Goal: Information Seeking & Learning: Learn about a topic

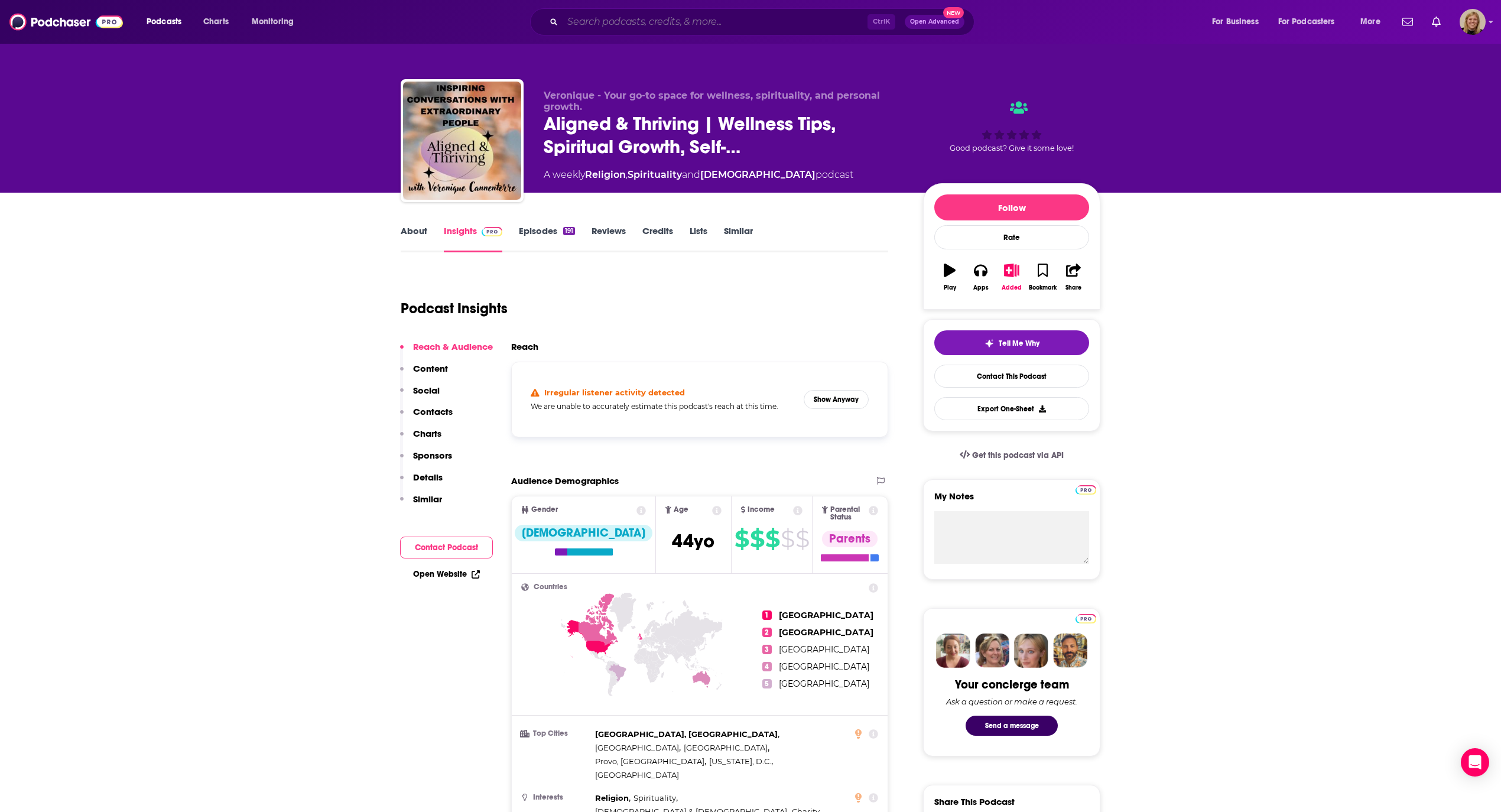
click at [634, 19] on input "Search podcasts, credits, & more..." at bounding box center [715, 22] width 305 height 19
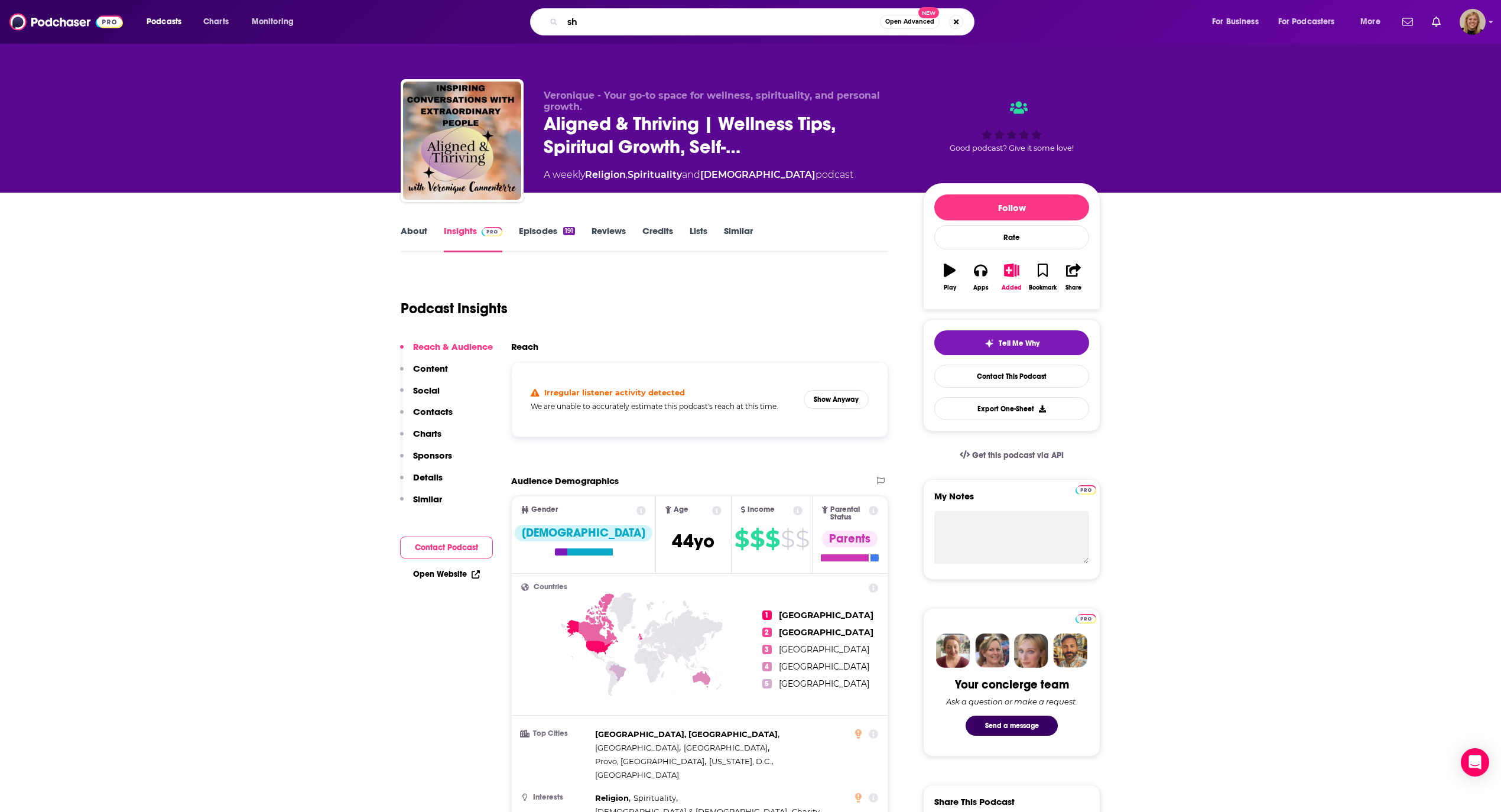
type input "s"
type input "Here's where it gets interesting"
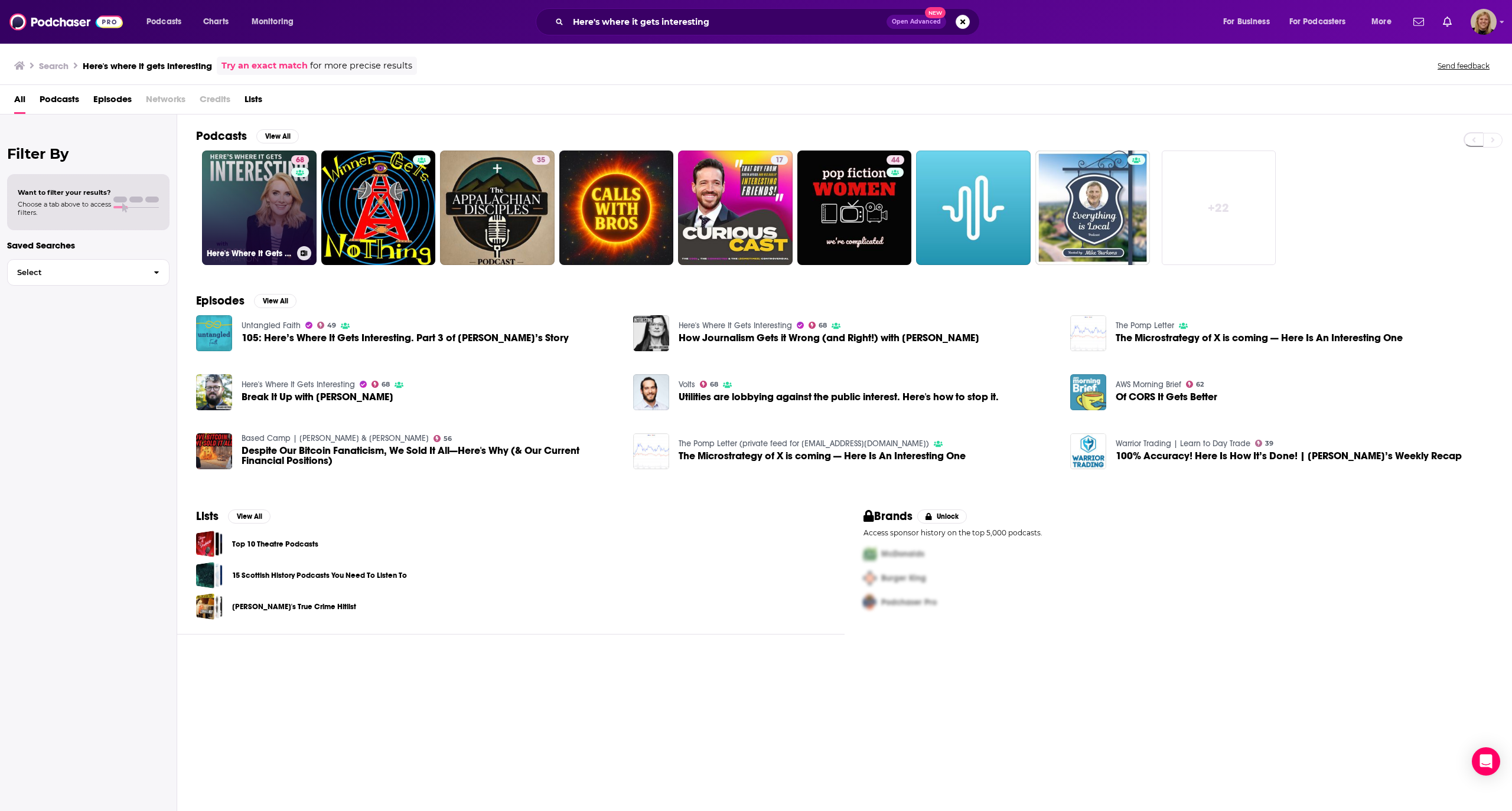
click at [270, 213] on link "68 Here's Where It Gets Interesting" at bounding box center [259, 207] width 115 height 115
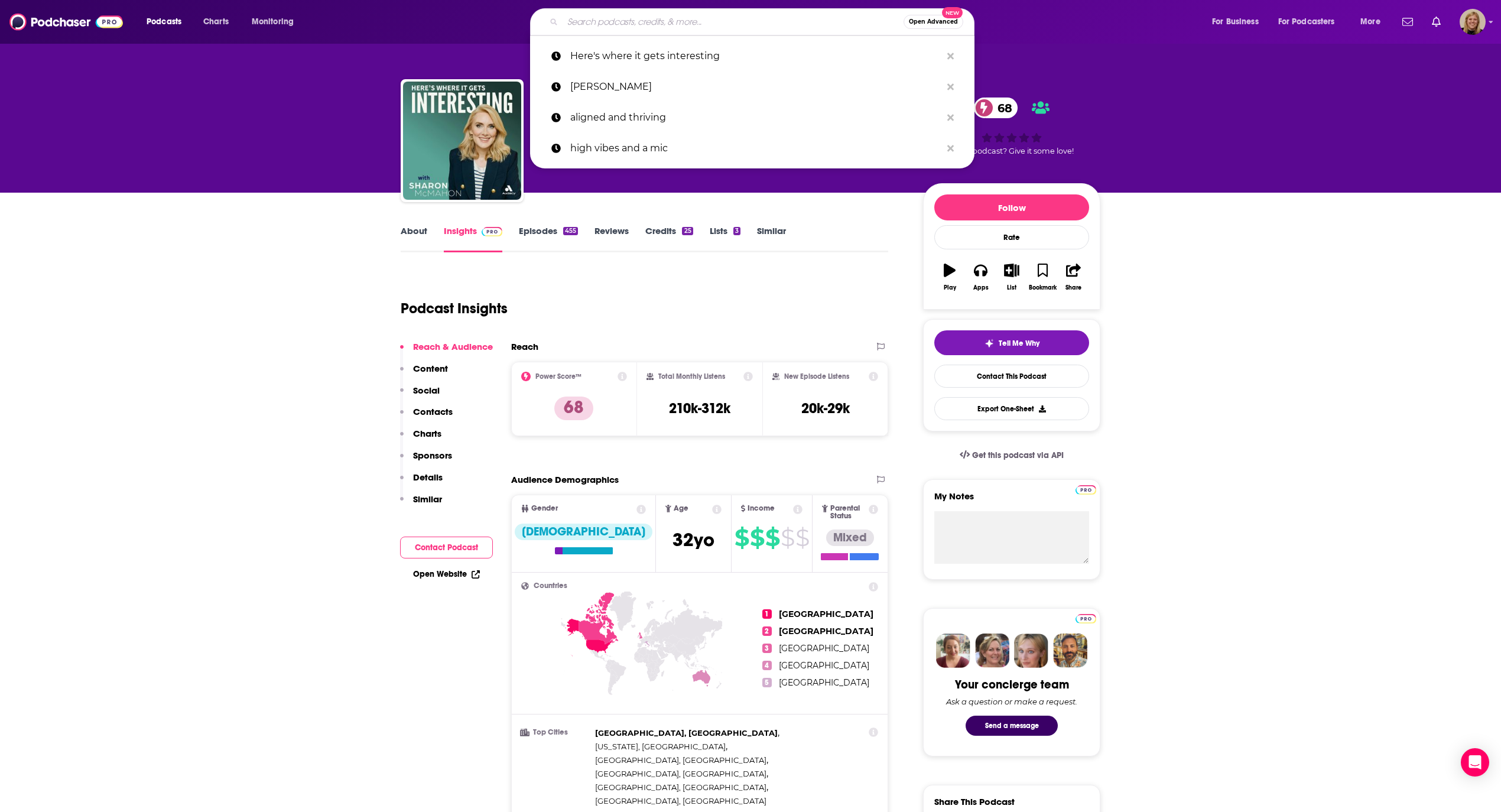
click at [611, 19] on input "Search podcasts, credits, & more..." at bounding box center [733, 22] width 341 height 19
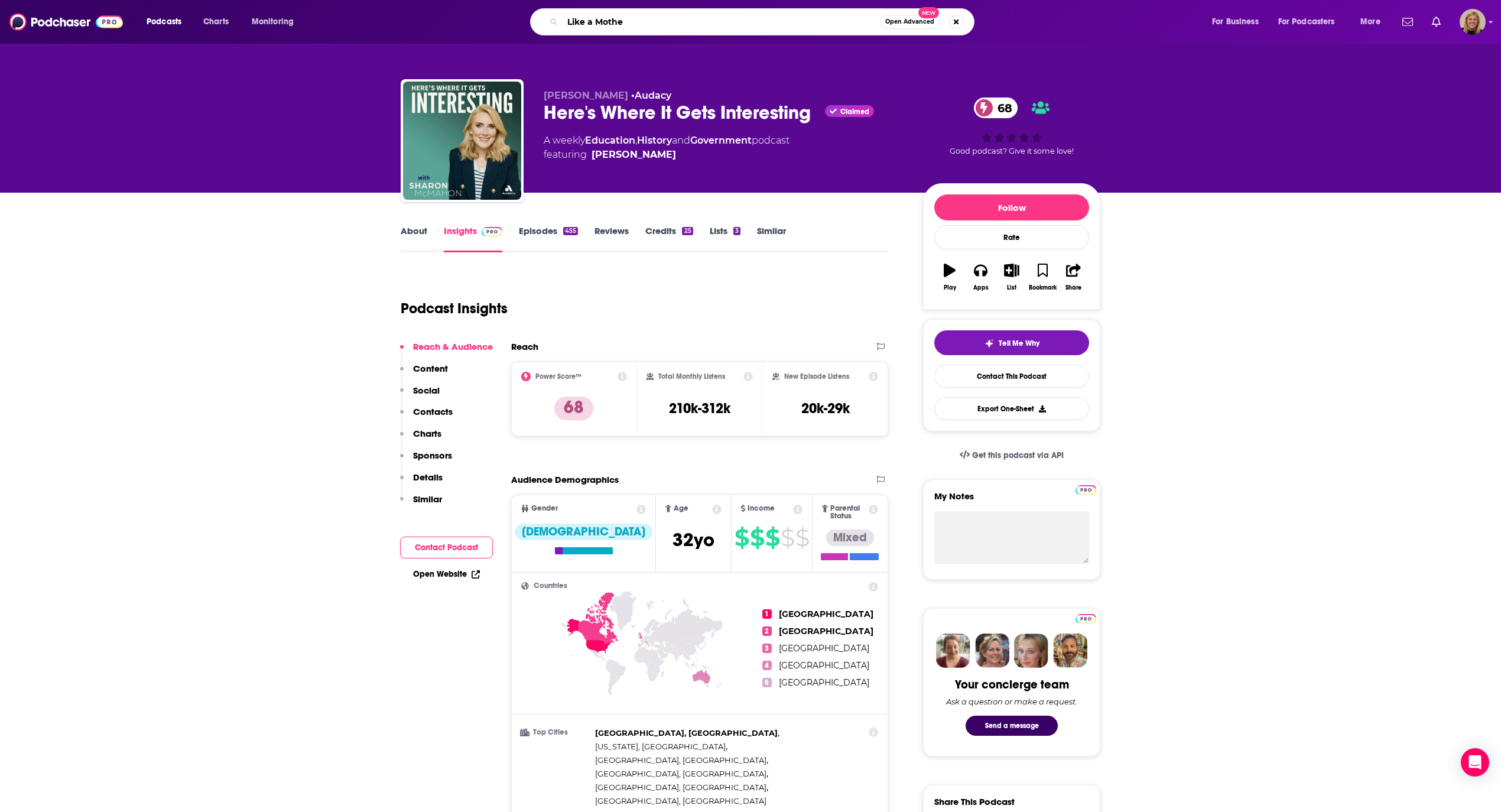
type input "Like a Mother"
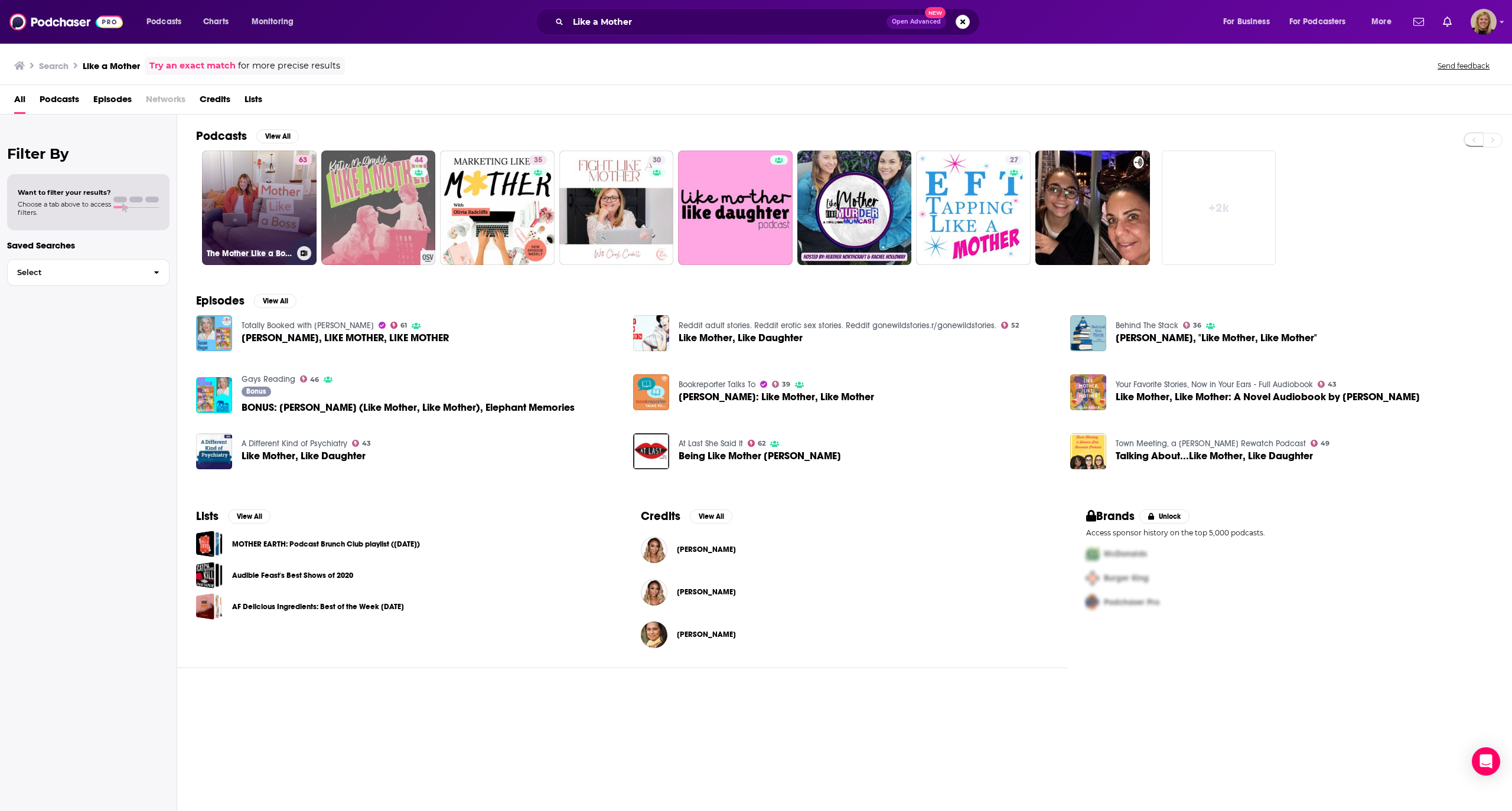
click at [224, 220] on link "63 The Mother Like a Boss Podcast" at bounding box center [259, 207] width 115 height 115
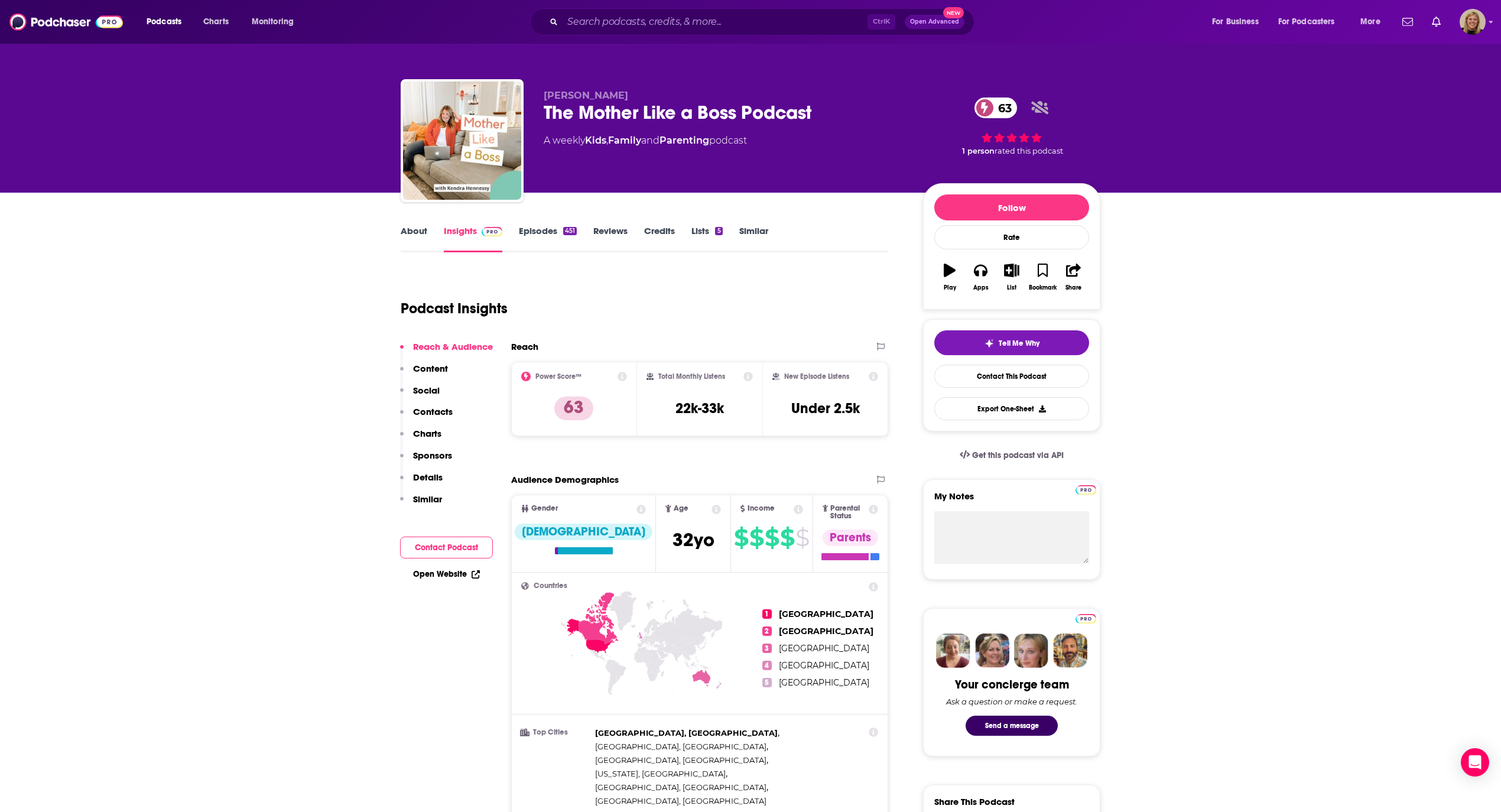
click at [418, 232] on link "About" at bounding box center [413, 239] width 27 height 27
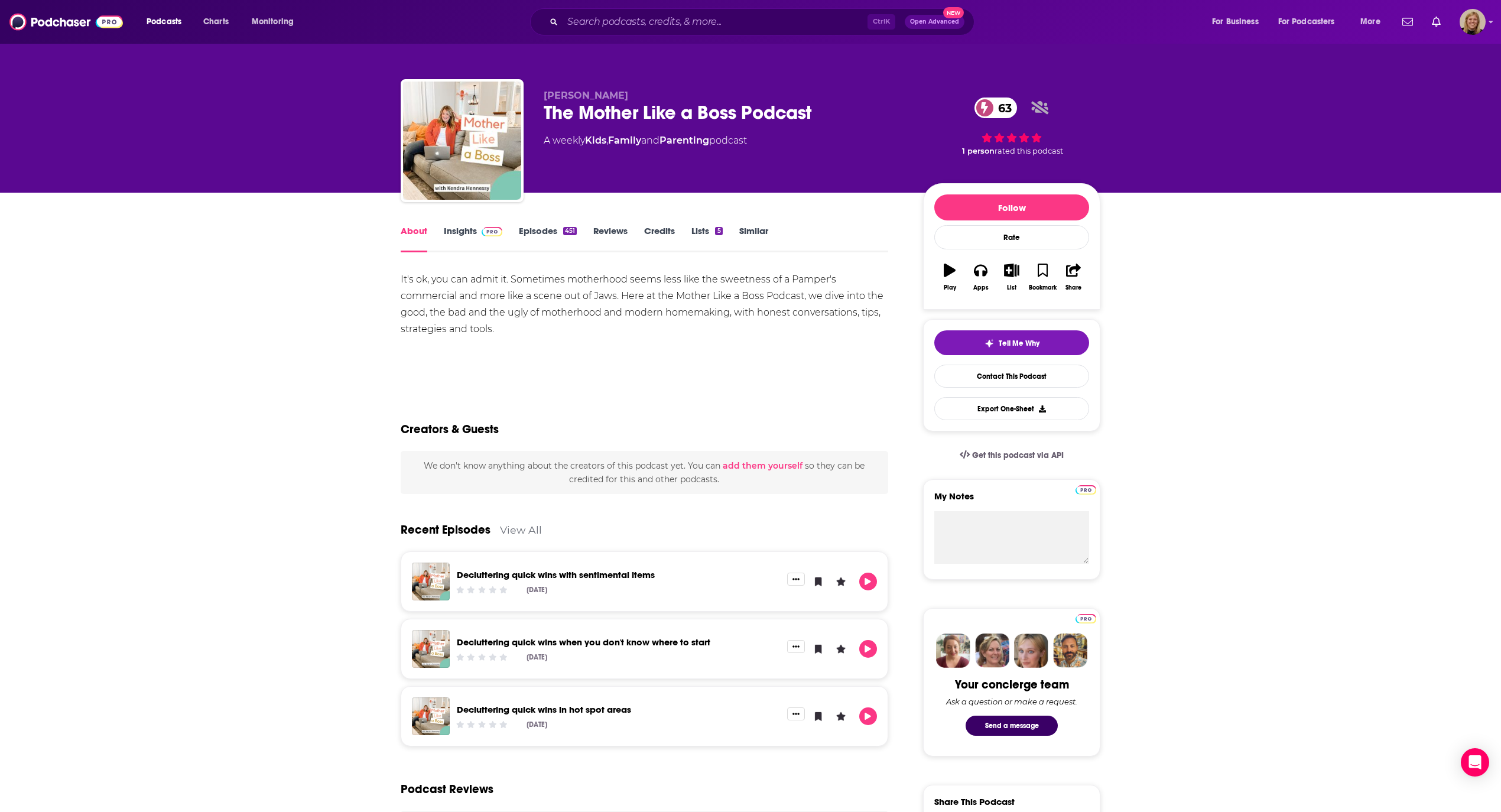
click at [456, 229] on link "Insights" at bounding box center [473, 239] width 59 height 27
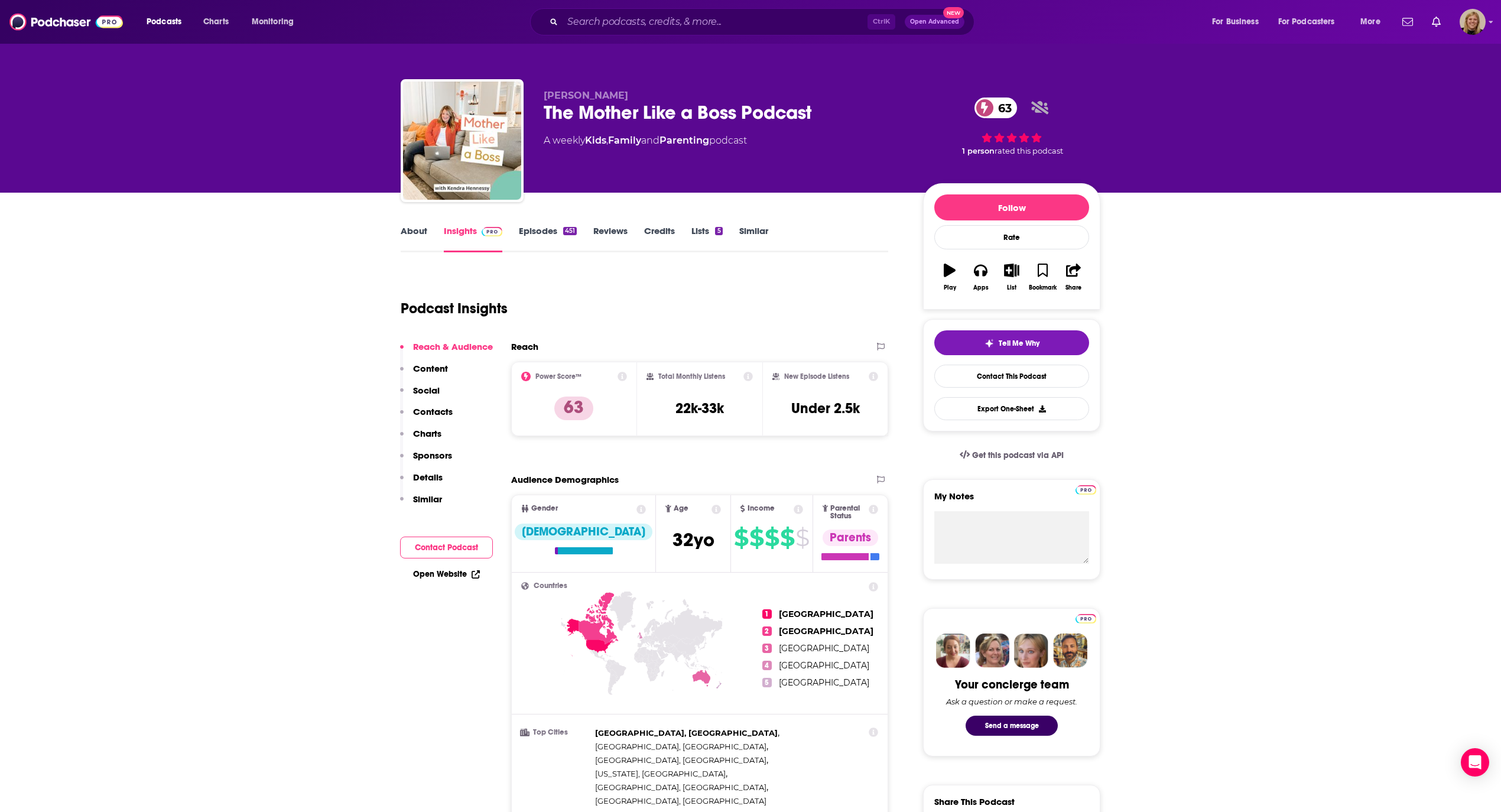
click at [426, 568] on div "Open Website" at bounding box center [446, 573] width 92 height 22
click at [432, 573] on link "Open Website" at bounding box center [446, 574] width 67 height 10
click at [706, 19] on input "Search podcasts, credits, & more..." at bounding box center [715, 22] width 305 height 19
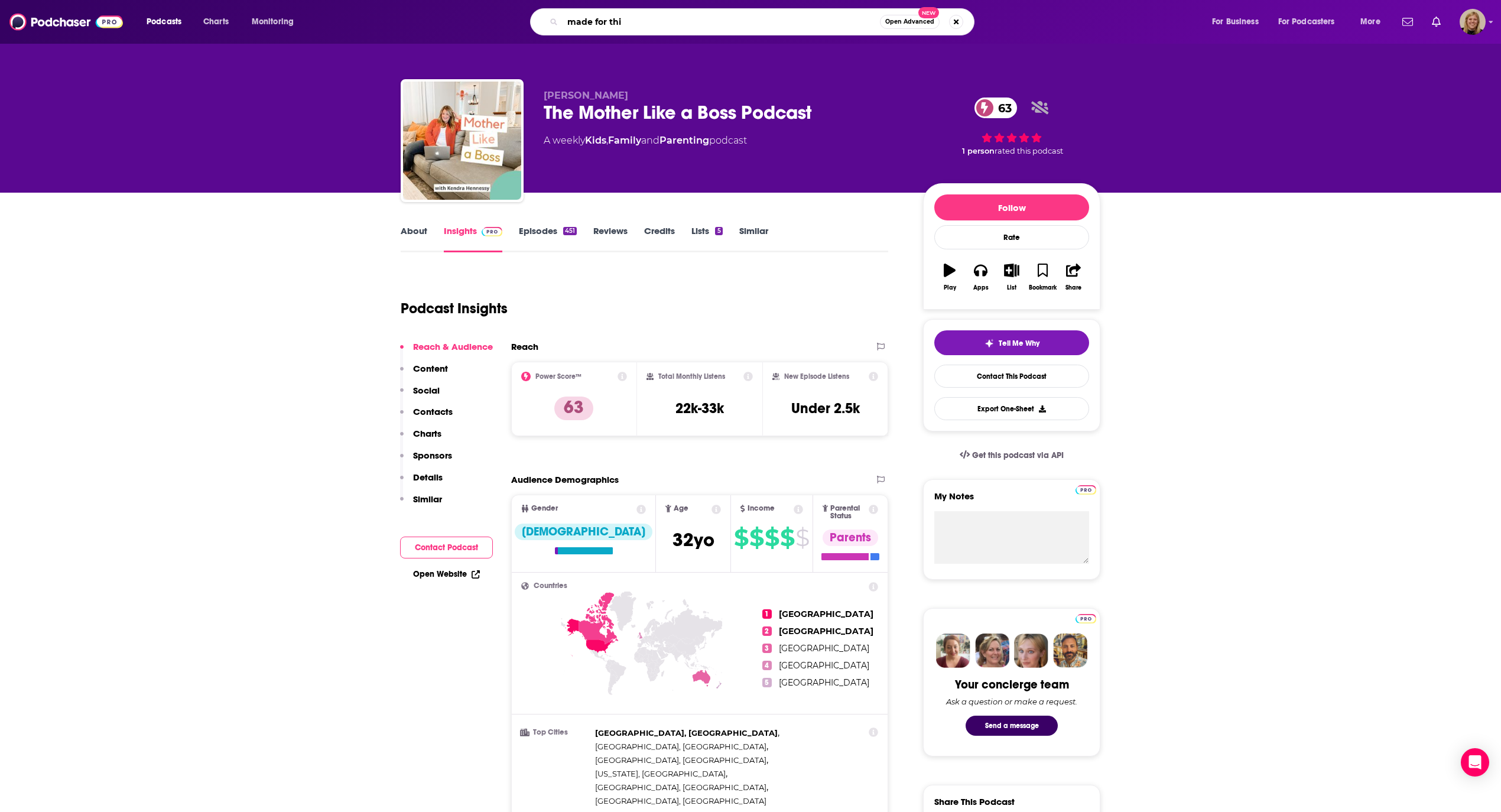
type input "made for this"
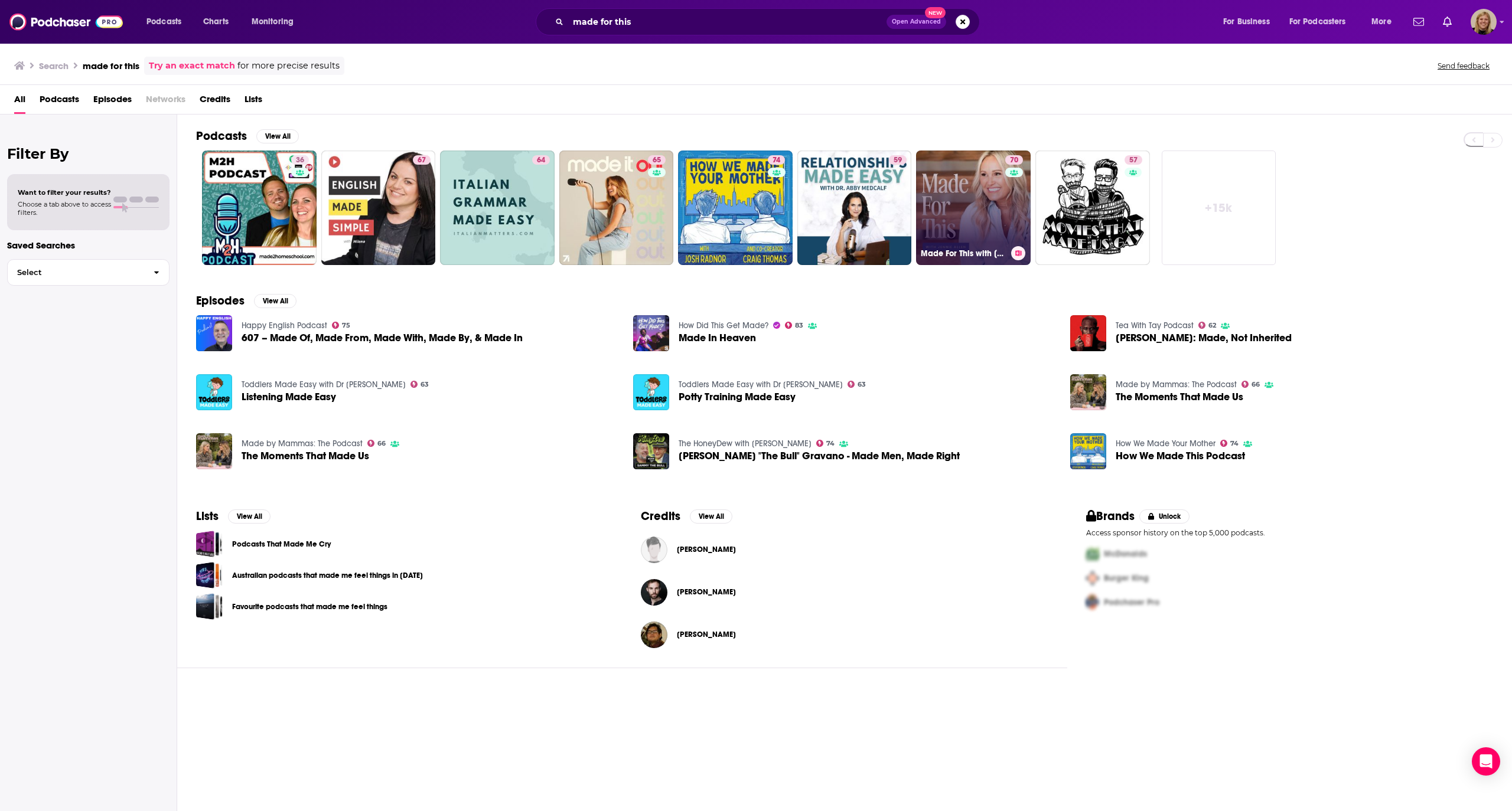
click at [938, 208] on link "70 Made For This with [PERSON_NAME]" at bounding box center [973, 207] width 115 height 115
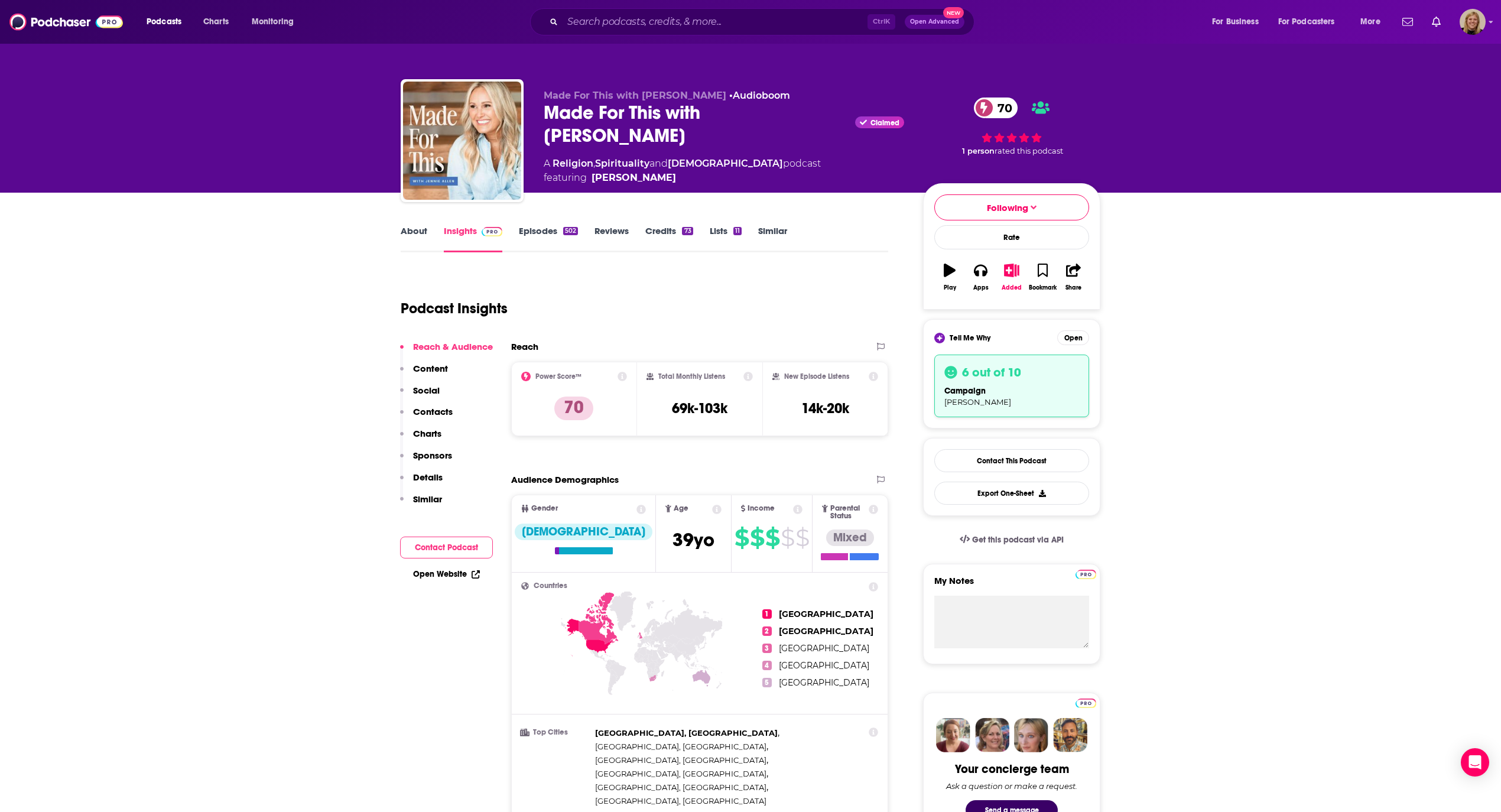
click at [445, 540] on button "Contact Podcast" at bounding box center [446, 547] width 92 height 22
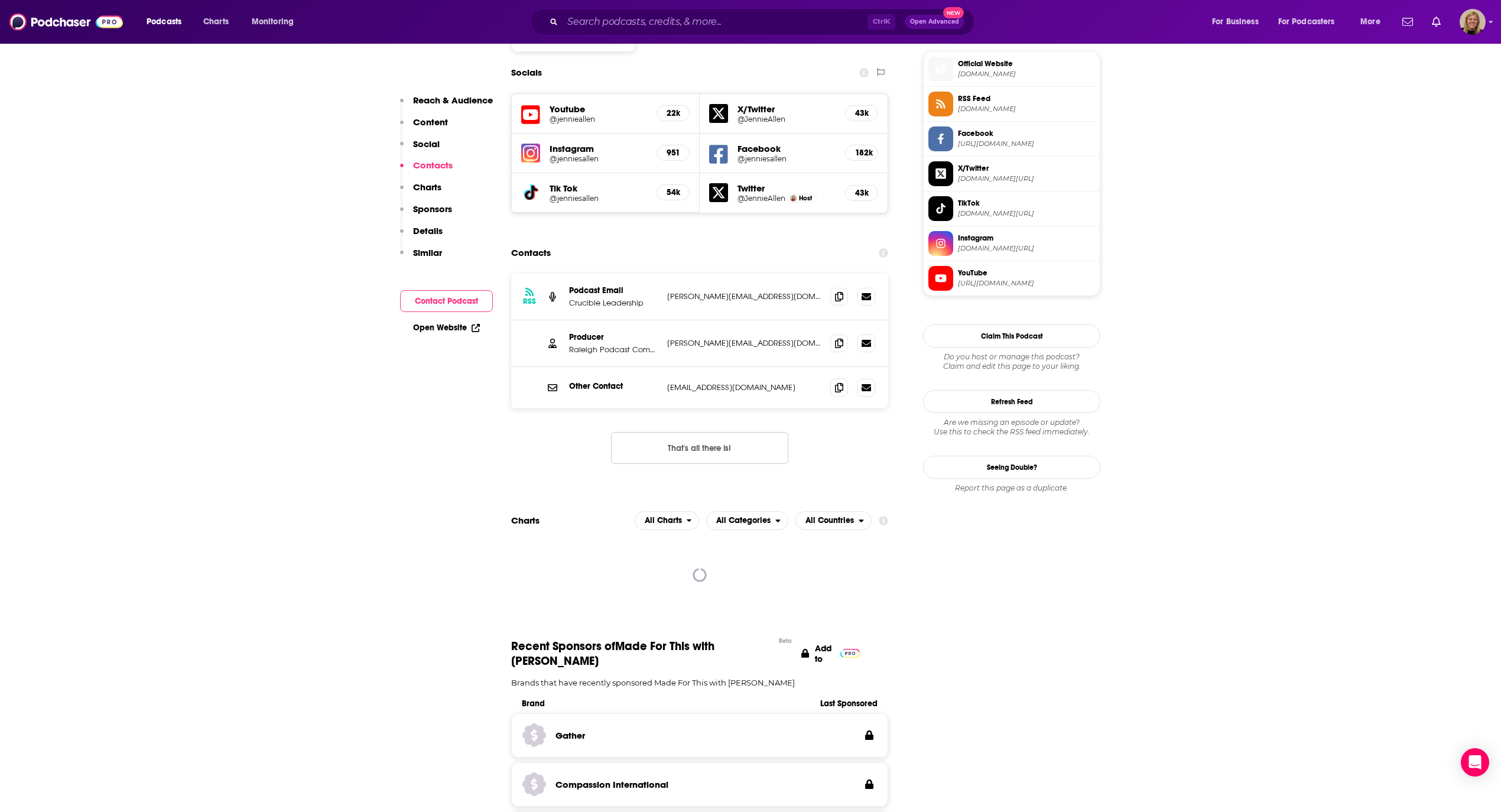
scroll to position [1039, 0]
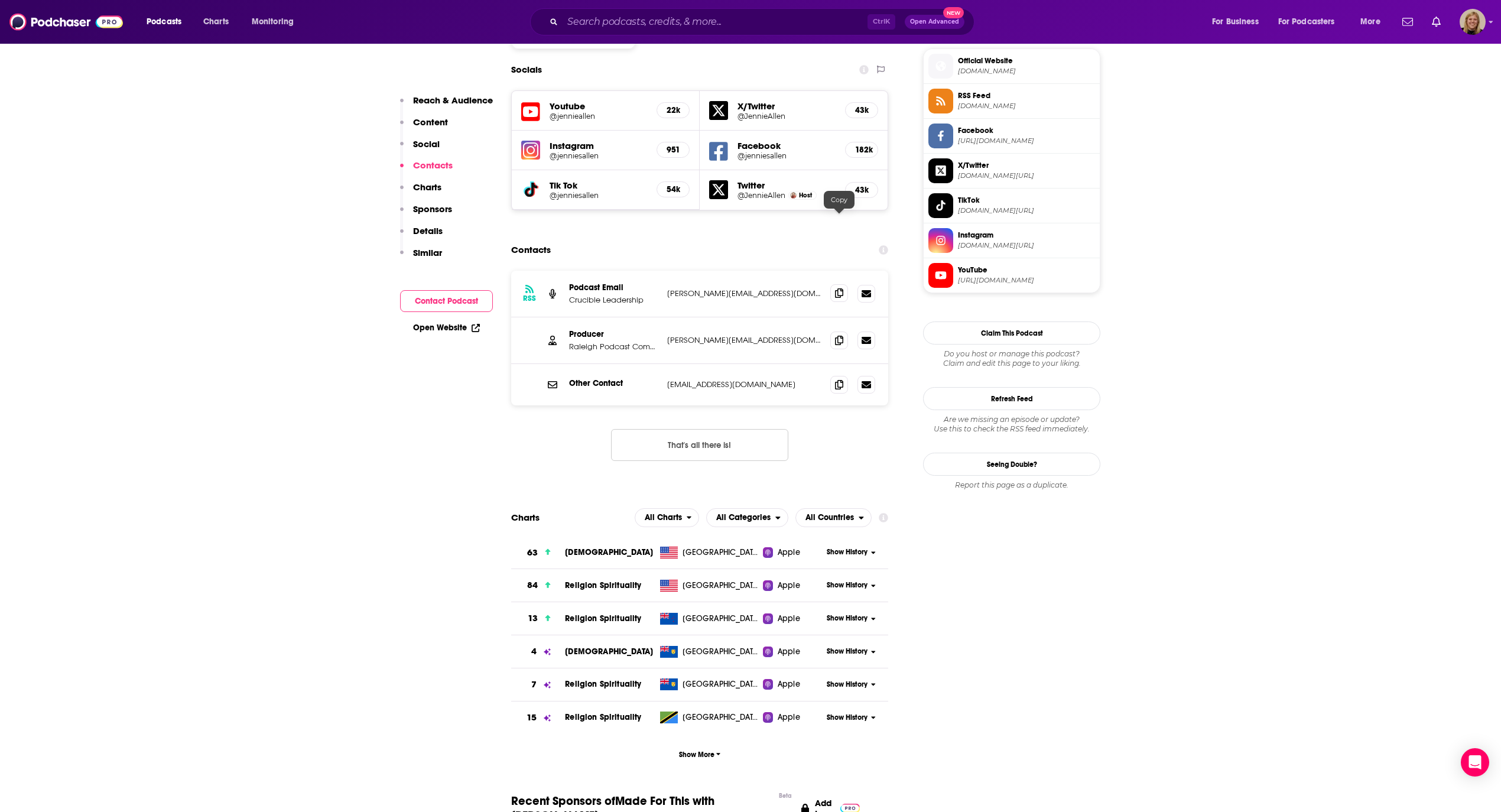
click at [842, 289] on icon at bounding box center [839, 293] width 8 height 10
click at [601, 21] on input "Search podcasts, credits, & more..." at bounding box center [715, 22] width 305 height 19
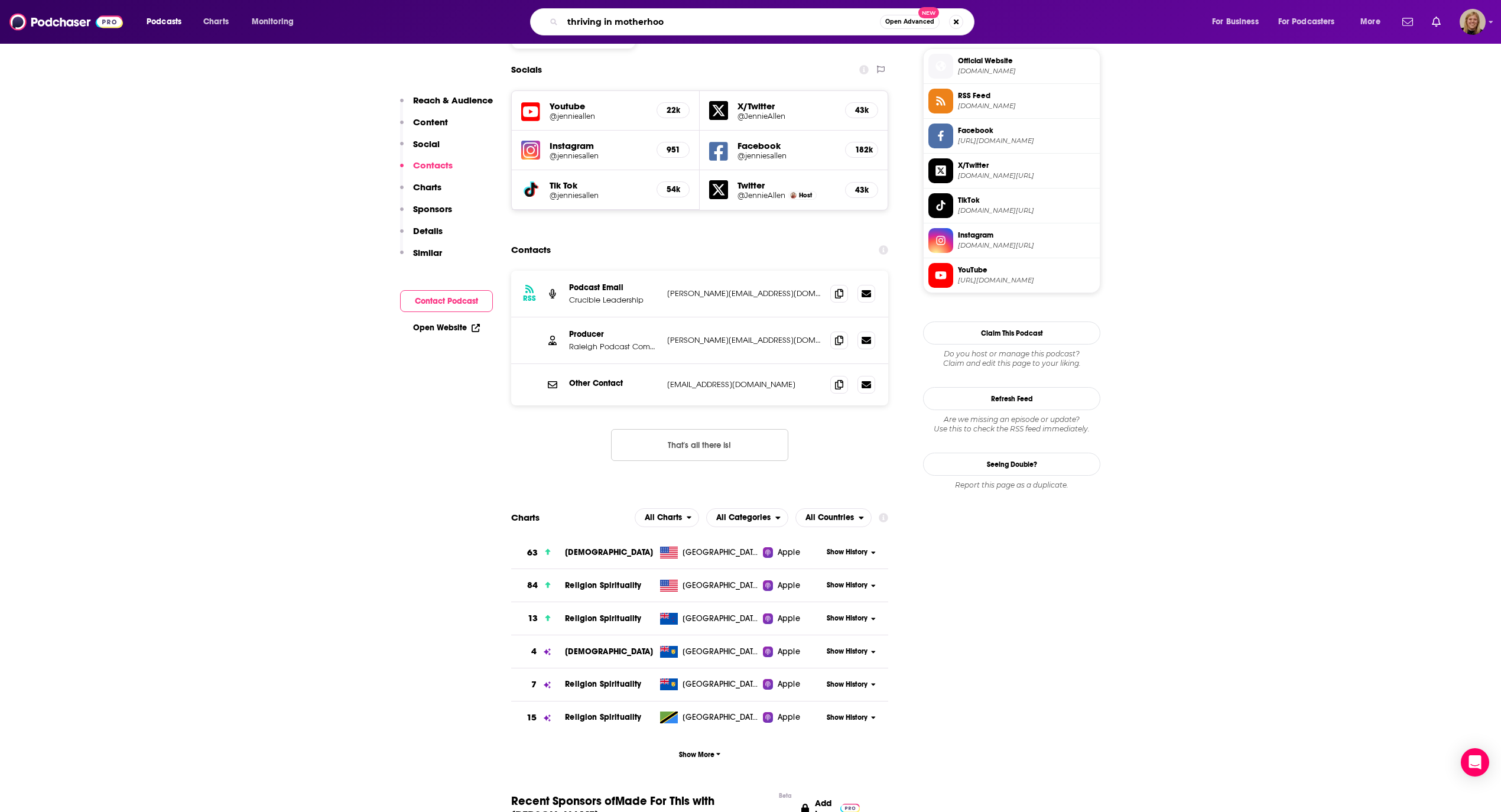
type input "thriving in motherhood"
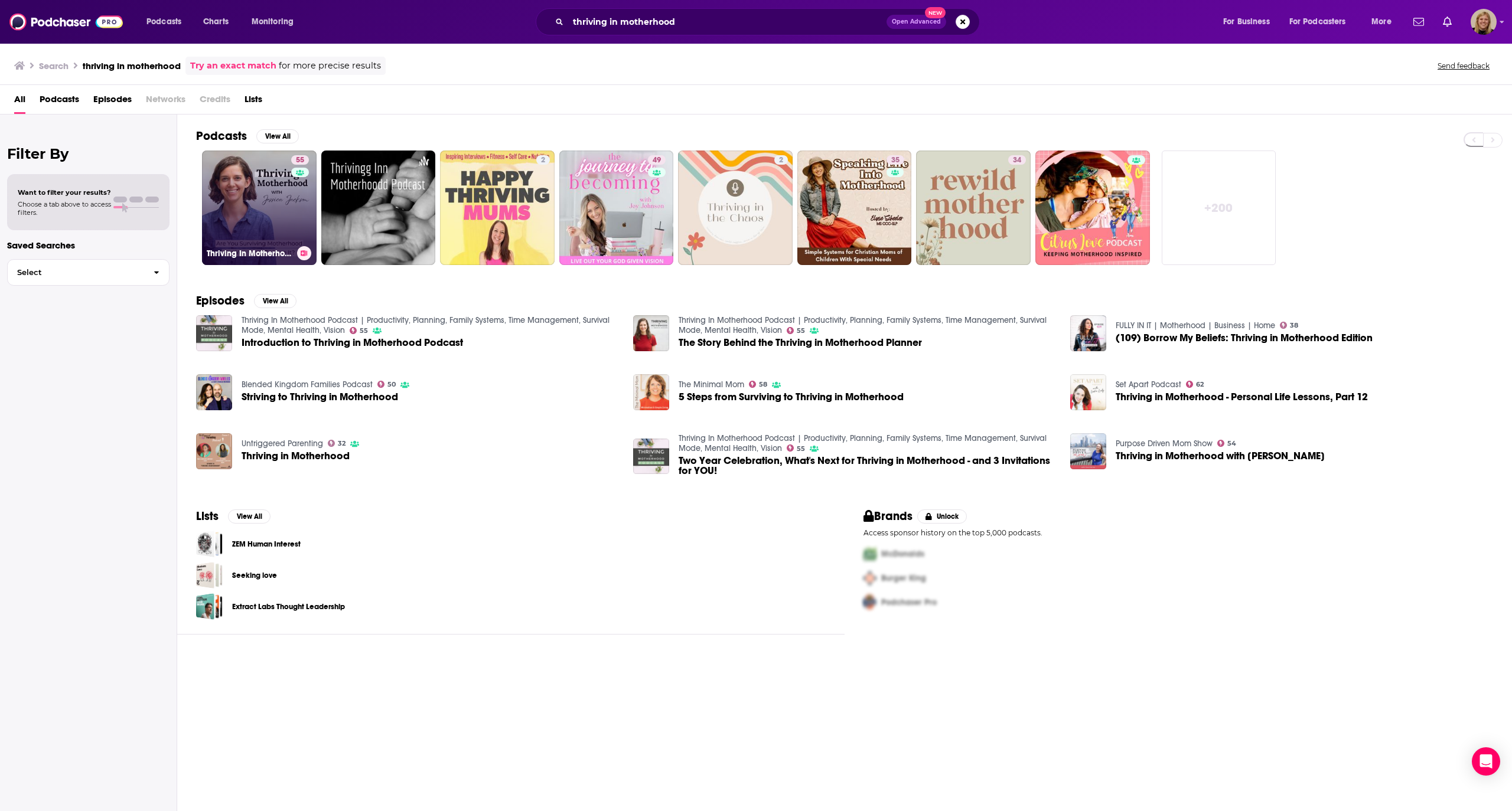
click at [259, 192] on link "55 Thriving In Motherhood Podcast | Productivity, Planning, Family Systems, Tim…" at bounding box center [259, 207] width 115 height 115
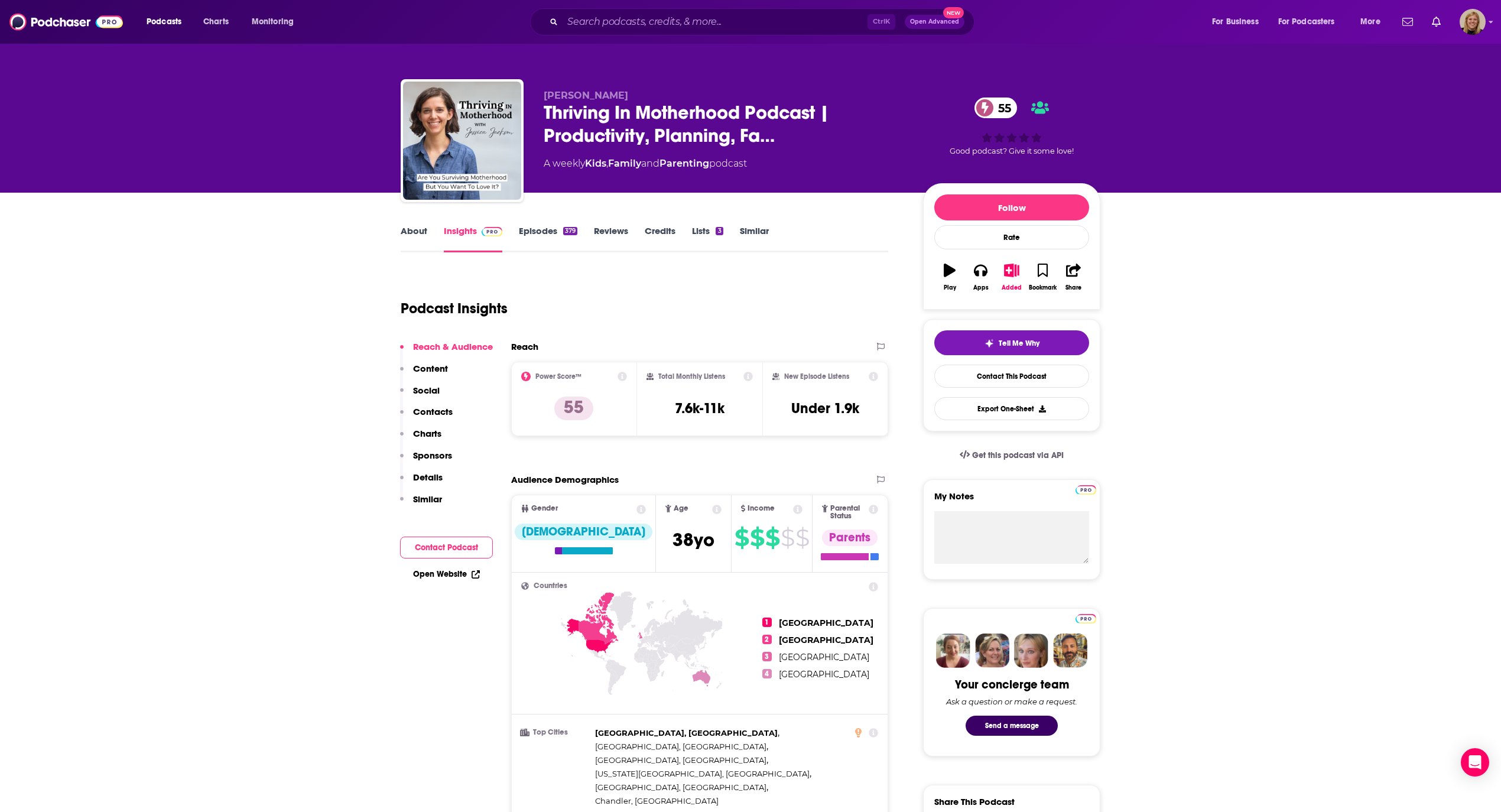
click at [418, 233] on link "About" at bounding box center [413, 239] width 27 height 27
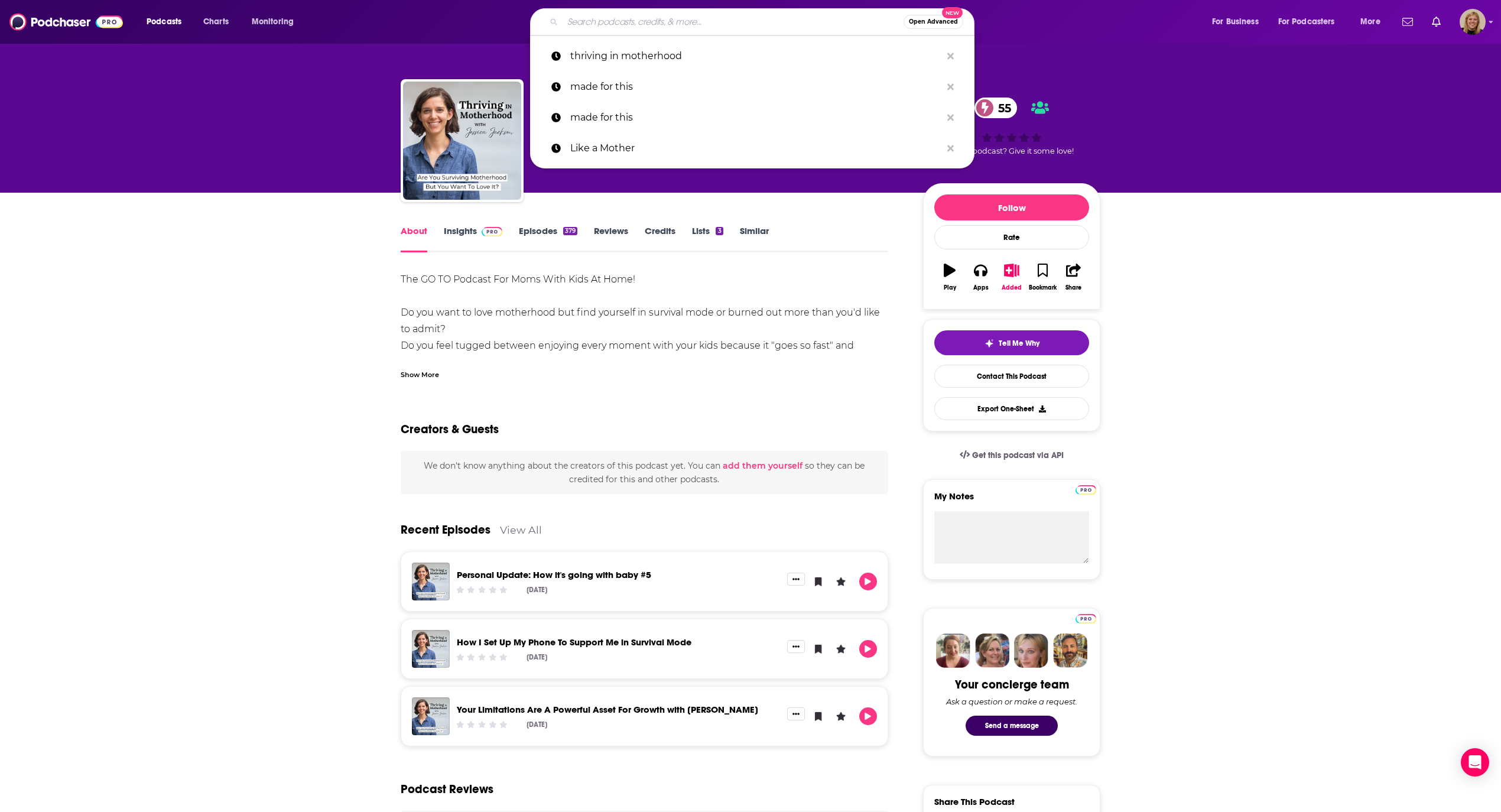
click at [734, 24] on input "Search podcasts, credits, & more..." at bounding box center [733, 22] width 341 height 19
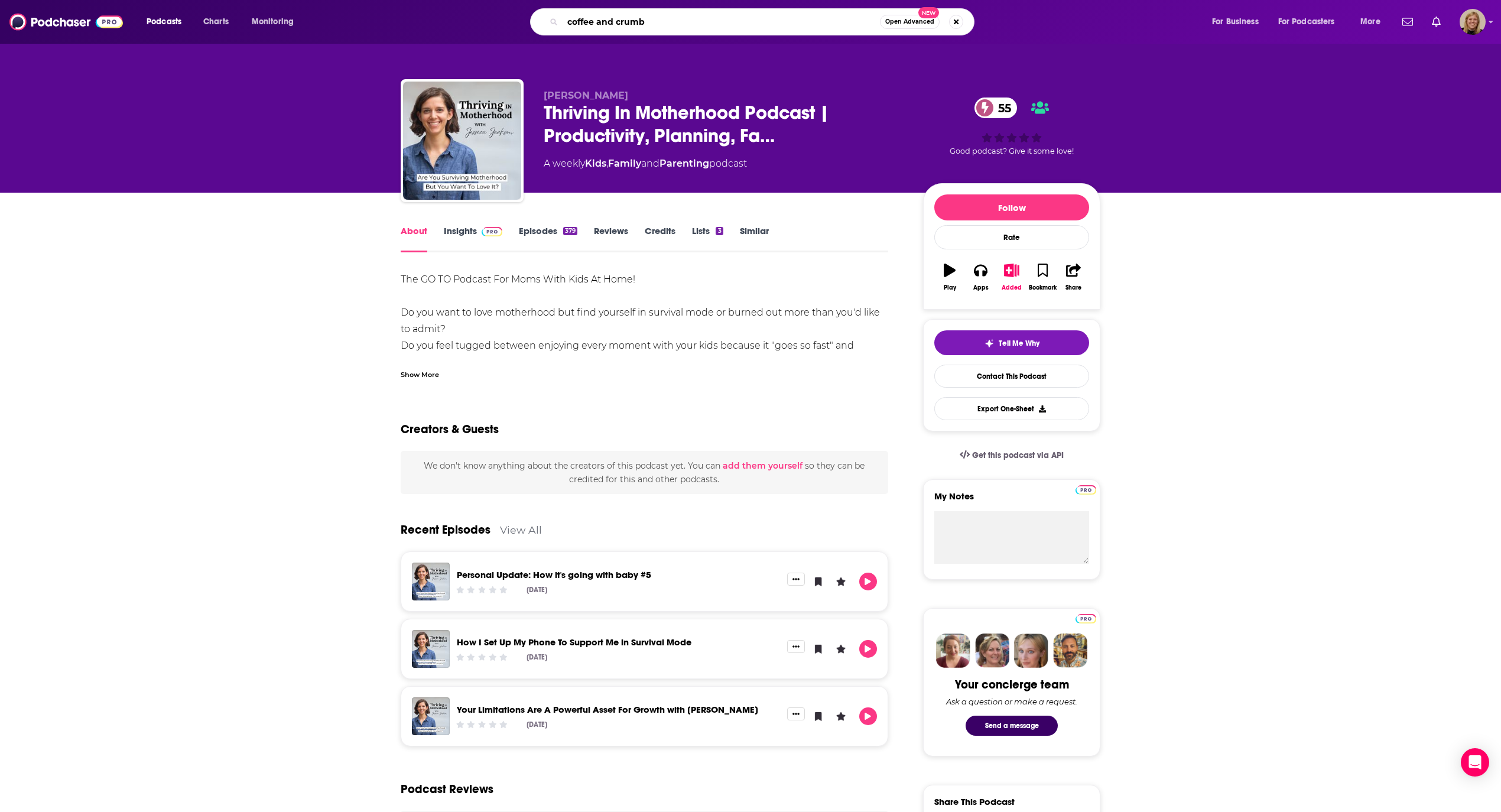
type input "coffee and crumbs"
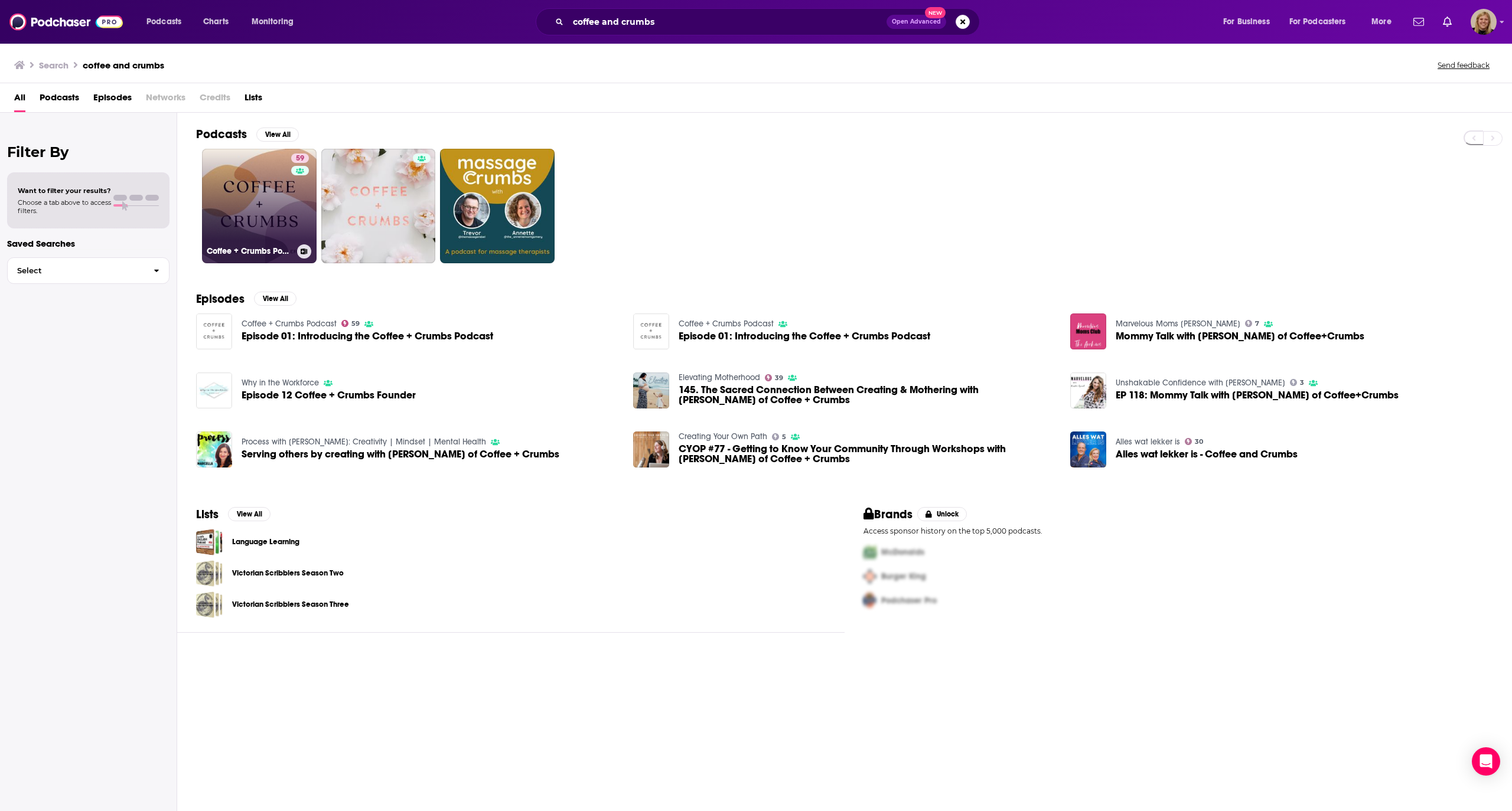
click at [259, 187] on link "59 Coffee + Crumbs Podcast" at bounding box center [259, 206] width 115 height 115
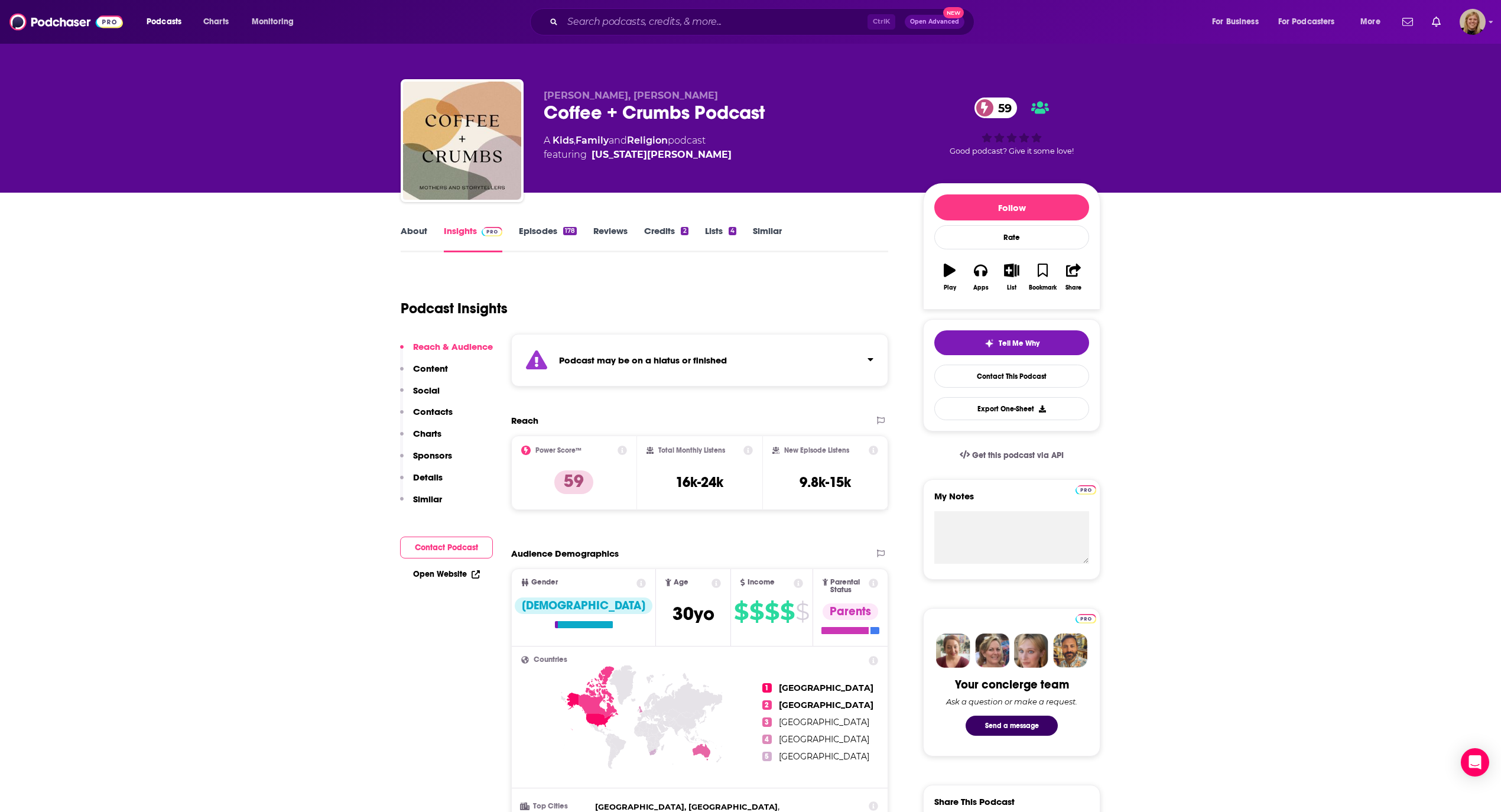
click at [618, 351] on div "Podcast may be on a hiatus or finished" at bounding box center [699, 359] width 377 height 52
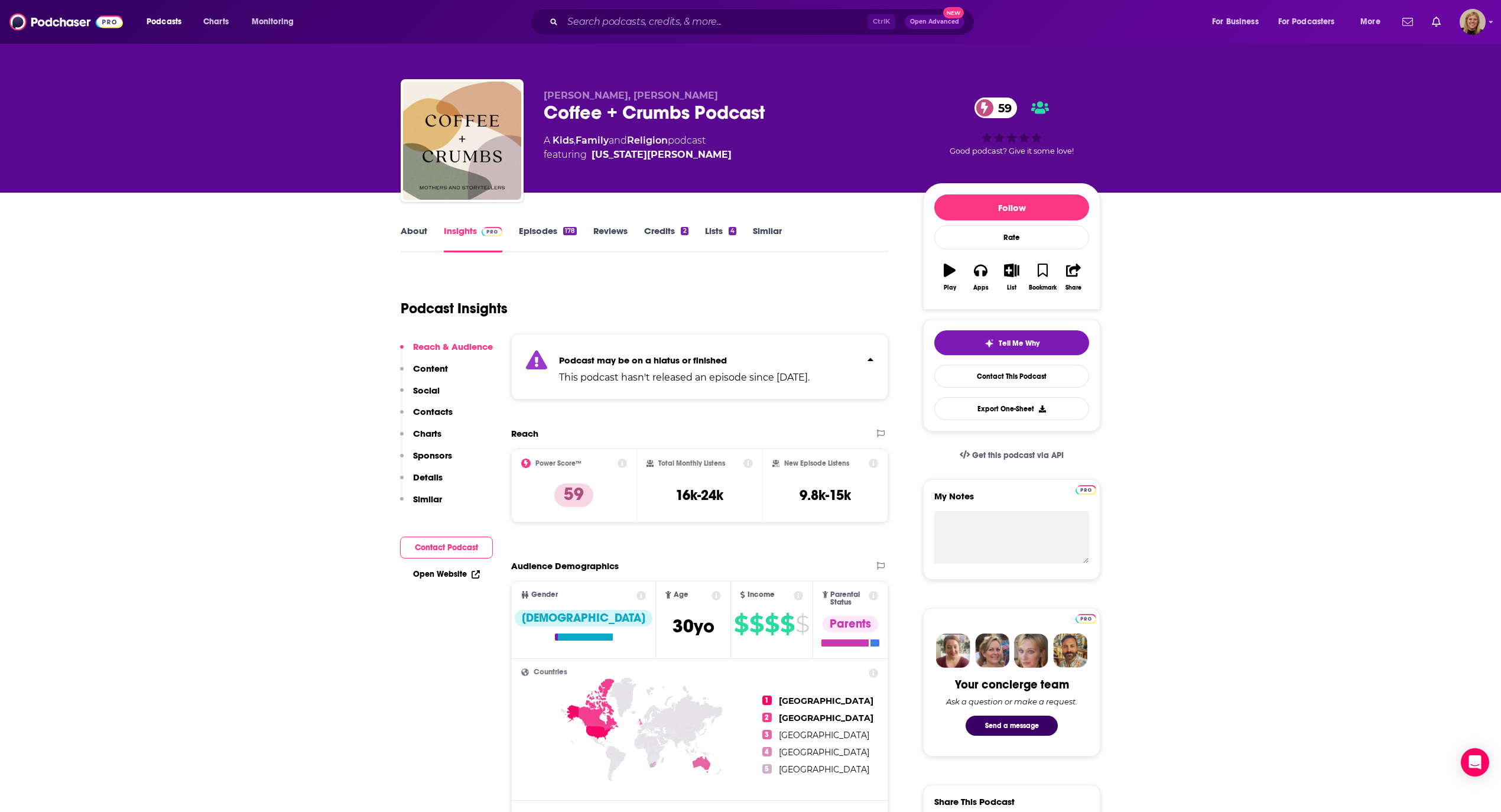
click at [547, 230] on link "Episodes 178" at bounding box center [547, 239] width 58 height 27
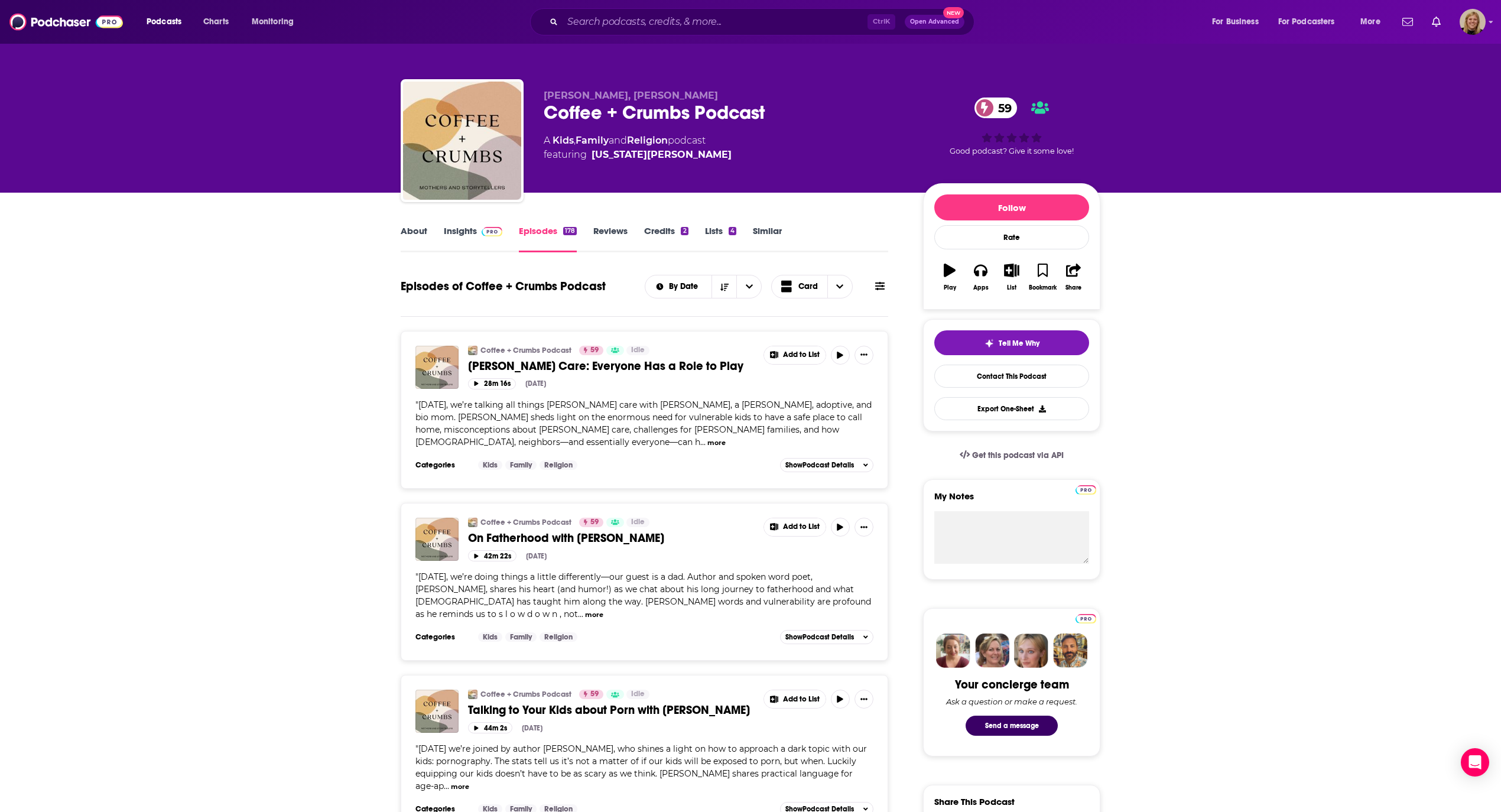
click at [648, 403] on span "[DATE], we’re talking all things [PERSON_NAME] care with [PERSON_NAME], a [PERS…" at bounding box center [643, 424] width 456 height 48
click at [416, 231] on link "About" at bounding box center [413, 239] width 27 height 27
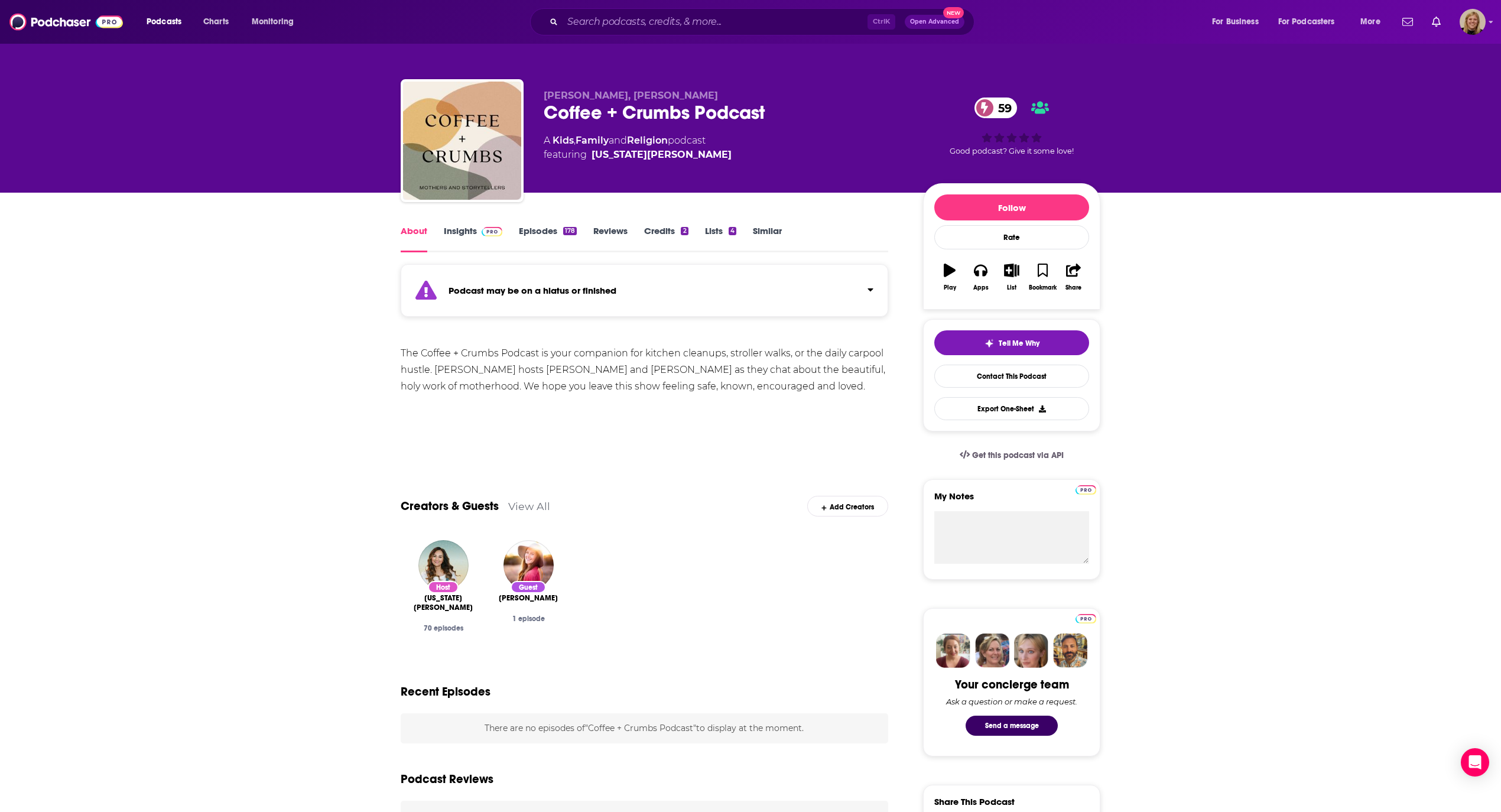
click at [516, 282] on div "Podcast may be on a hiatus or finished" at bounding box center [644, 290] width 487 height 52
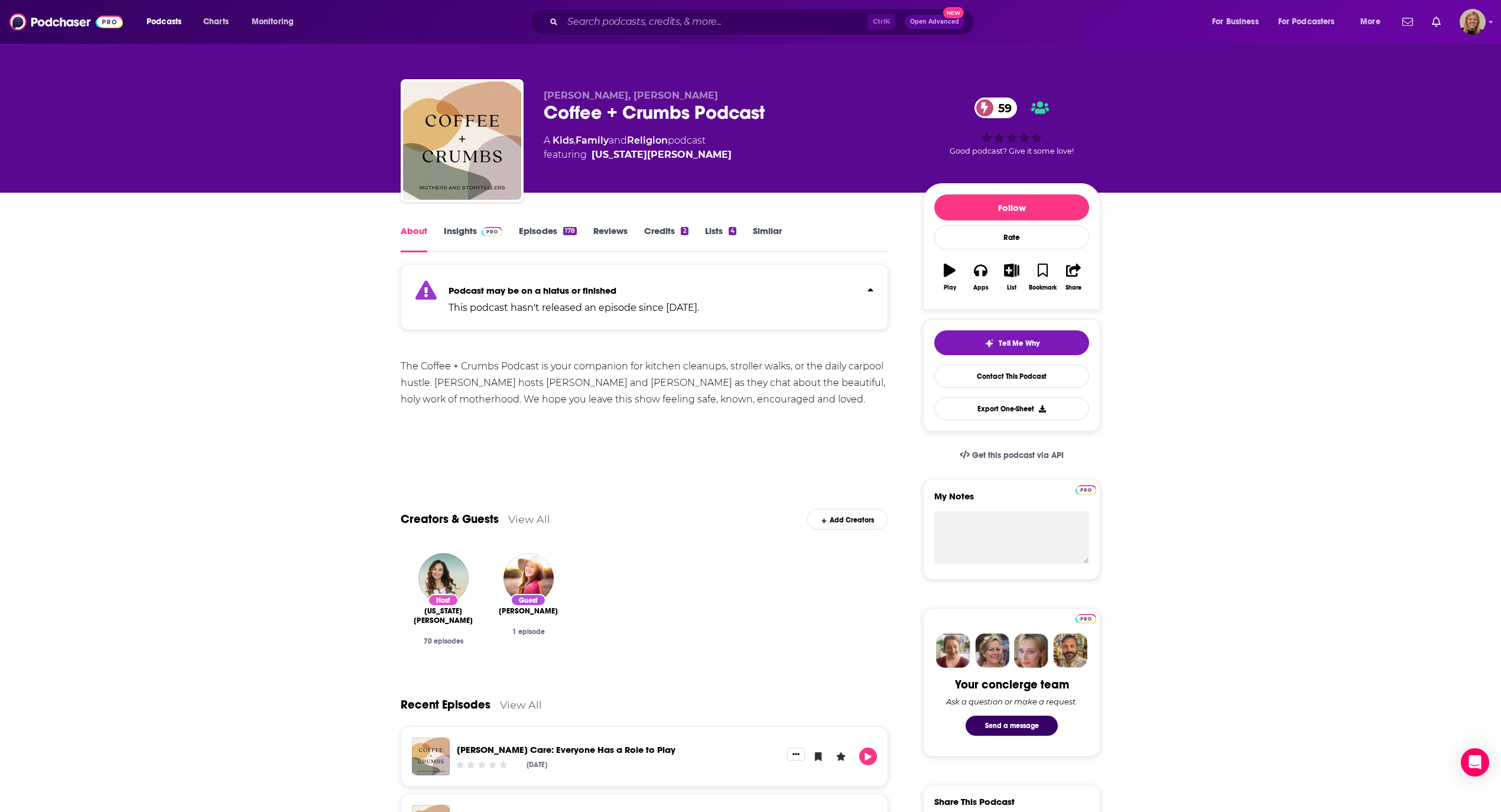
click at [461, 234] on link "Insights" at bounding box center [473, 239] width 59 height 27
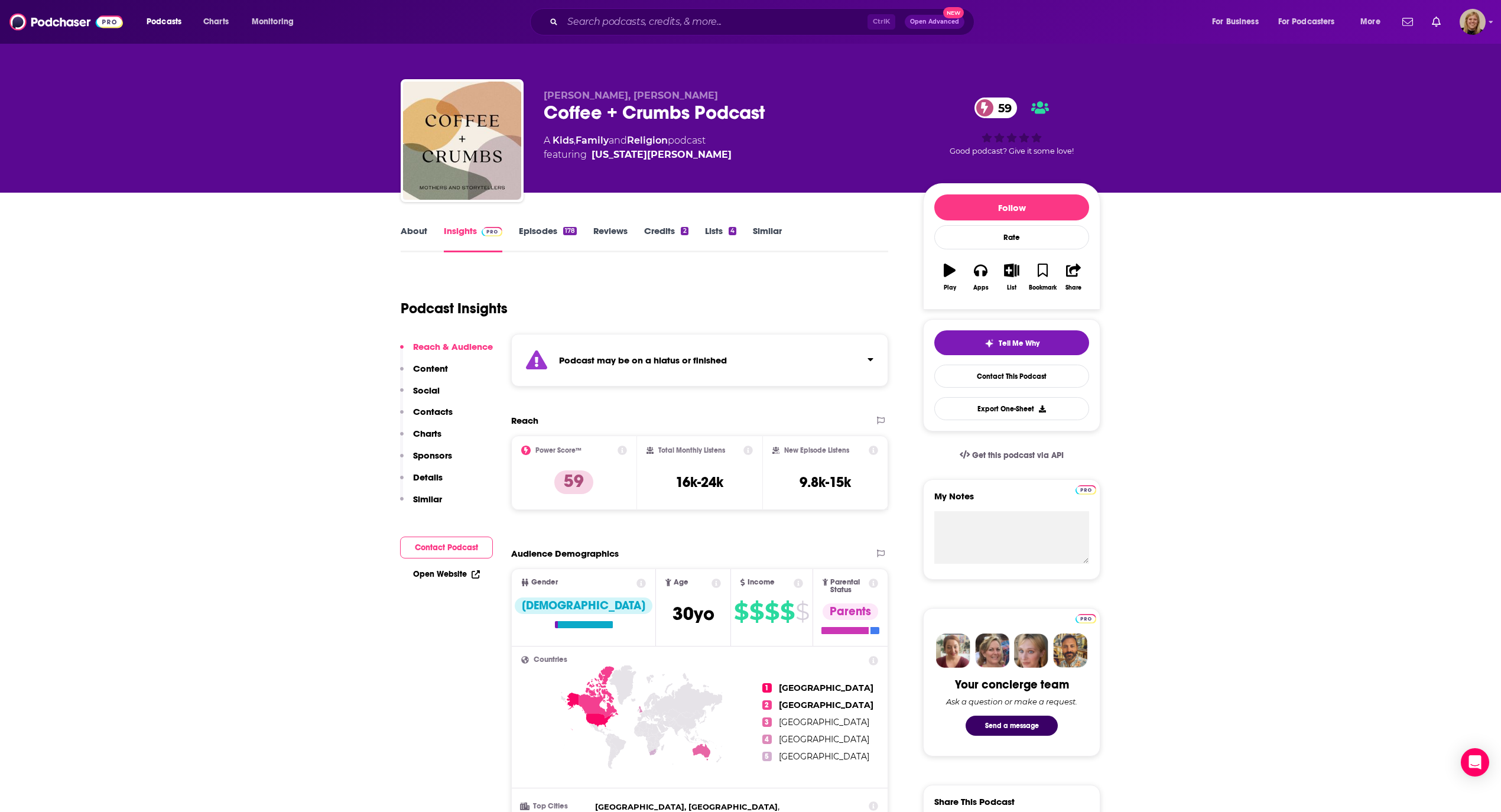
click at [445, 541] on button "Contact Podcast" at bounding box center [446, 547] width 92 height 22
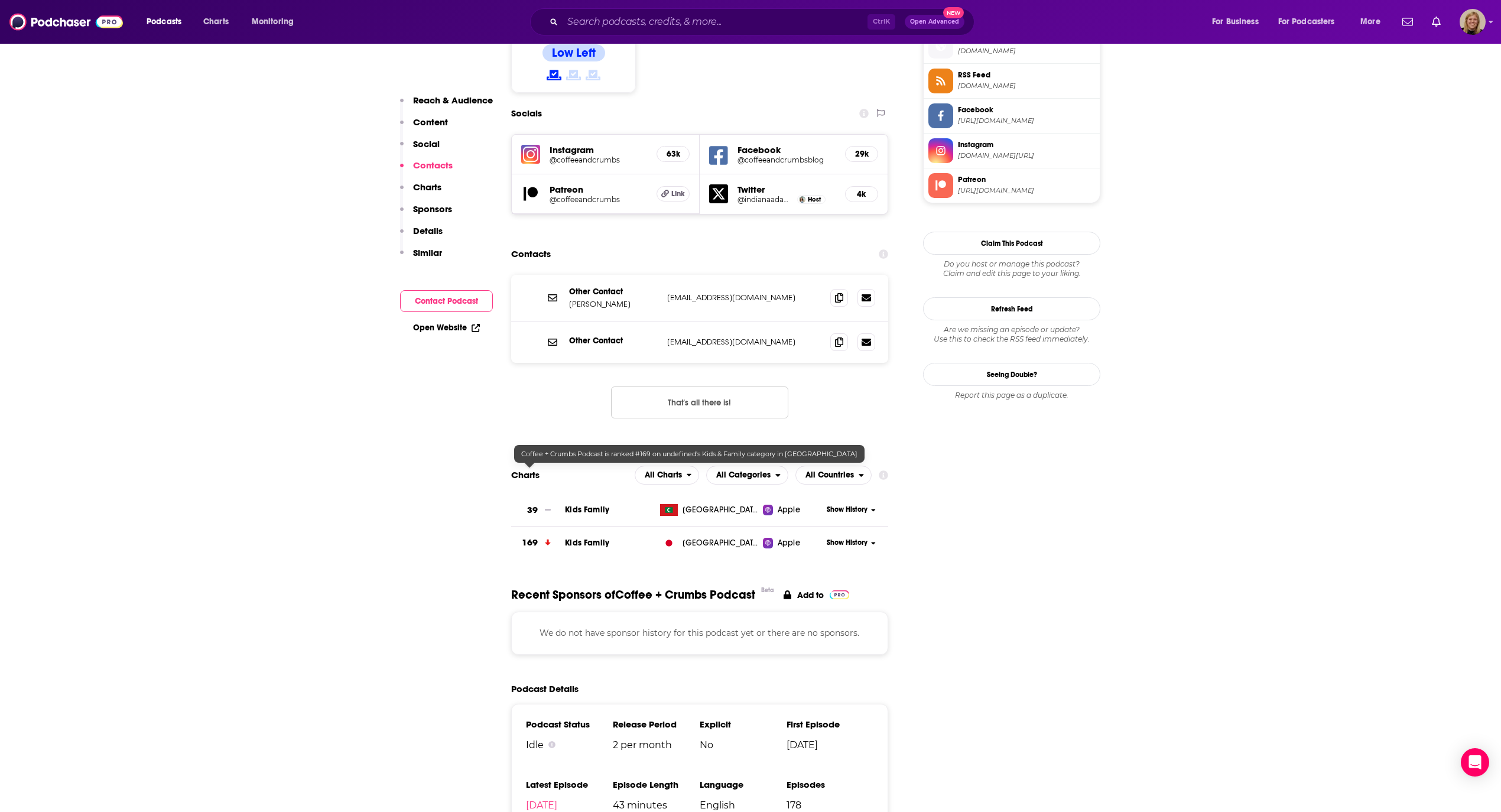
scroll to position [1087, 0]
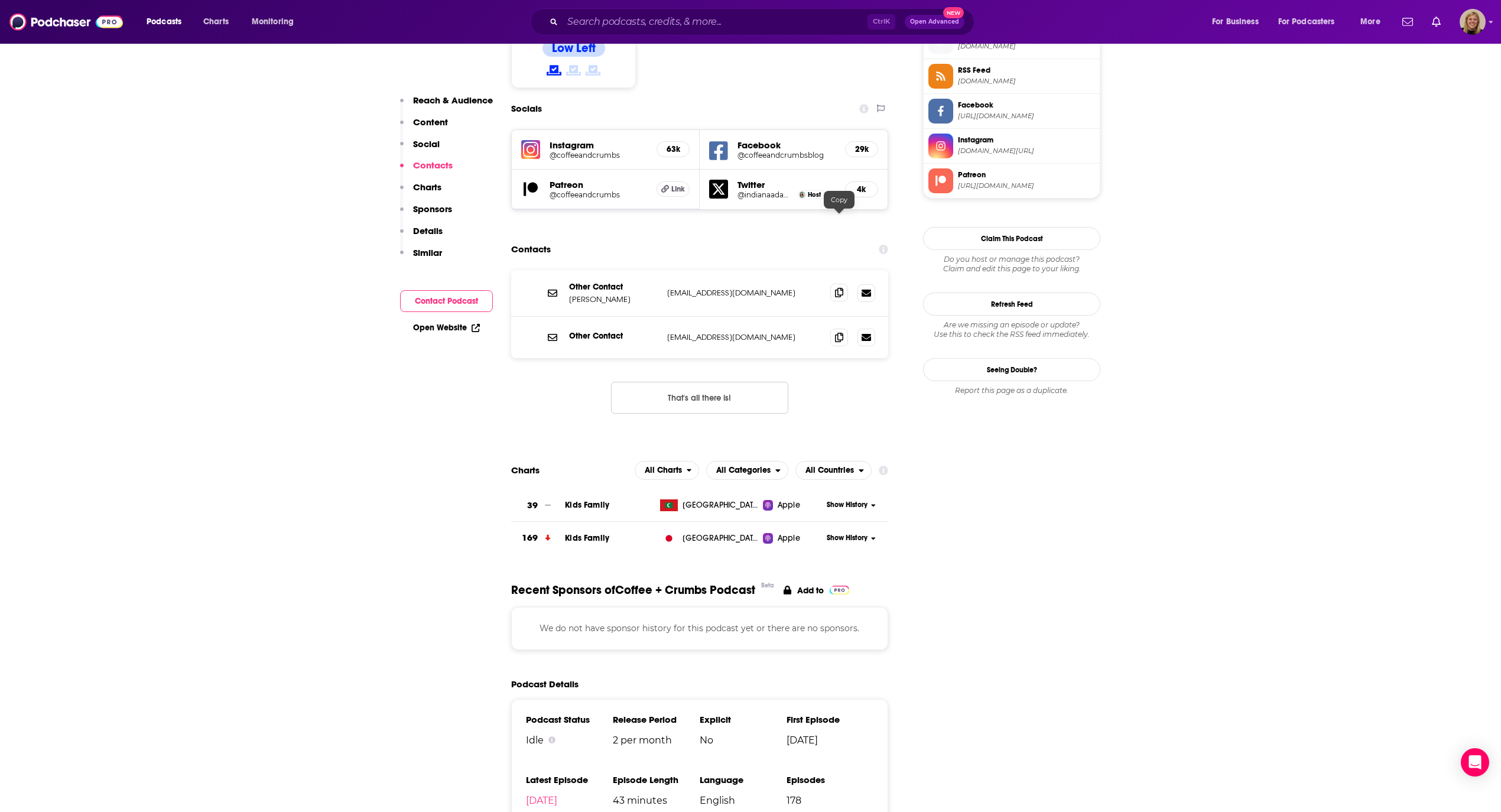
click at [835, 284] on span at bounding box center [839, 293] width 18 height 18
click at [842, 332] on icon at bounding box center [839, 337] width 8 height 10
click at [671, 23] on input "Search podcasts, credits, & more..." at bounding box center [715, 22] width 305 height 19
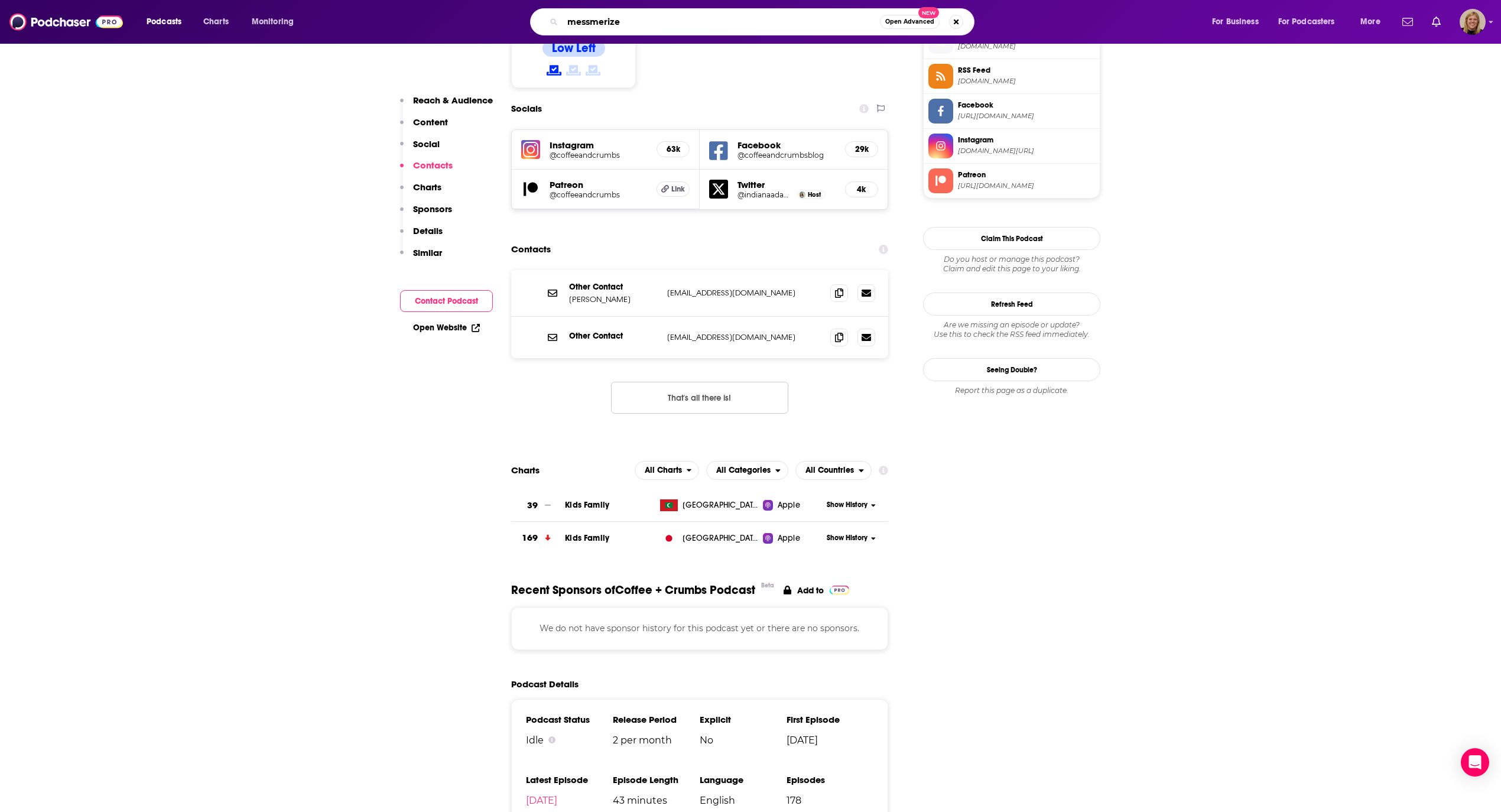
type input "messmerized"
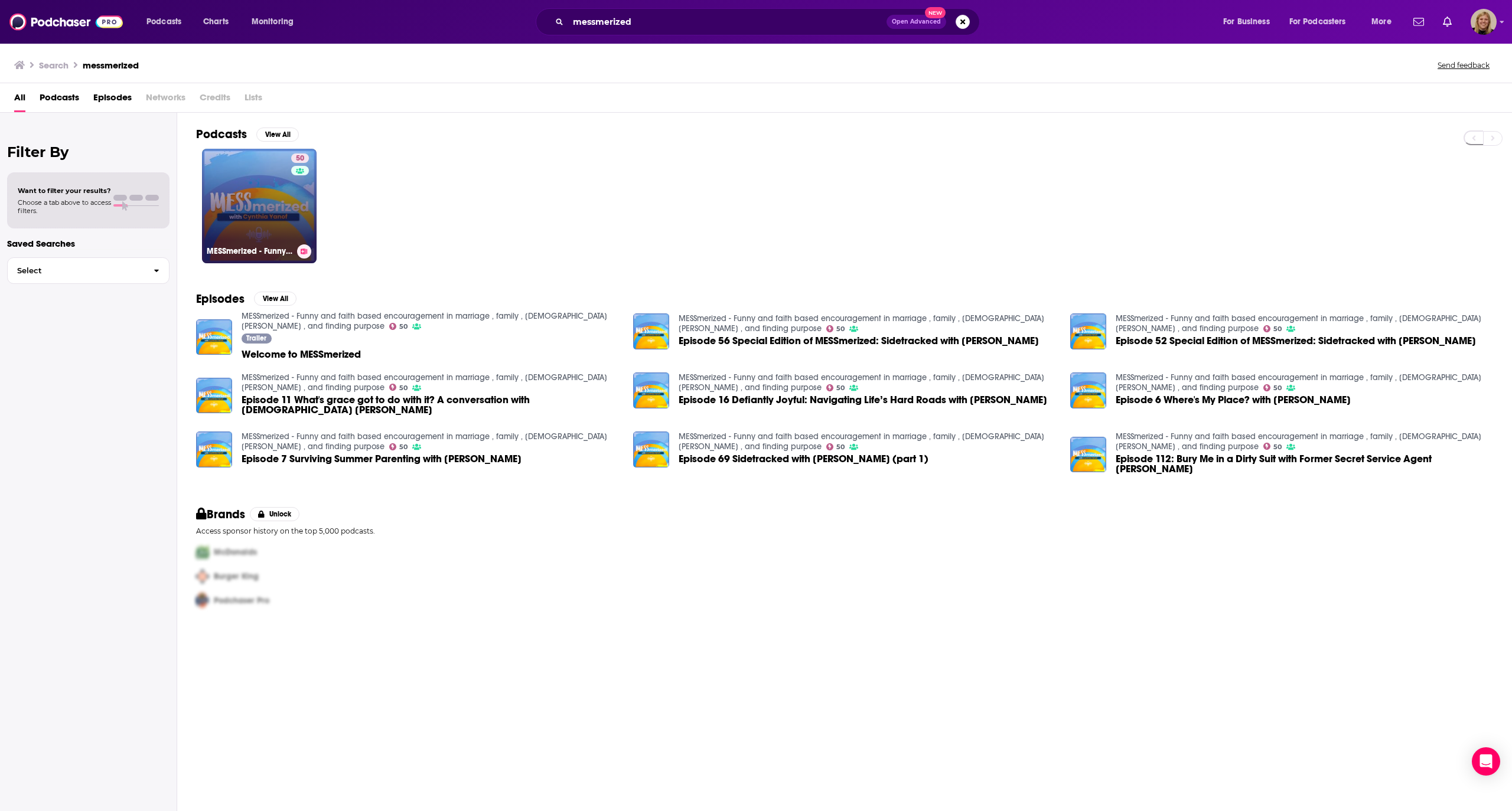
click at [277, 197] on link "50 MESSmerized - Funny and faith based encouragement in marriage , family , [DE…" at bounding box center [259, 206] width 115 height 115
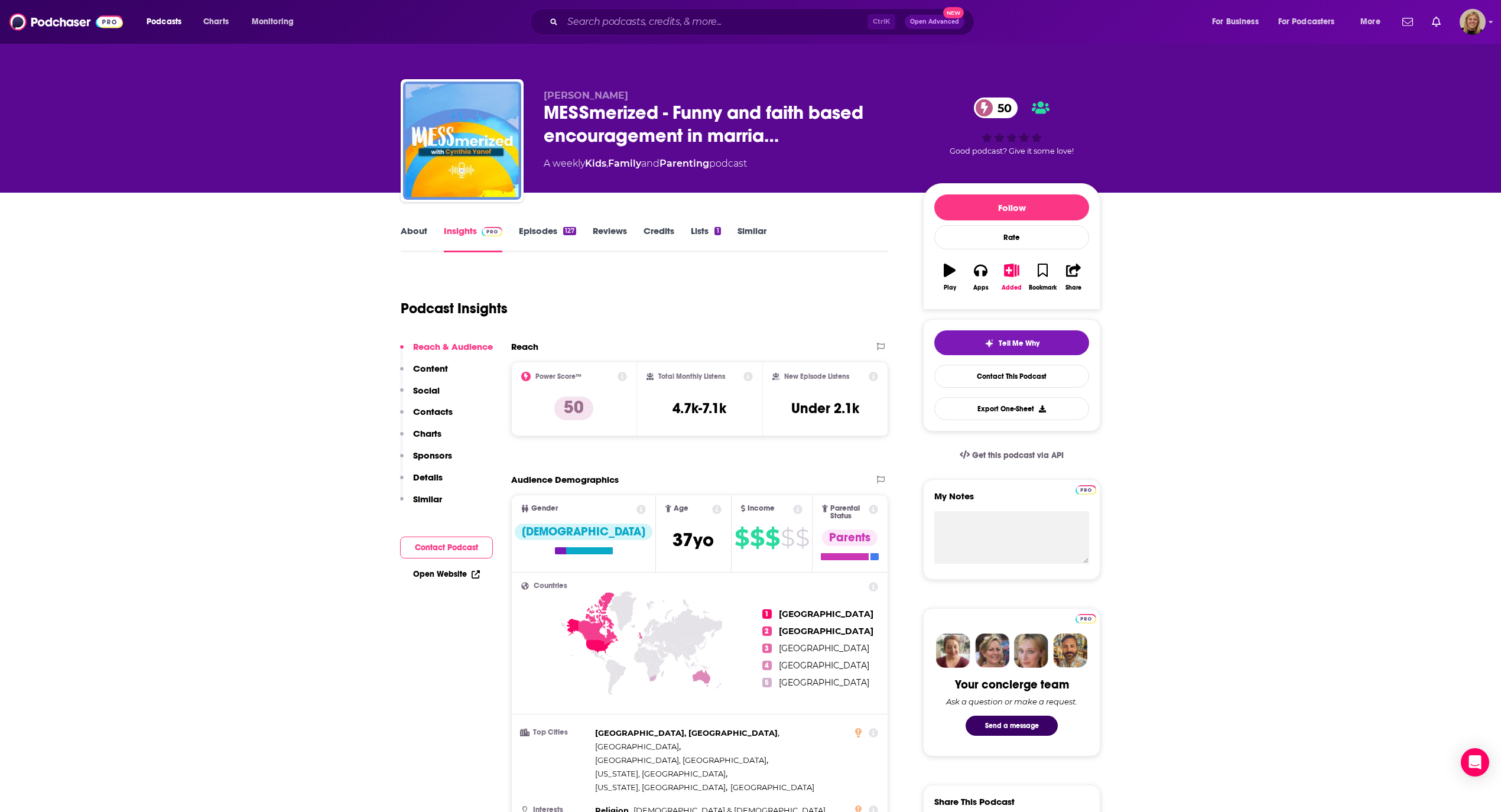
click at [412, 227] on link "About" at bounding box center [413, 239] width 27 height 27
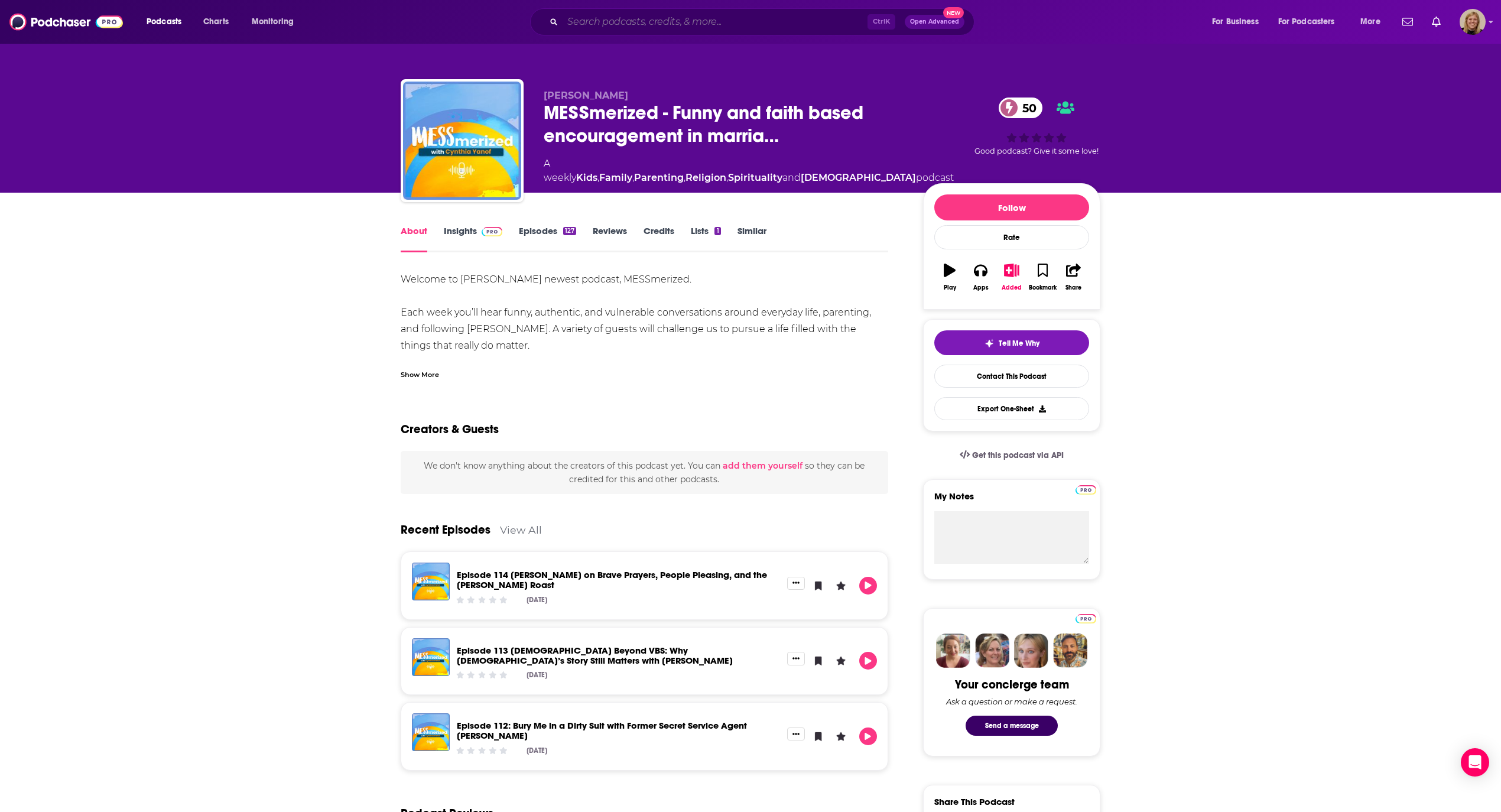
click at [619, 23] on input "Search podcasts, credits, & more..." at bounding box center [715, 22] width 305 height 19
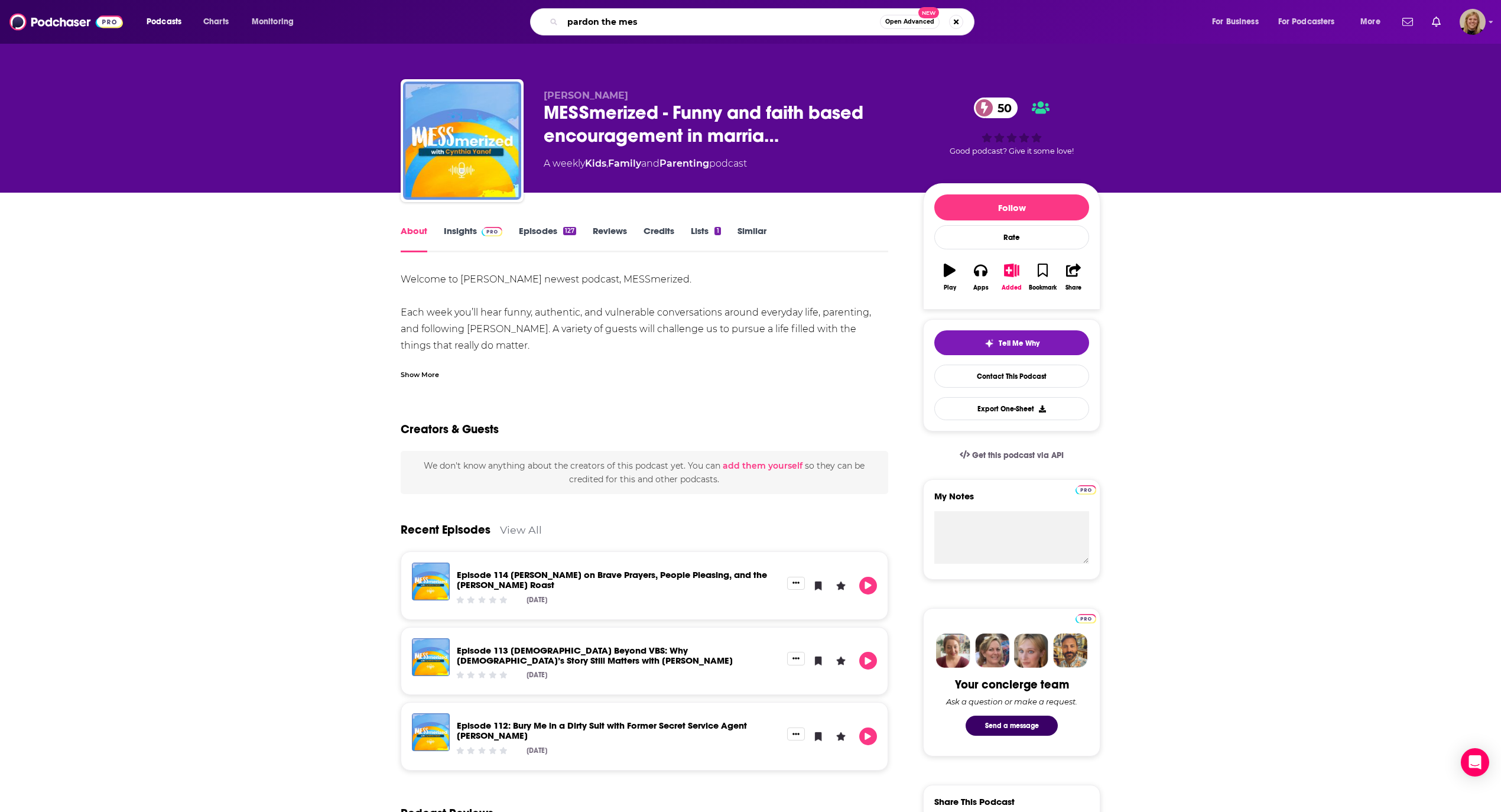
type input "pardon the mess"
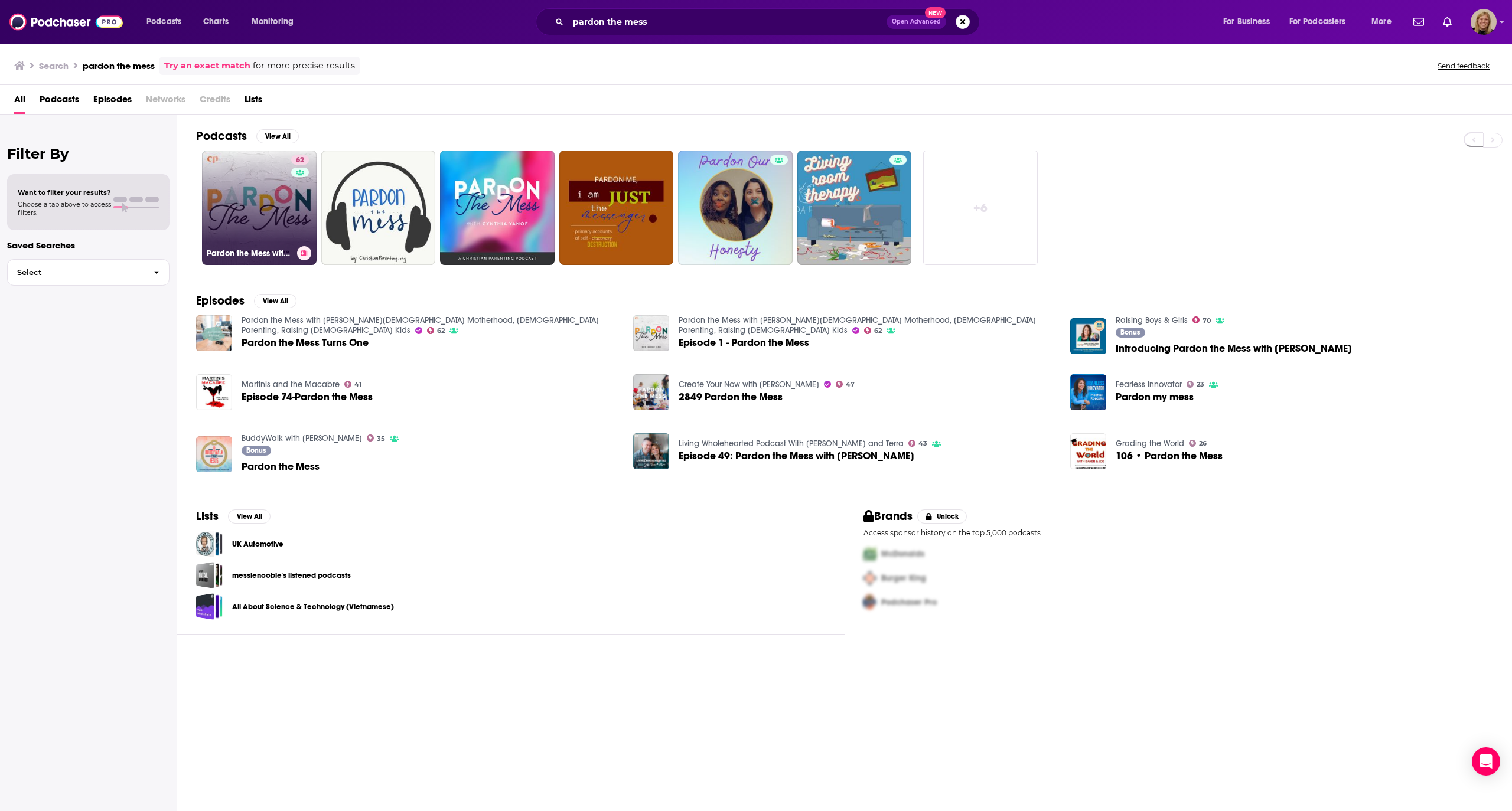
click at [262, 215] on link "62 Pardon the Mess with [PERSON_NAME][DEMOGRAPHIC_DATA] Motherhood, [DEMOGRAPHI…" at bounding box center [259, 207] width 115 height 115
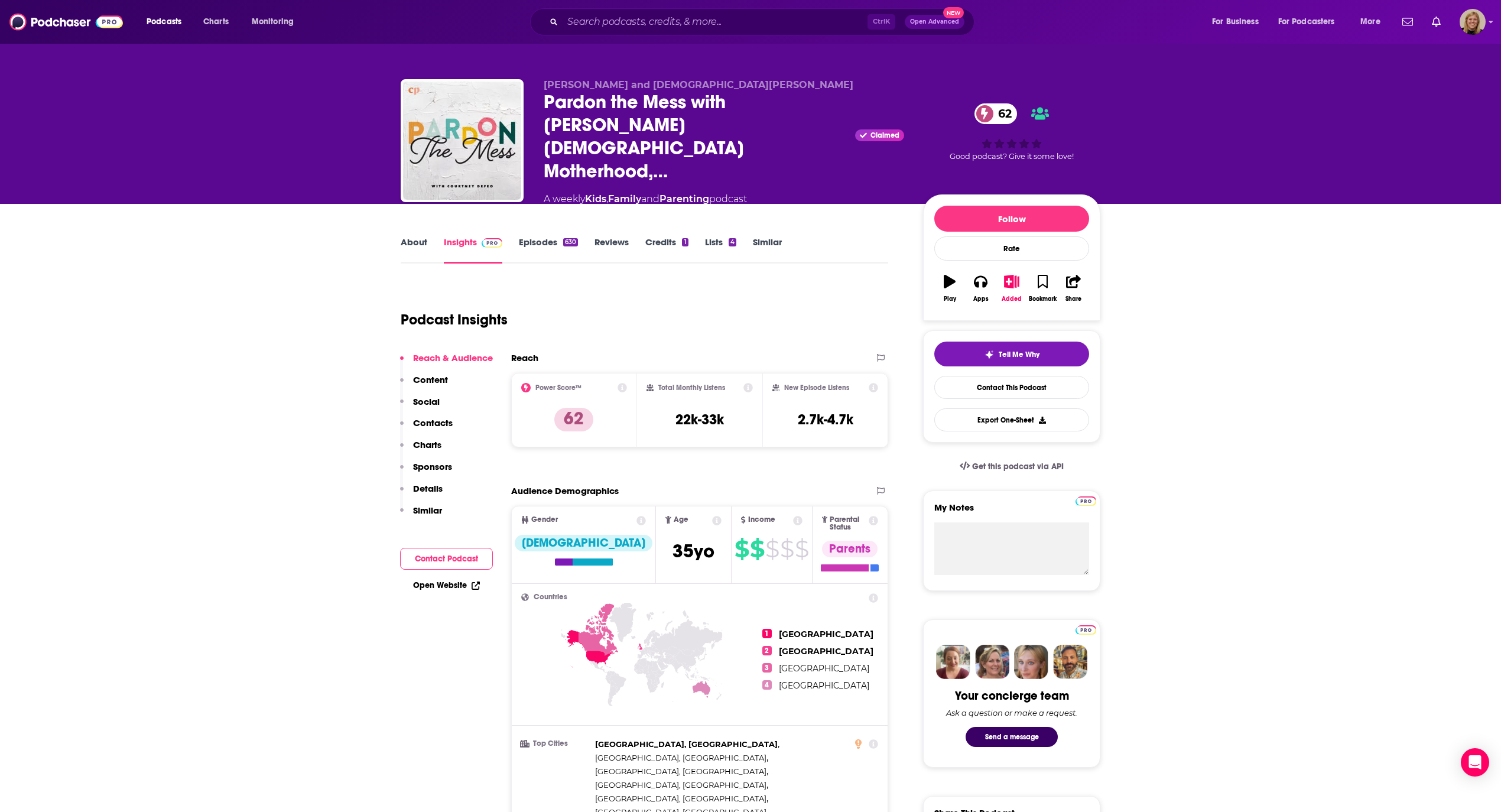
click at [669, 20] on input "Search podcasts, credits, & more..." at bounding box center [715, 22] width 305 height 19
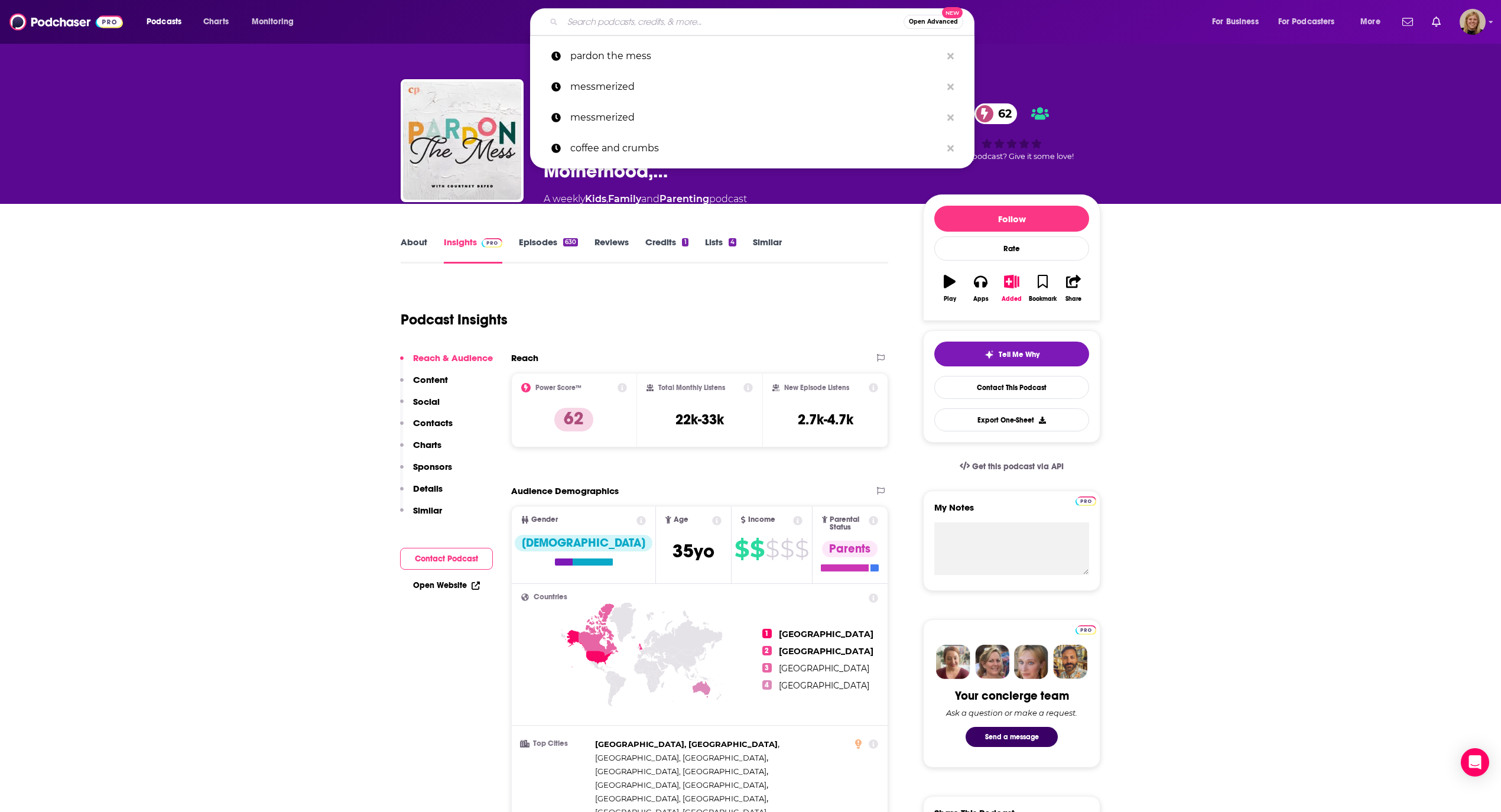
click at [686, 23] on input "Search podcasts, credits, & more..." at bounding box center [733, 22] width 341 height 19
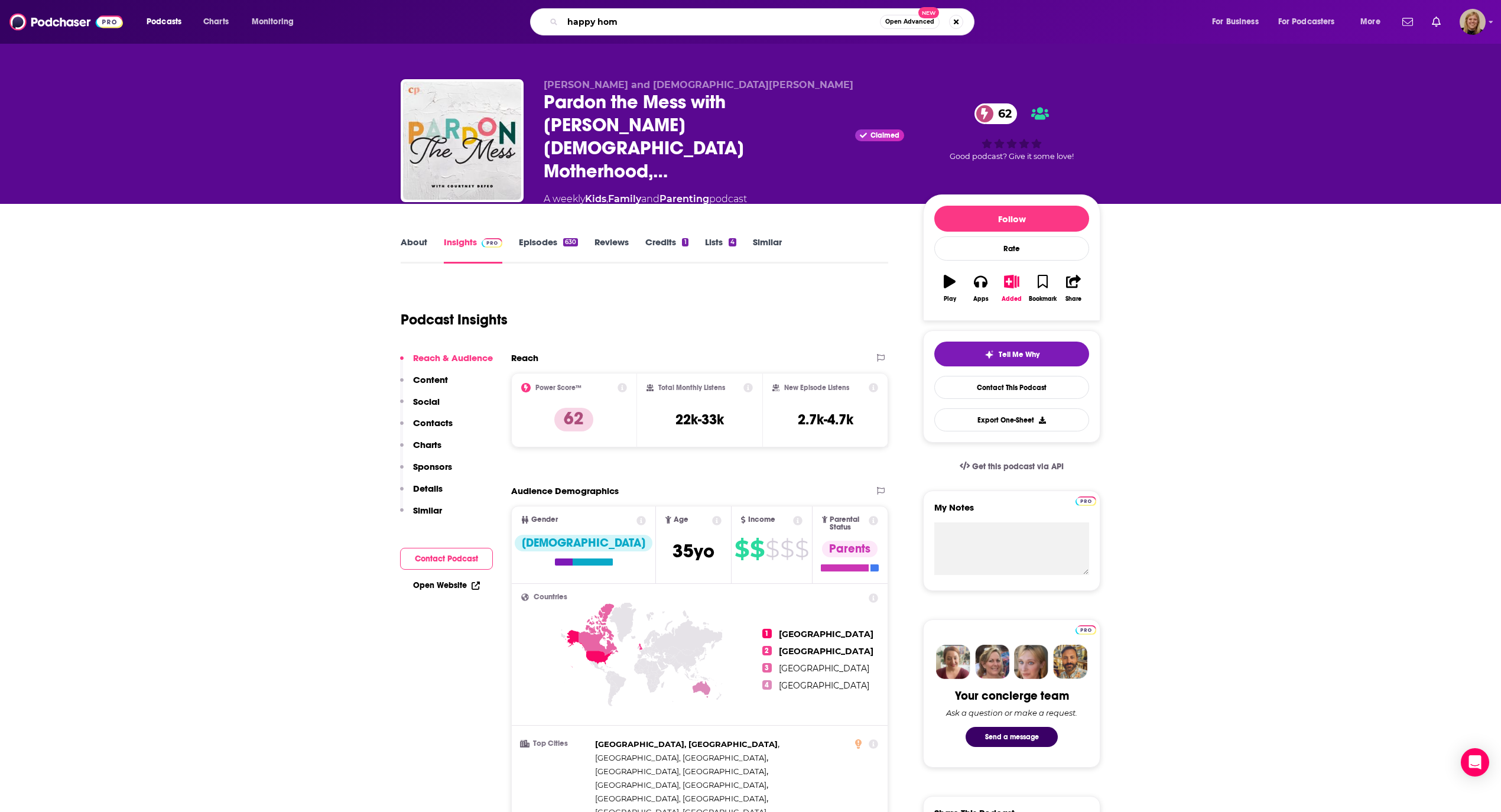
type input "happy home"
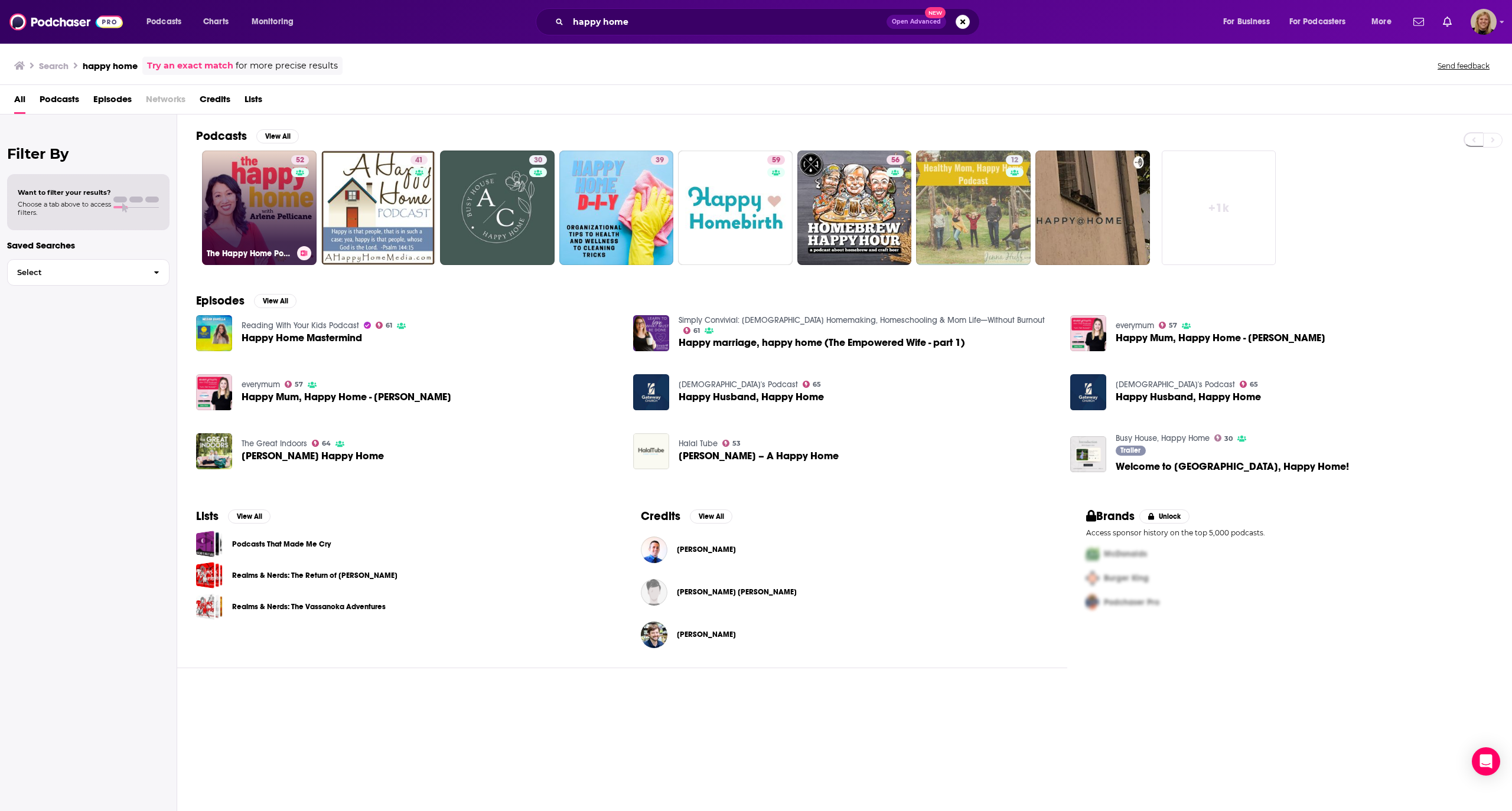
click at [243, 197] on link "52 The Happy Home Podcast with [PERSON_NAME]" at bounding box center [259, 207] width 115 height 115
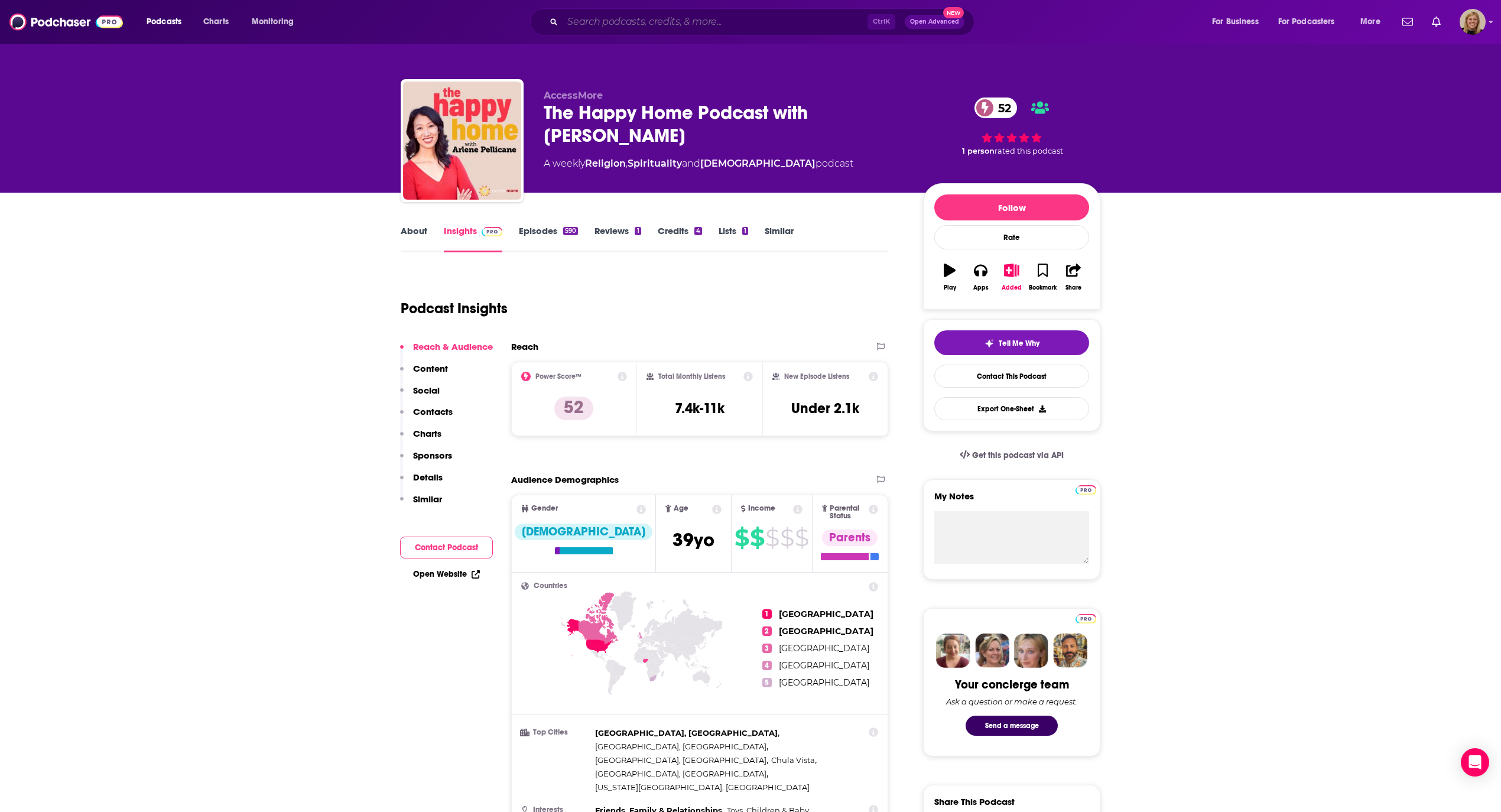
click at [701, 23] on input "Search podcasts, credits, & more..." at bounding box center [715, 22] width 305 height 19
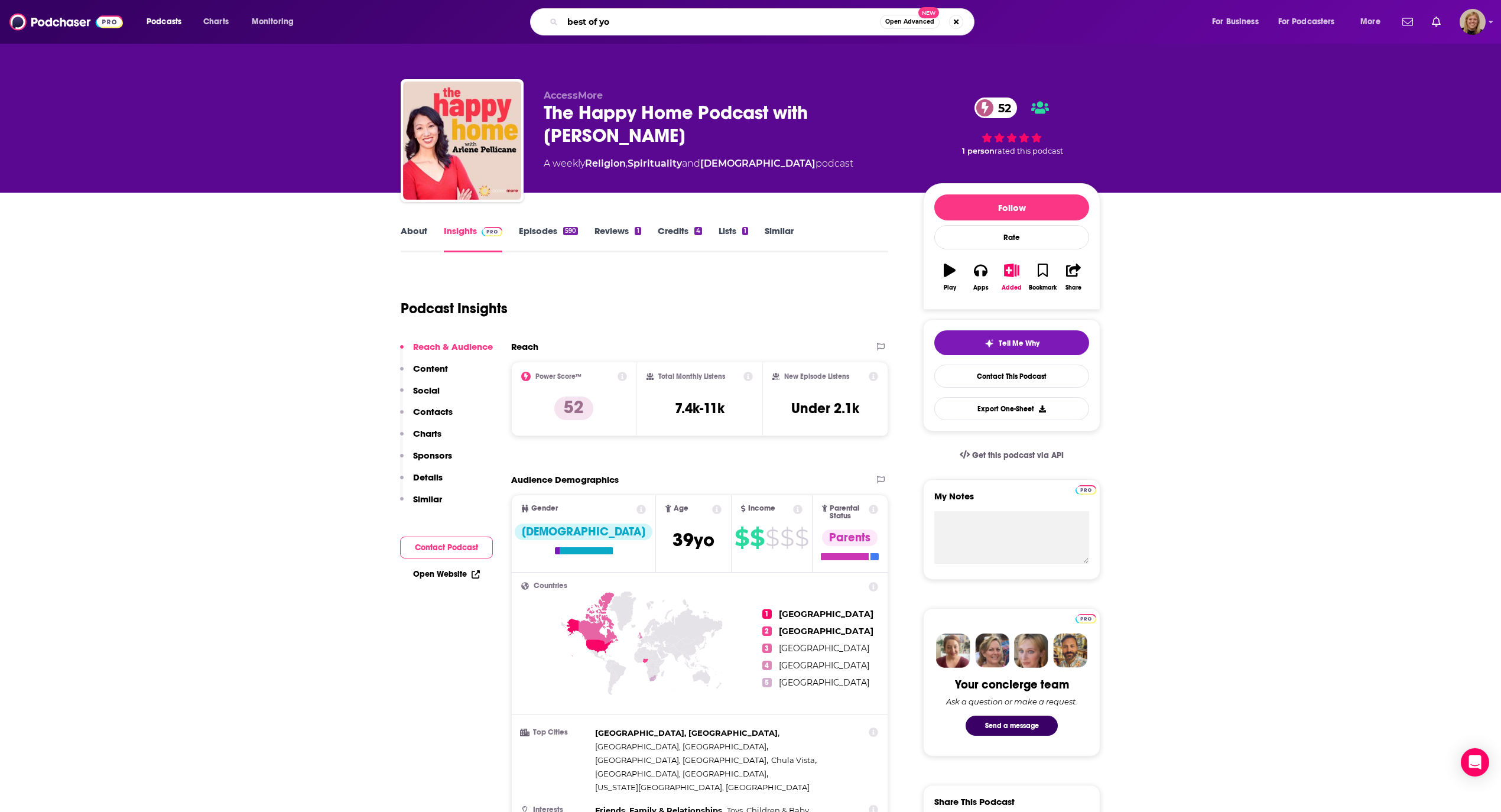
type input "best of you"
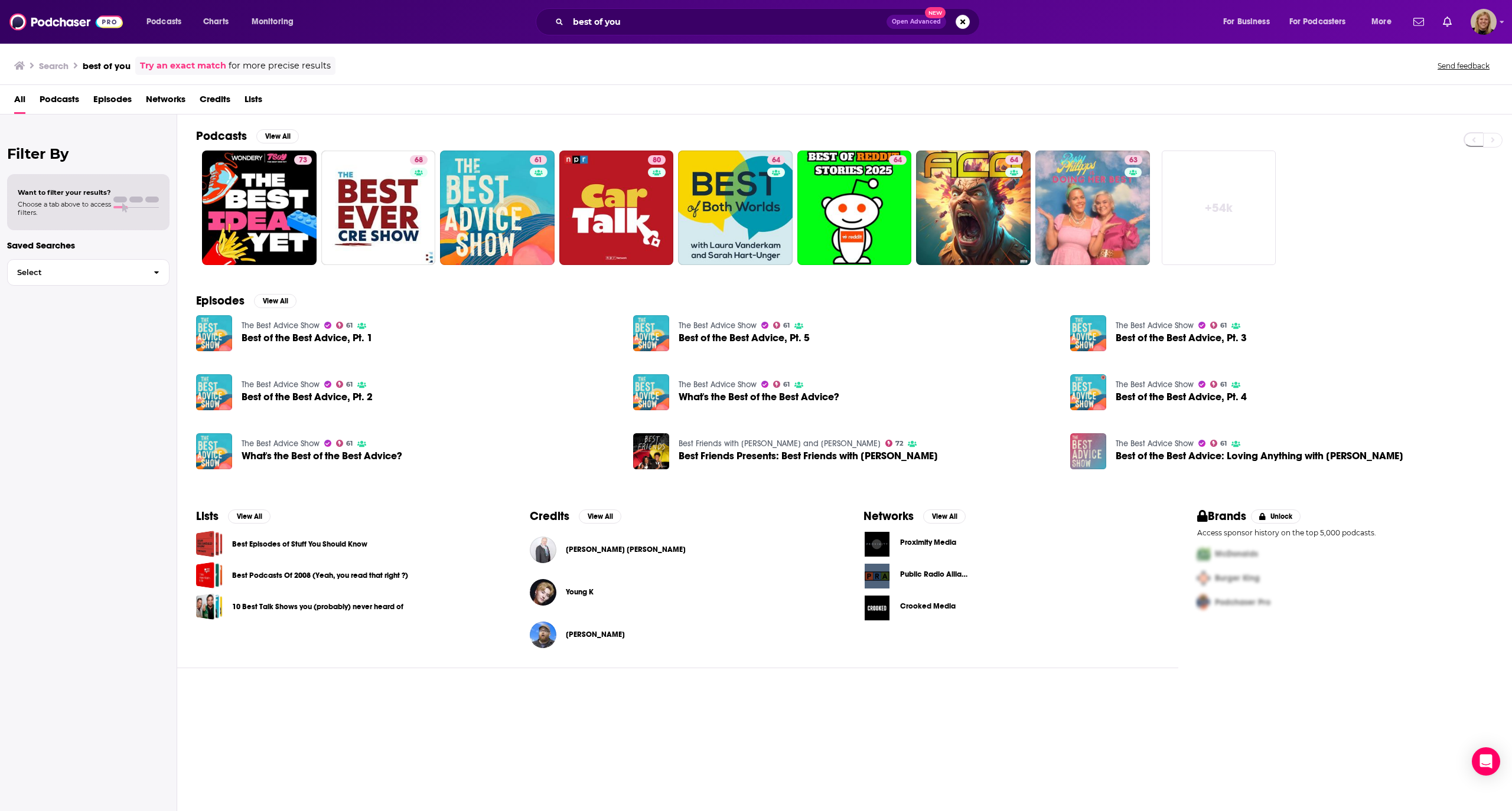
click at [679, 32] on div "best of you Open Advanced New" at bounding box center [758, 22] width 444 height 27
click at [685, 26] on input "best of you" at bounding box center [727, 22] width 318 height 19
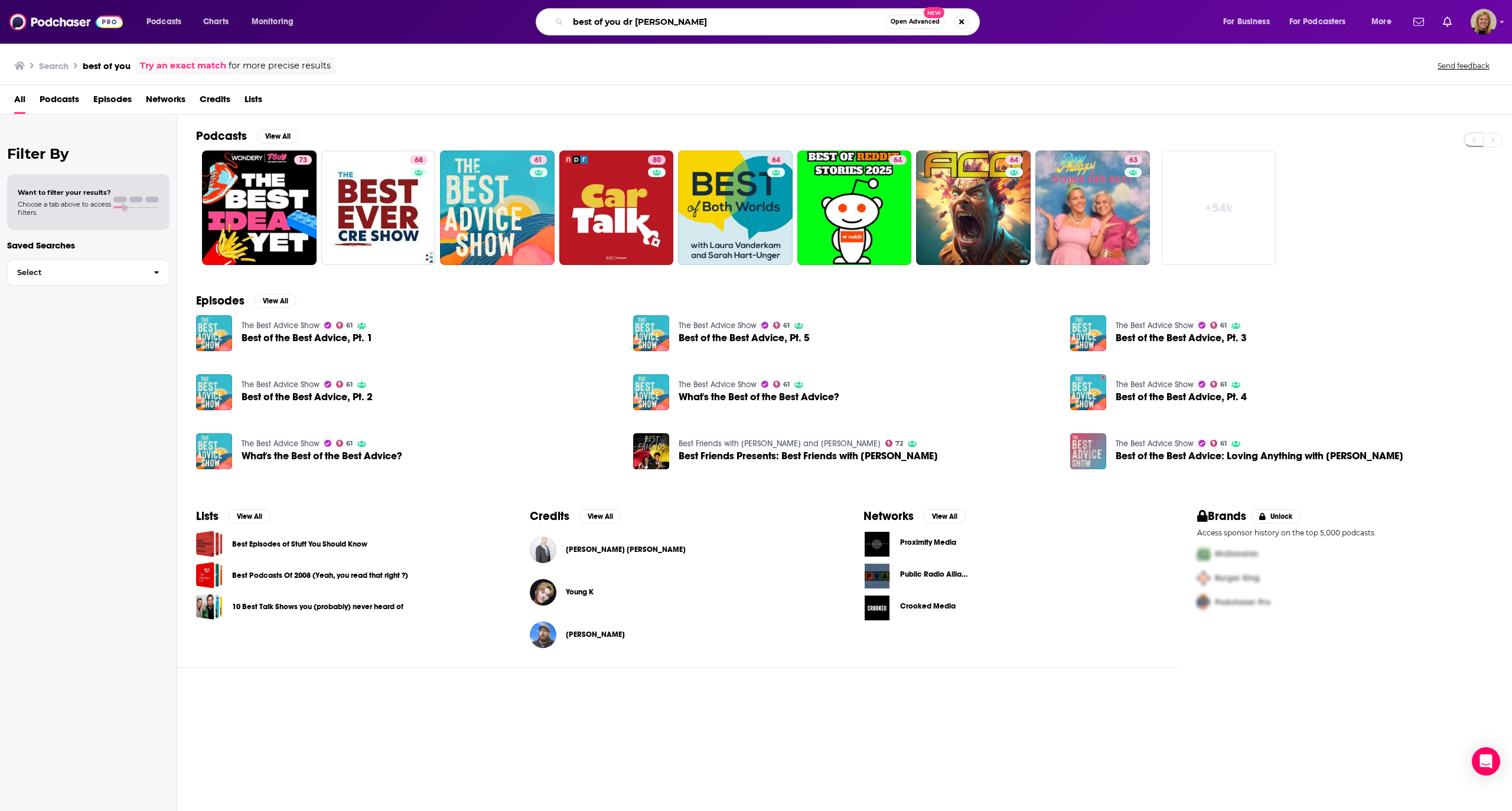
type input "best of you dr [PERSON_NAME]"
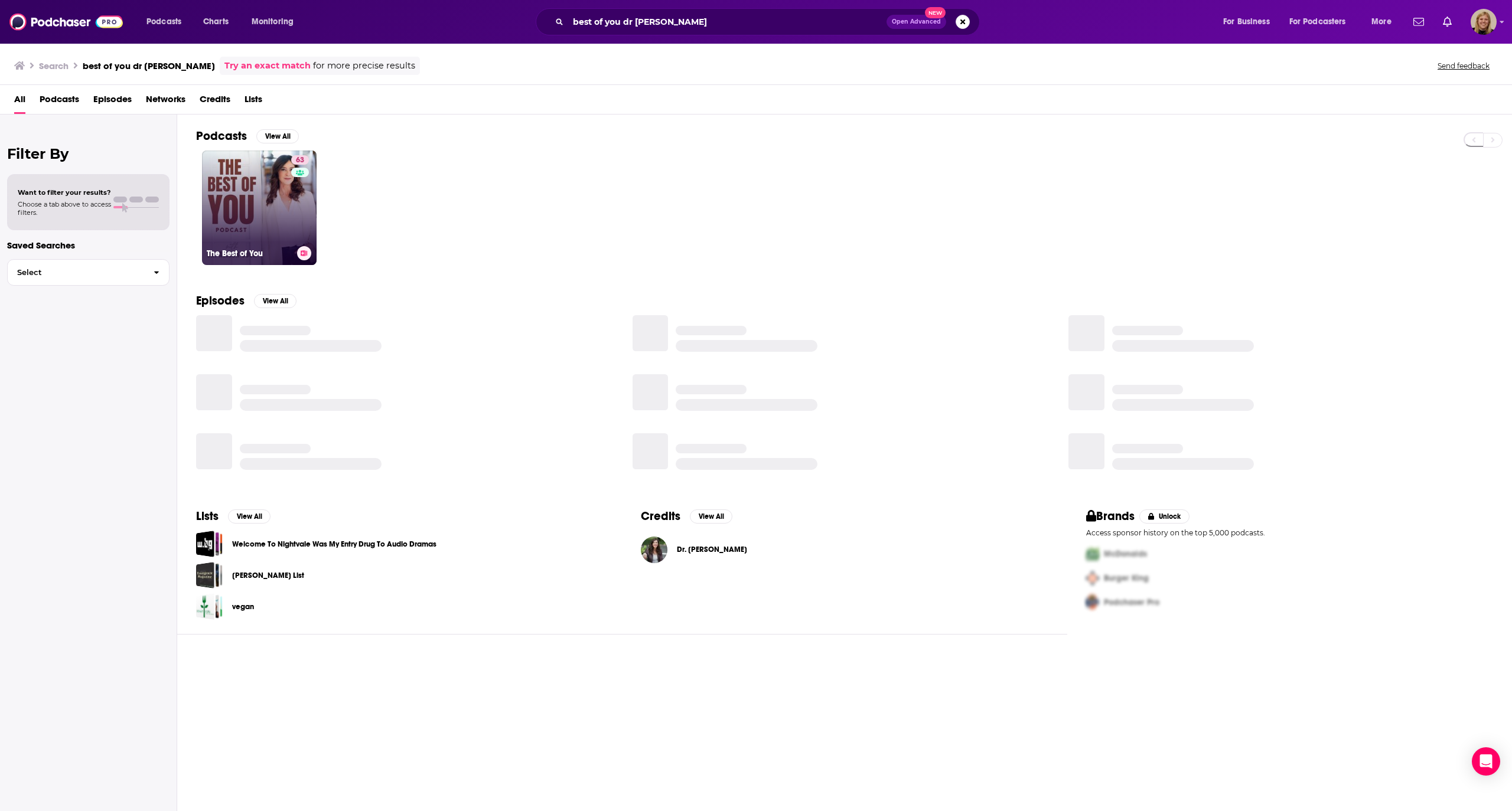
click at [270, 203] on link "63 The Best of You" at bounding box center [259, 207] width 115 height 115
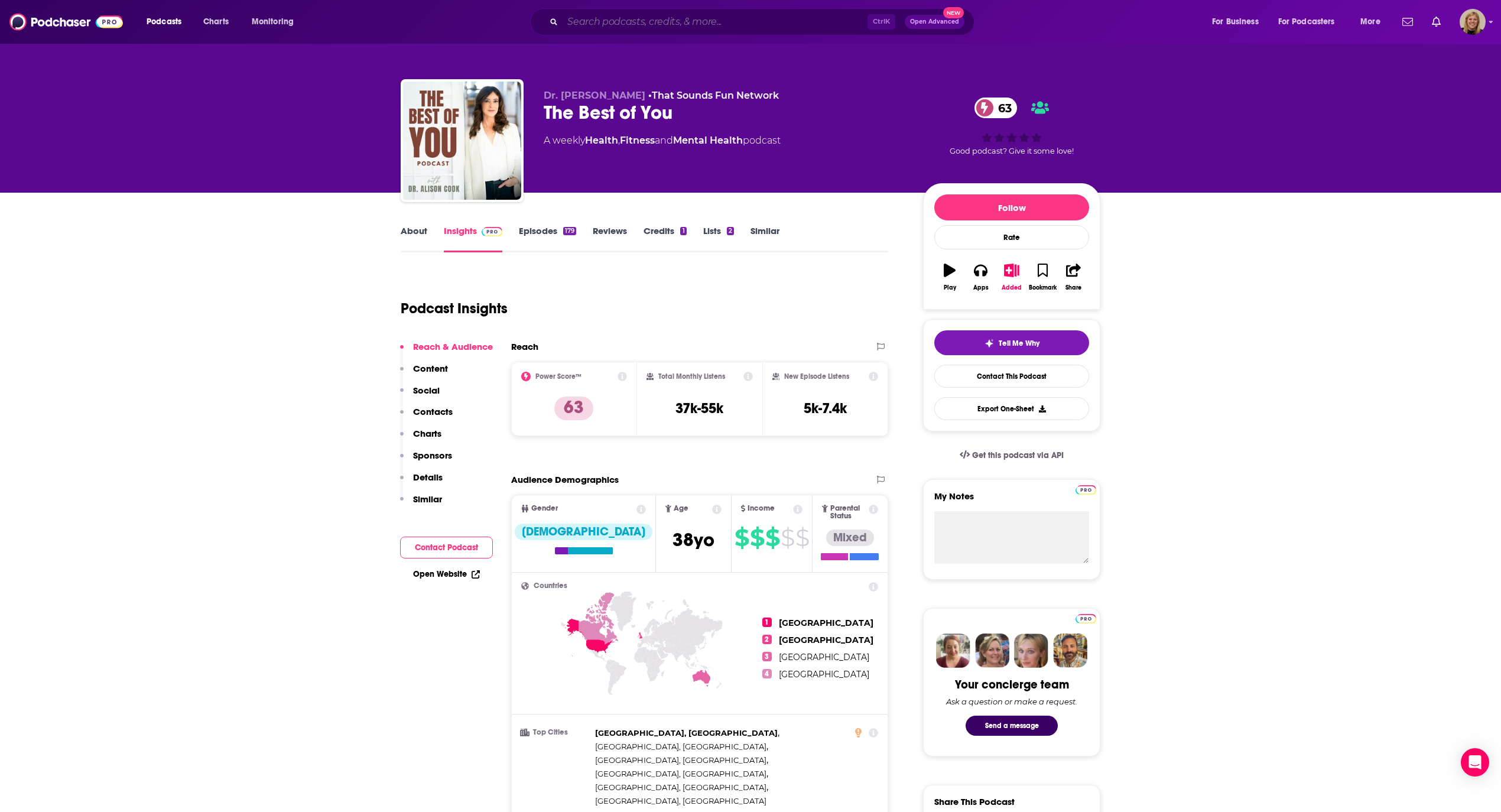
click at [651, 19] on input "Search podcasts, credits, & more..." at bounding box center [715, 22] width 305 height 19
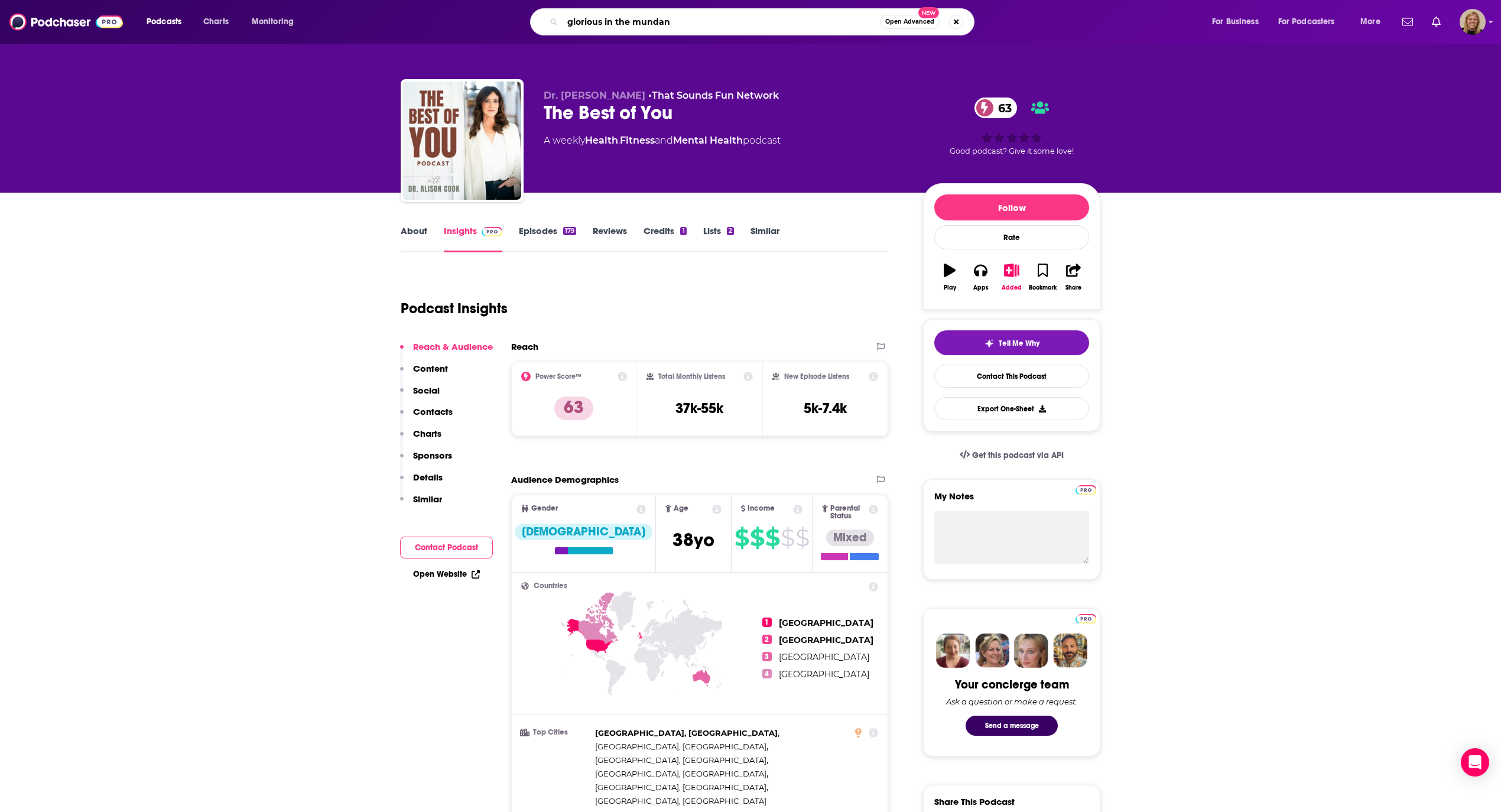
type input "glorious in the mundane"
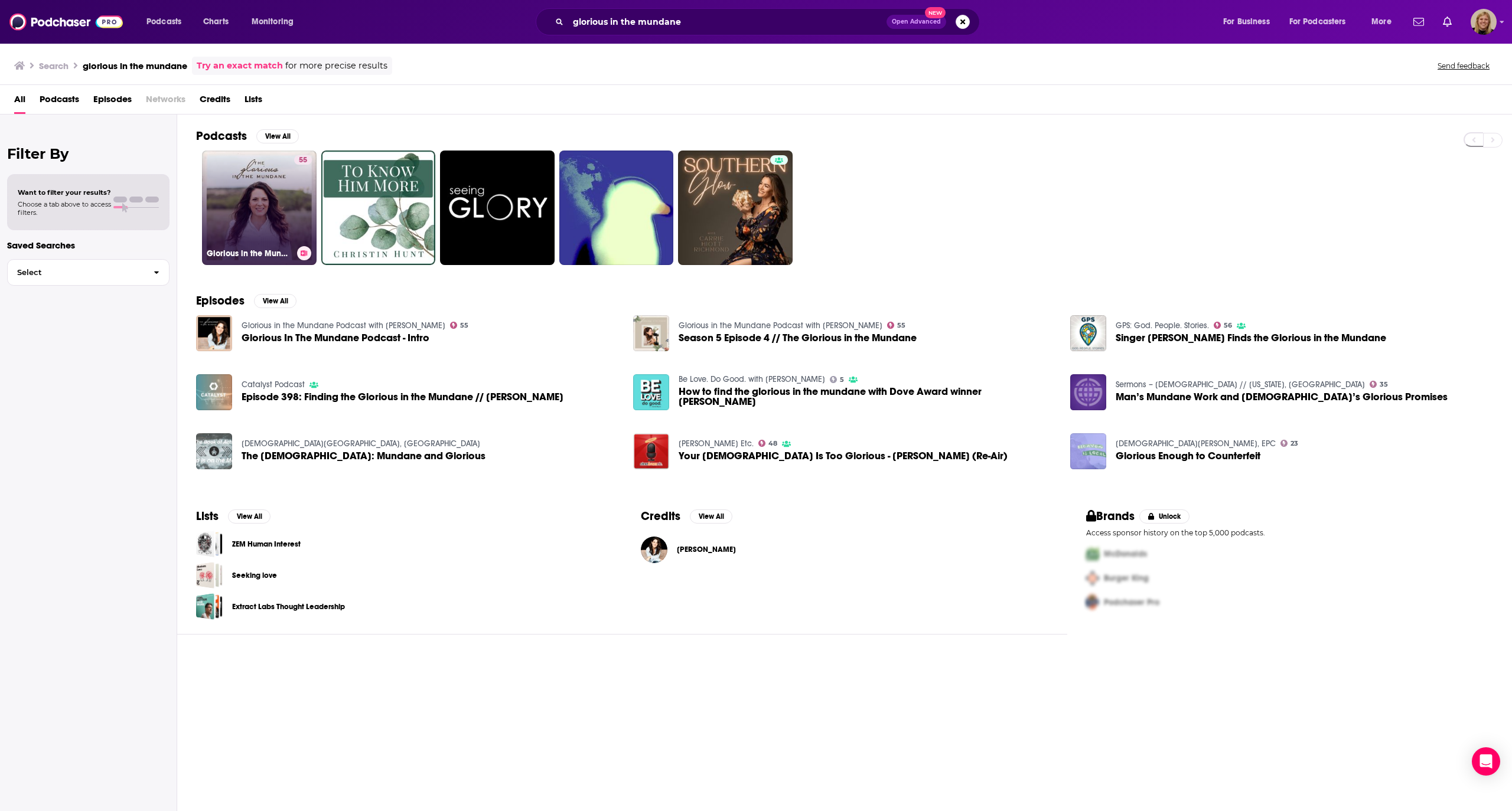
click at [263, 192] on link "55 Glorious in the Mundane Podcast with [PERSON_NAME]" at bounding box center [259, 207] width 115 height 115
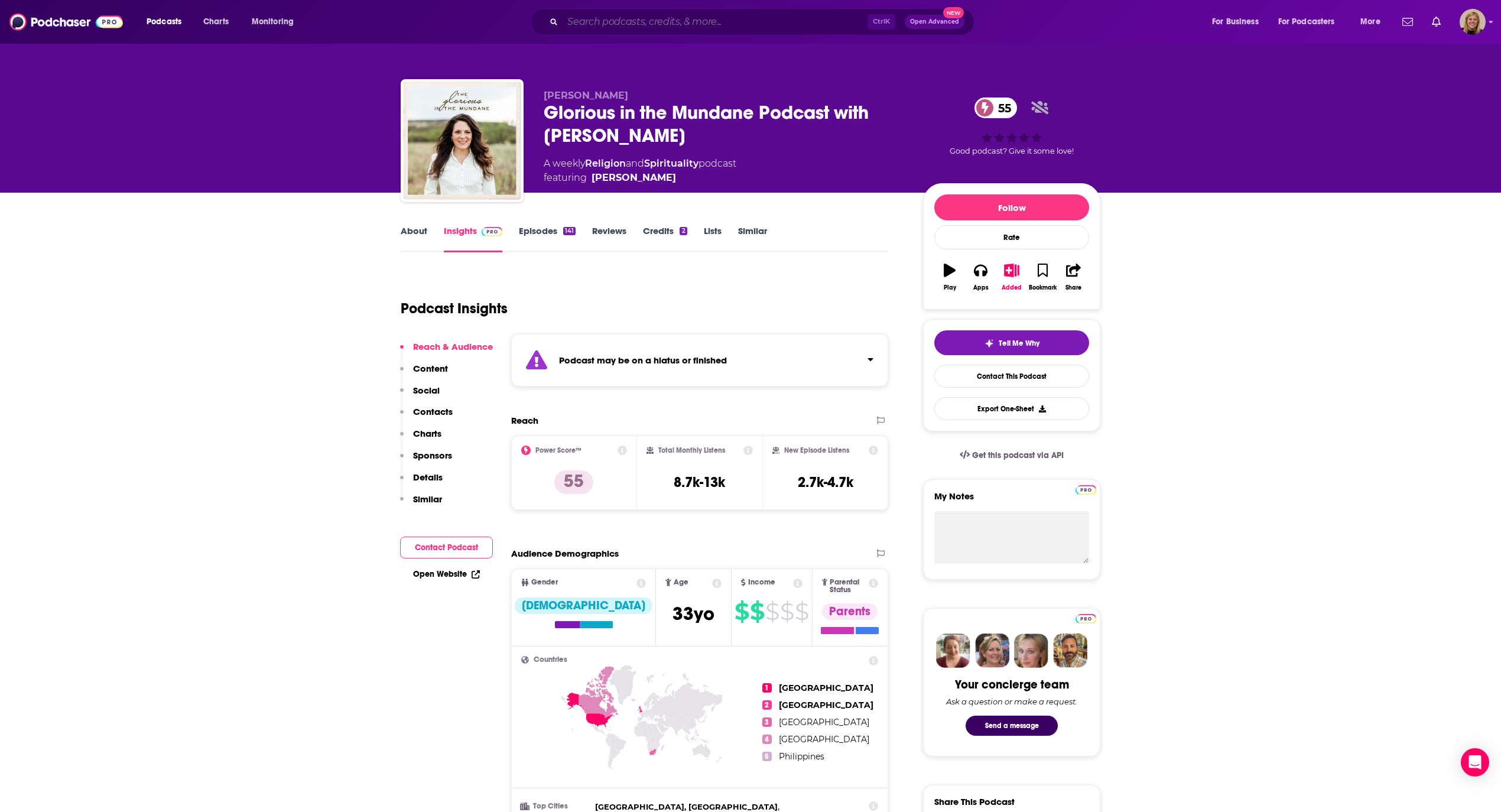
click at [609, 15] on input "Search podcasts, credits, & more..." at bounding box center [715, 22] width 305 height 19
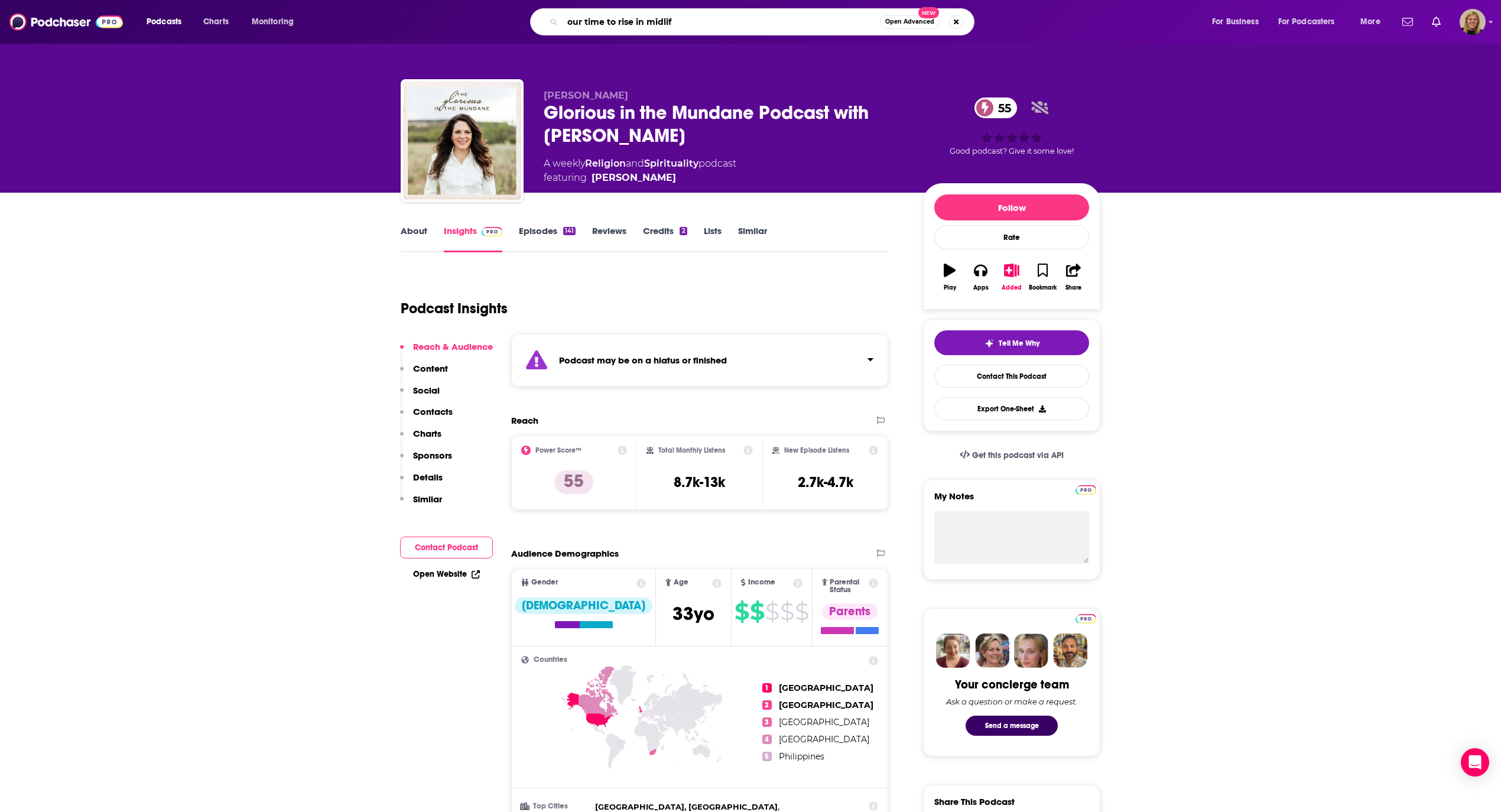
type input "our time to rise in midlife"
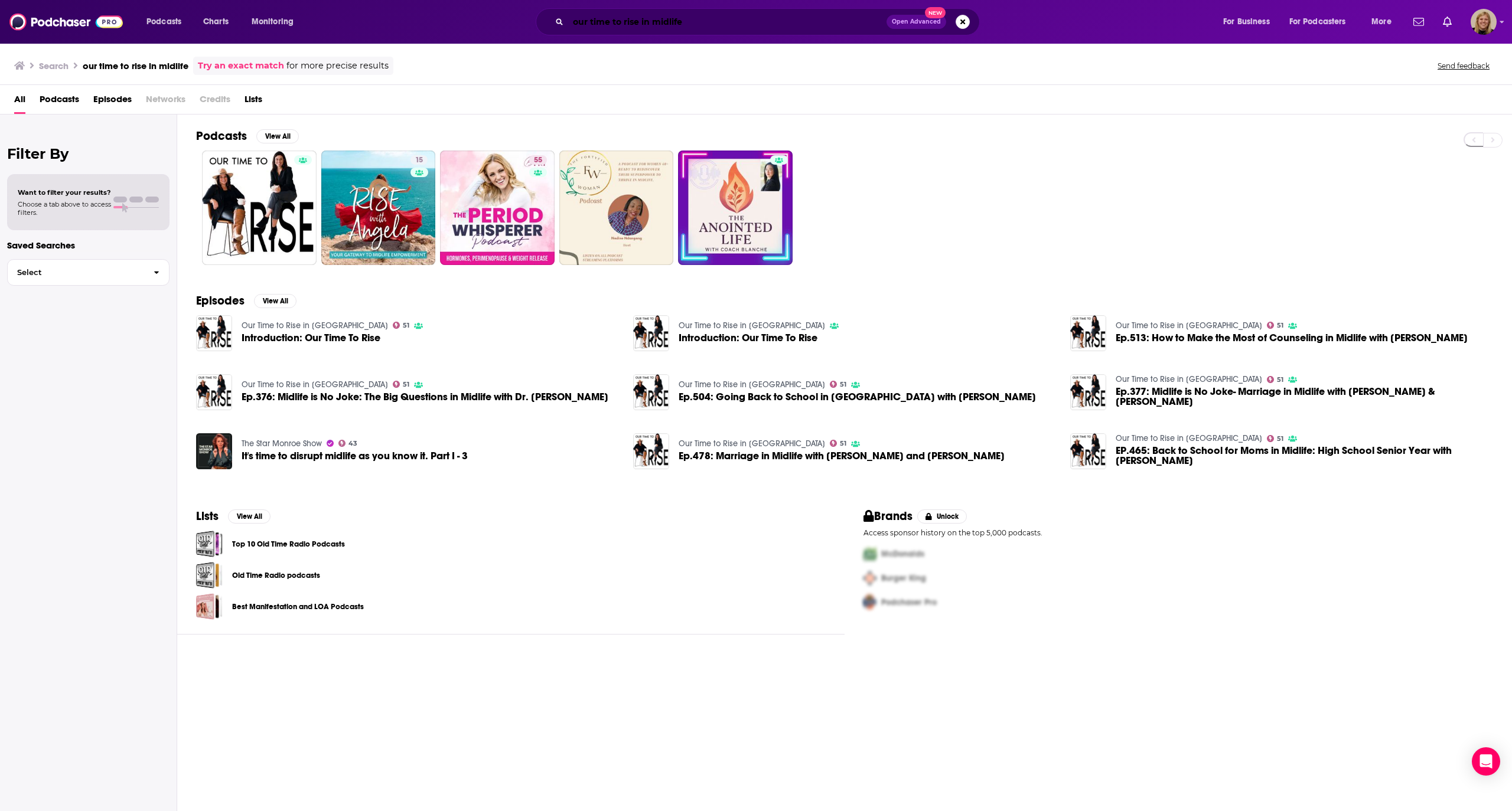
click at [671, 26] on input "our time to rise in midlife" at bounding box center [727, 22] width 318 height 19
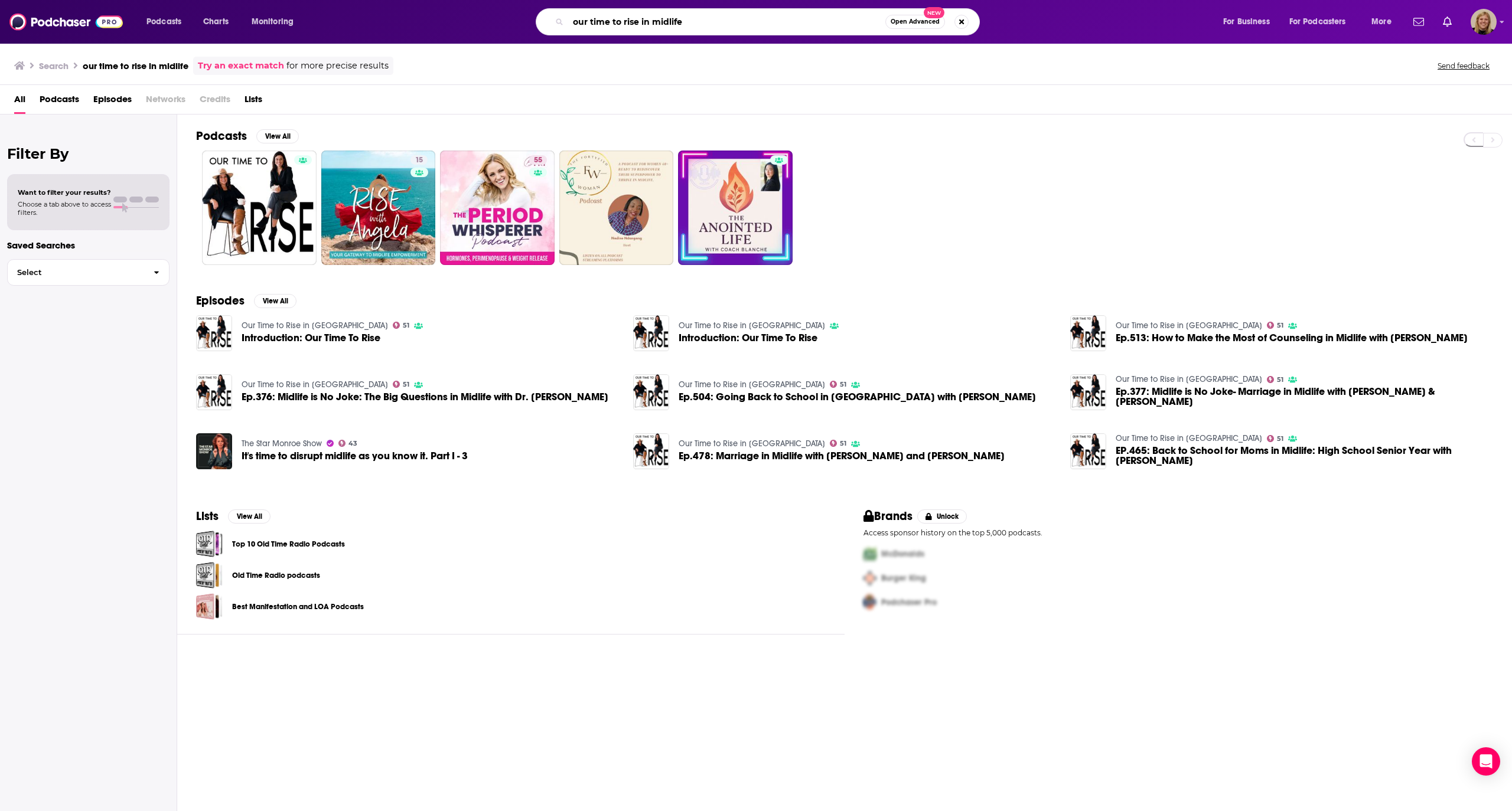
click at [671, 26] on input "our time to rise in midlife" at bounding box center [726, 22] width 317 height 19
type input "stay true"
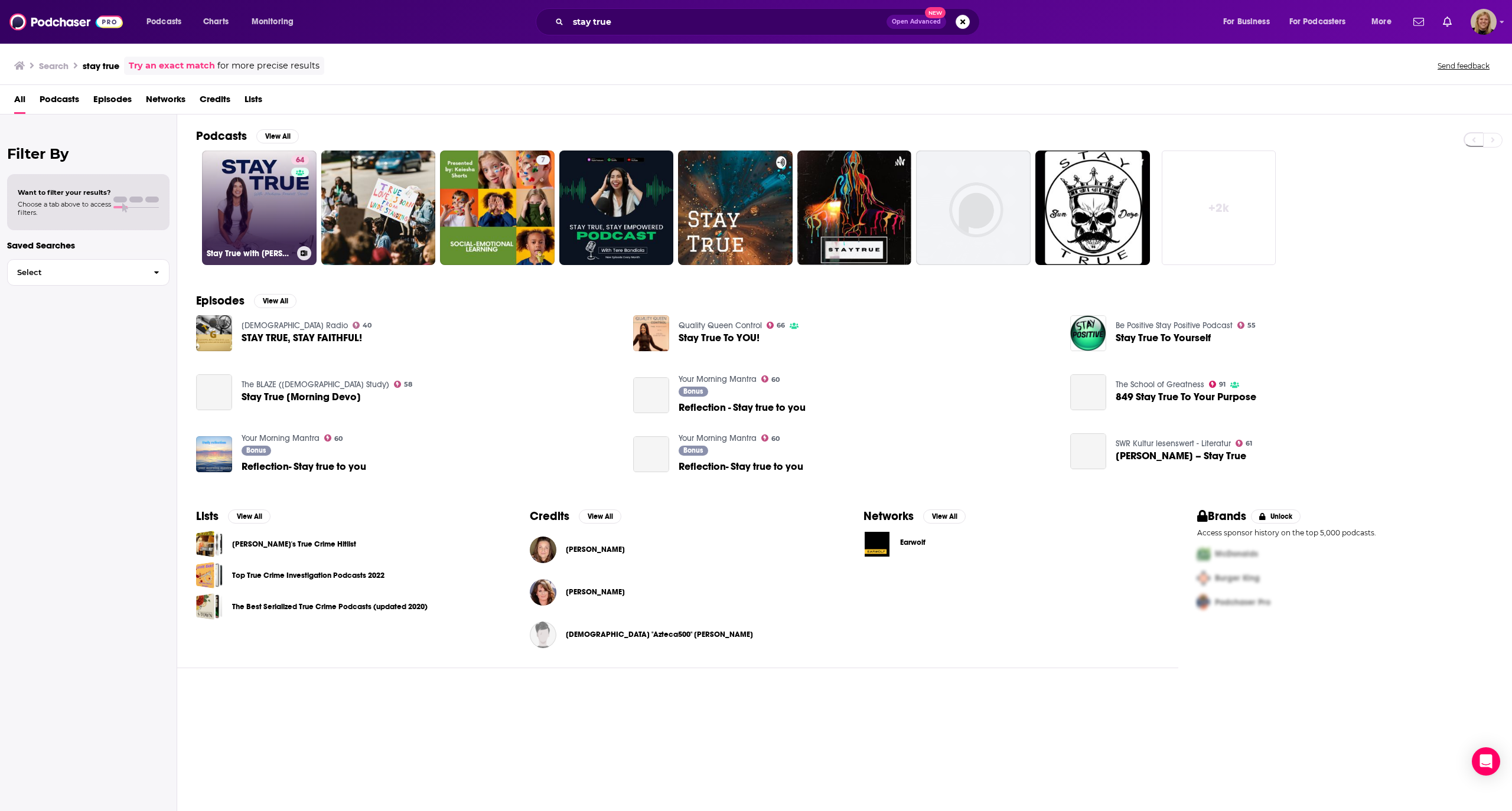
click at [270, 213] on link "64 Stay True with [PERSON_NAME] [PERSON_NAME]" at bounding box center [259, 207] width 115 height 115
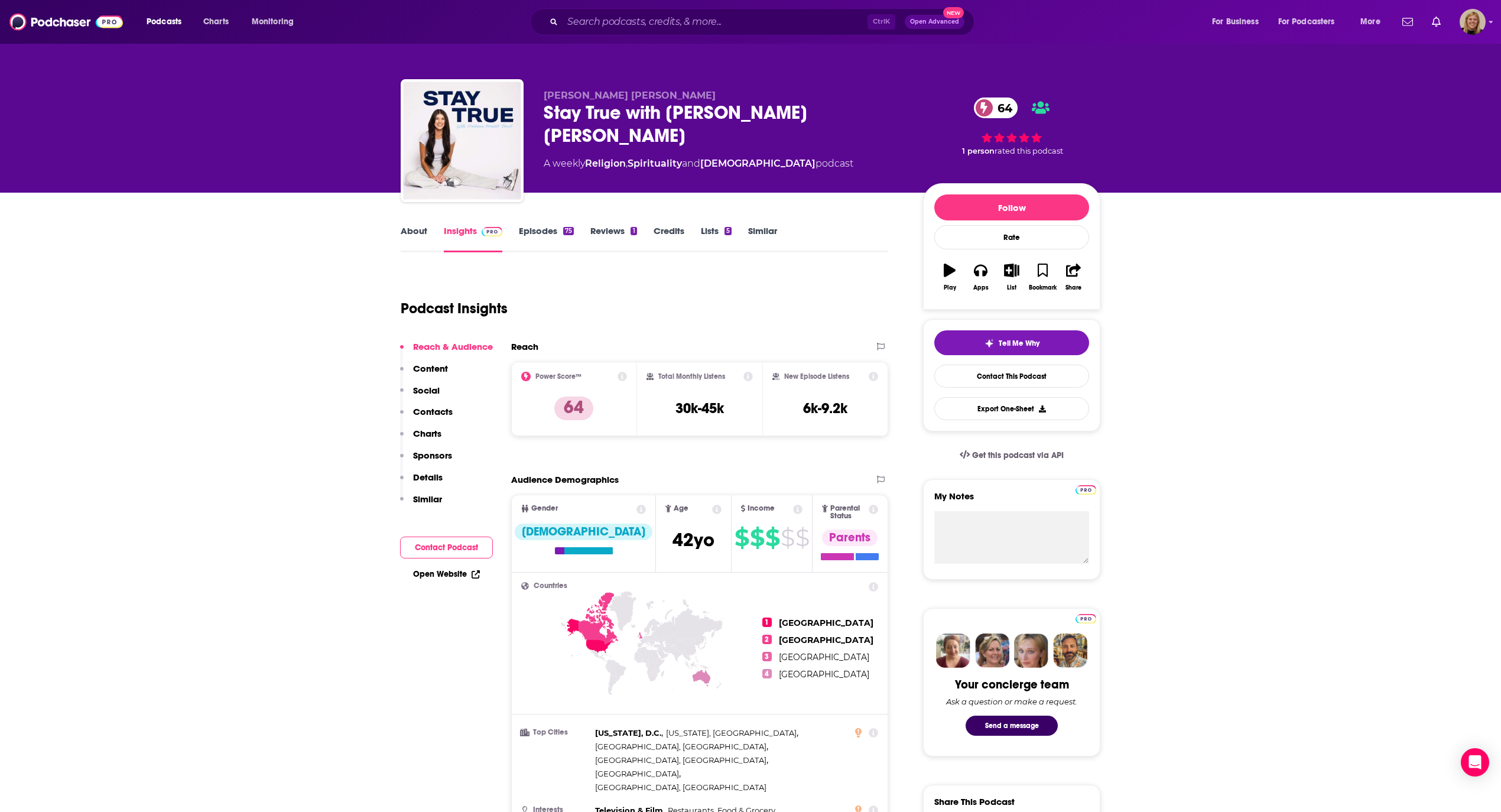
click at [449, 550] on button "Contact Podcast" at bounding box center [446, 547] width 92 height 22
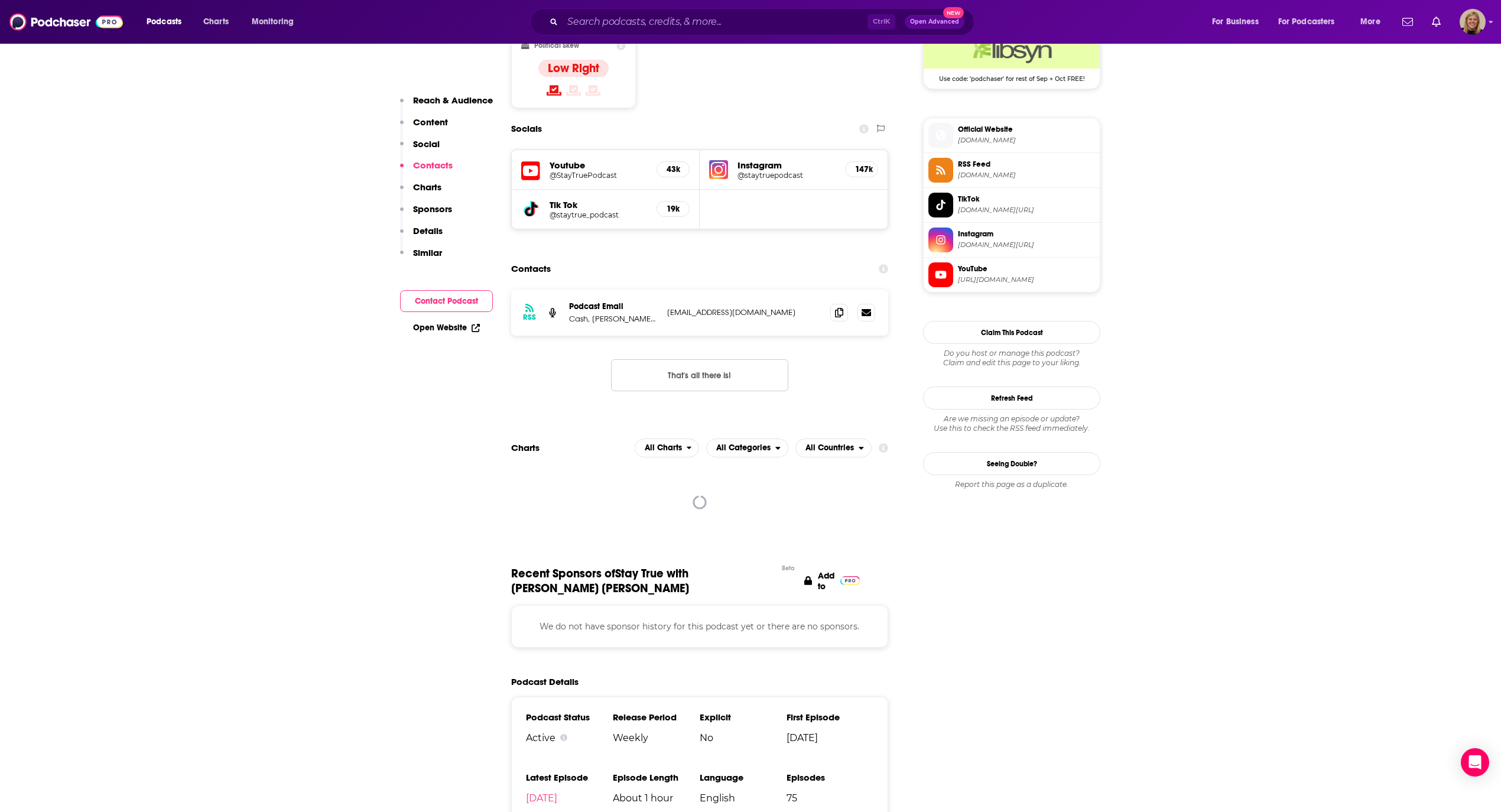
scroll to position [1012, 0]
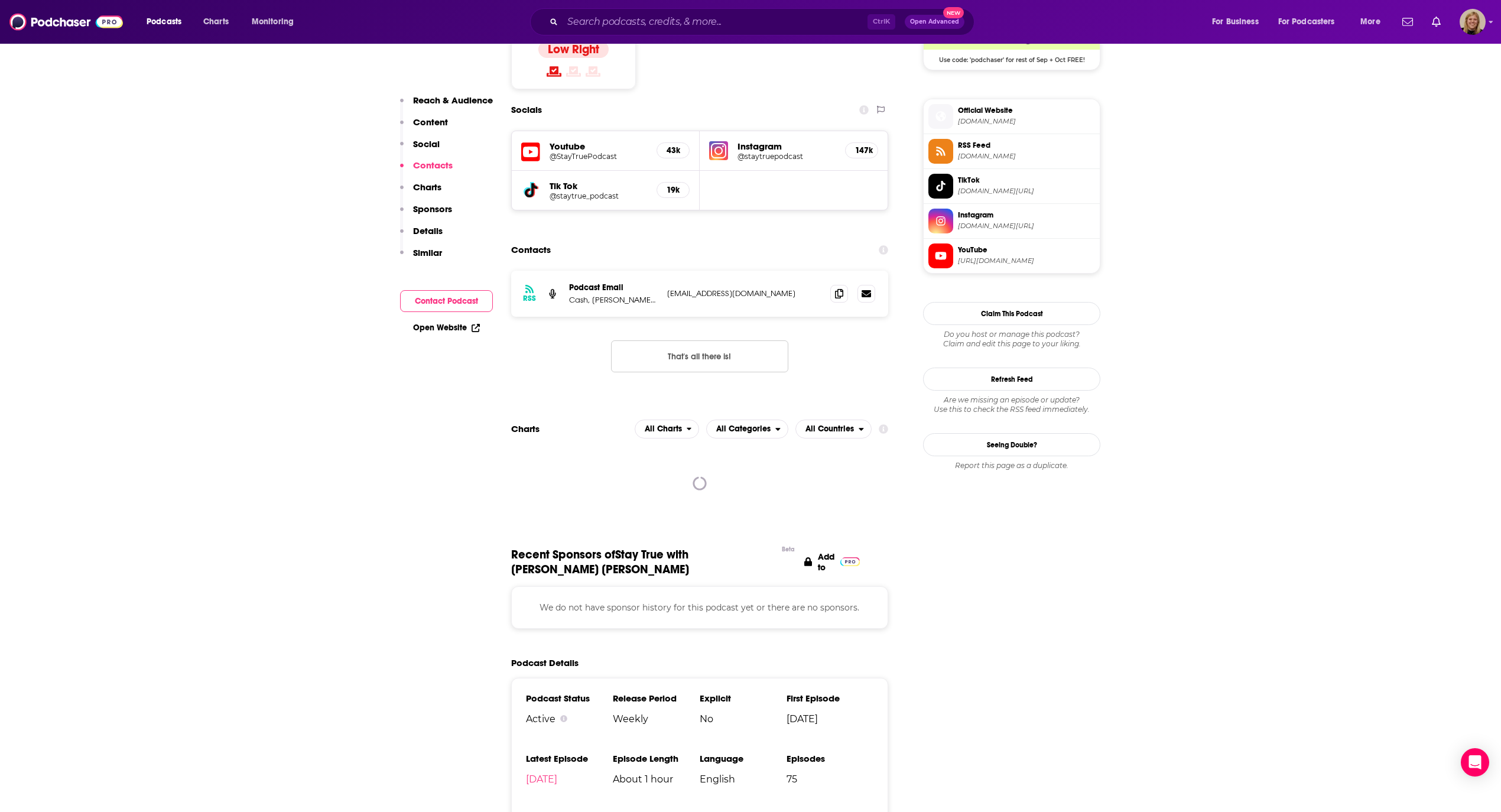
click at [605, 295] on p "Cash, [PERSON_NAME], [PERSON_NAME], [PERSON_NAME]" at bounding box center [613, 300] width 88 height 10
click at [610, 295] on p "Cash, [PERSON_NAME], [PERSON_NAME], [PERSON_NAME]" at bounding box center [613, 300] width 88 height 10
click at [603, 295] on p "Cash, [PERSON_NAME], [PERSON_NAME], [PERSON_NAME]" at bounding box center [613, 300] width 88 height 10
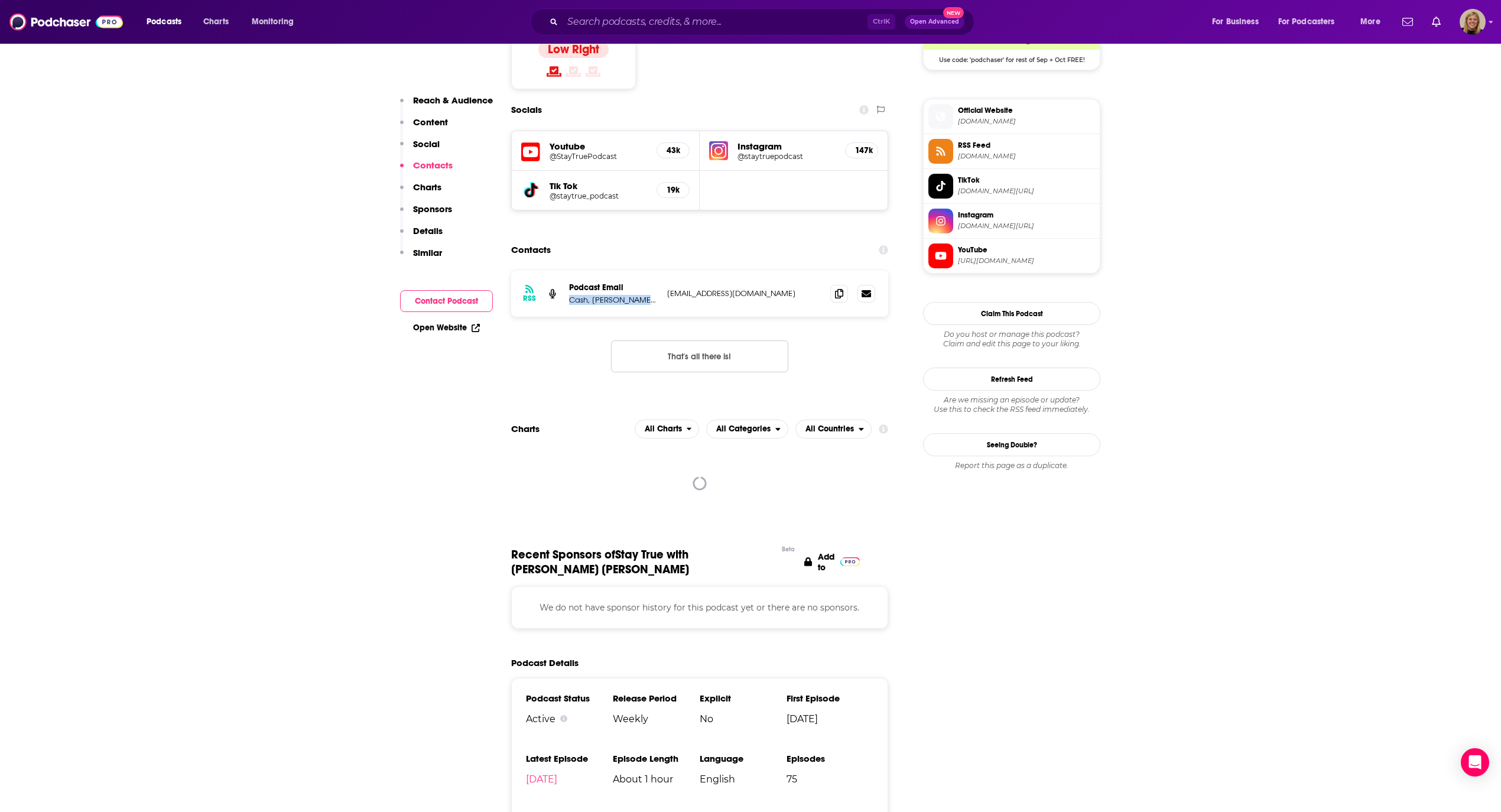
click at [603, 295] on p "Cash, [PERSON_NAME], [PERSON_NAME], [PERSON_NAME]" at bounding box center [613, 300] width 88 height 10
click at [720, 271] on div "RSS Podcast Email Cash, [PERSON_NAME], [PERSON_NAME], [PERSON_NAME] [PERSON_NAM…" at bounding box center [699, 293] width 377 height 46
click at [715, 289] on p "[EMAIL_ADDRESS][DOMAIN_NAME]" at bounding box center [744, 293] width 154 height 10
click at [445, 326] on link "Open Website" at bounding box center [446, 327] width 67 height 10
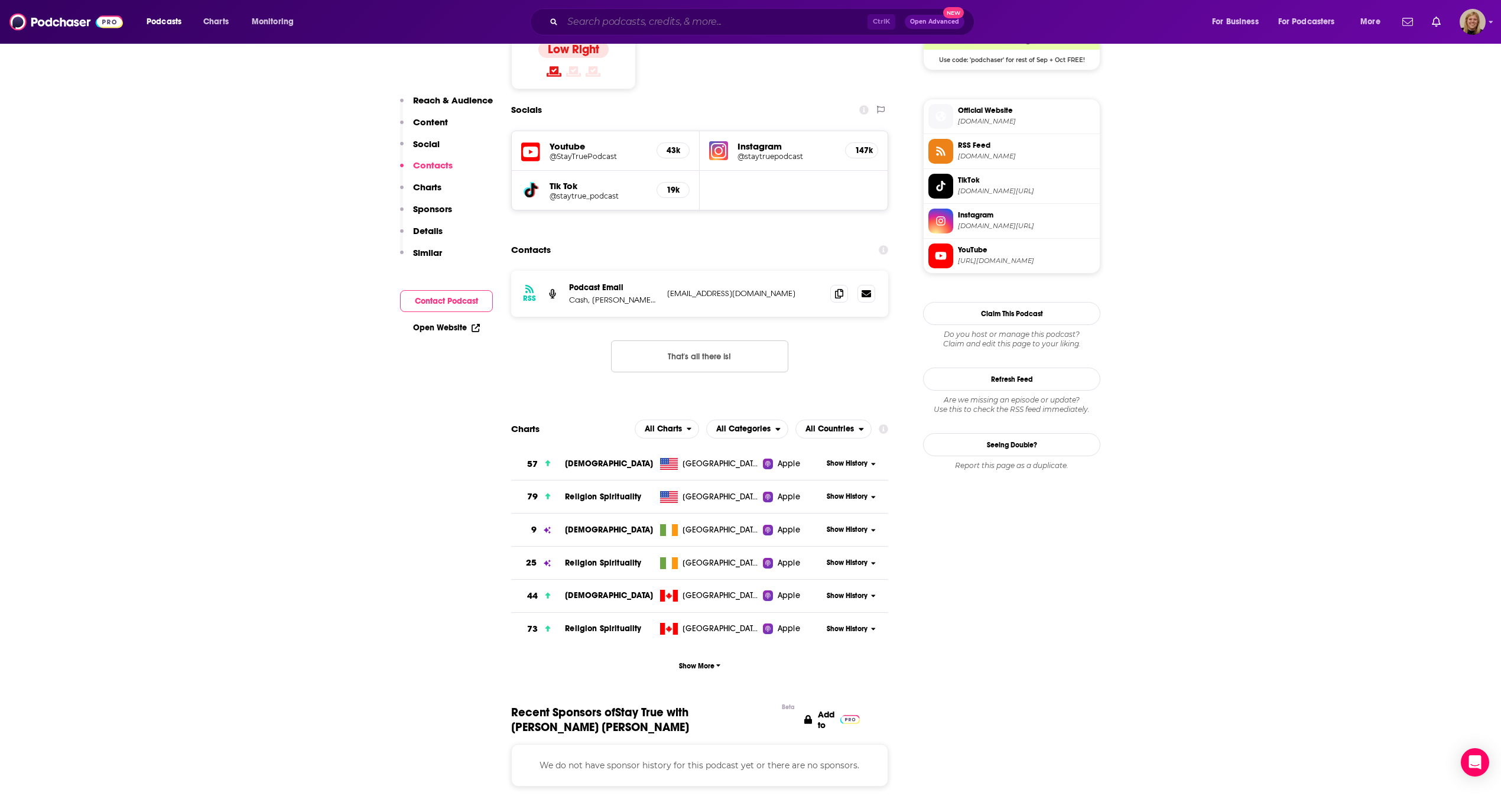
click at [679, 20] on input "Search podcasts, credits, & more..." at bounding box center [715, 22] width 305 height 19
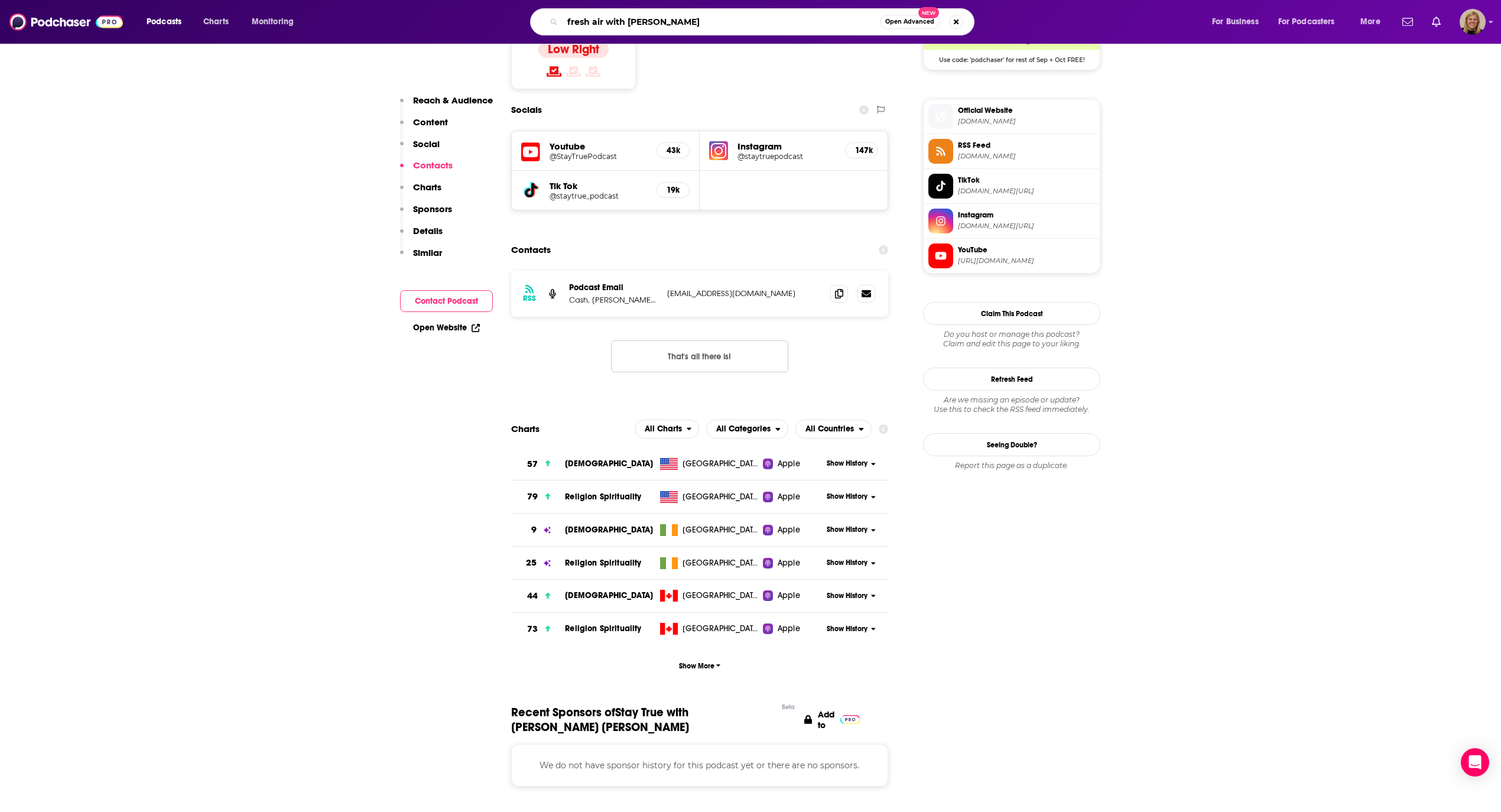
type input "fresh air with [PERSON_NAME]"
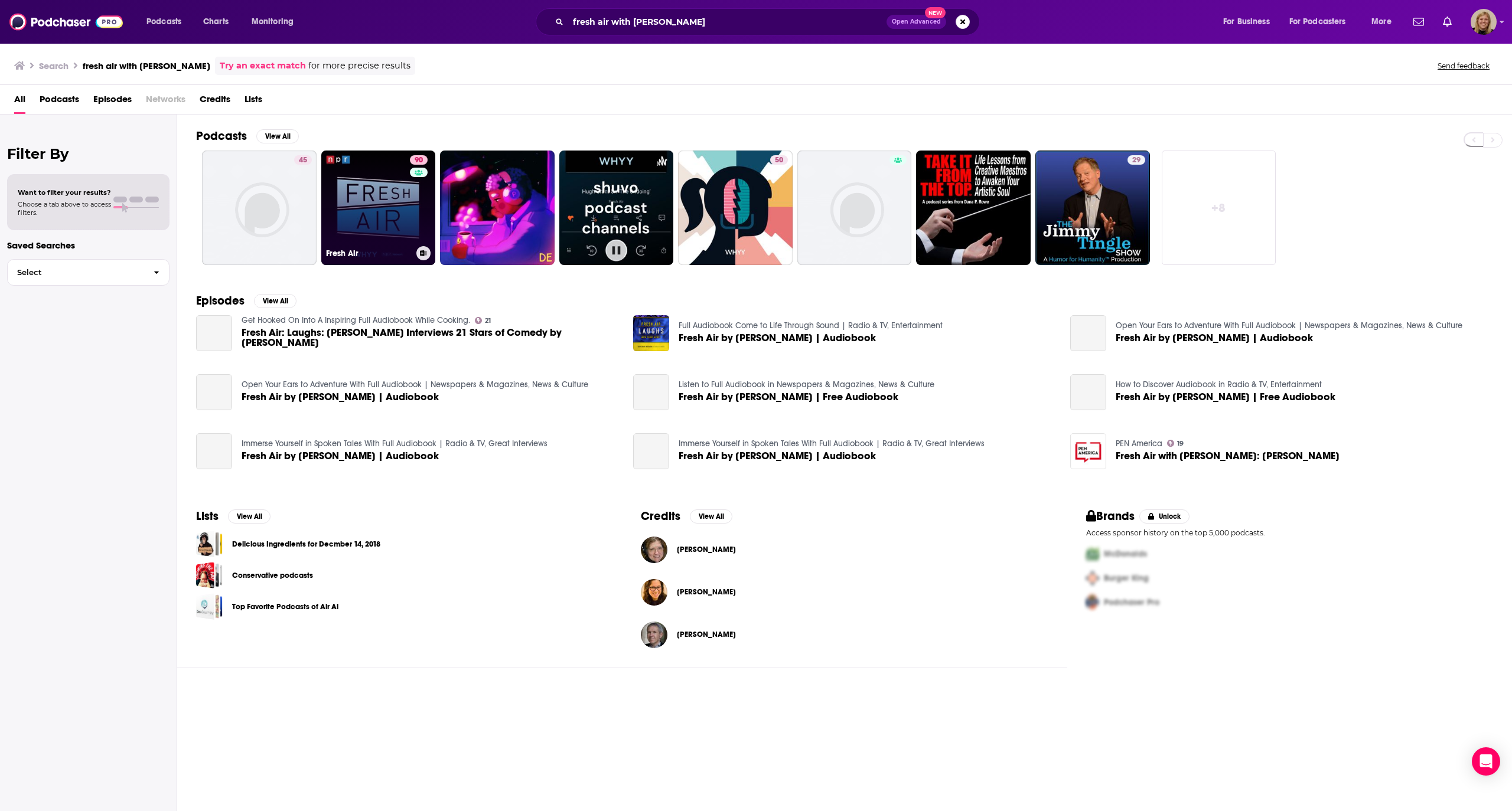
click at [354, 188] on link "90 Fresh Air" at bounding box center [378, 207] width 115 height 115
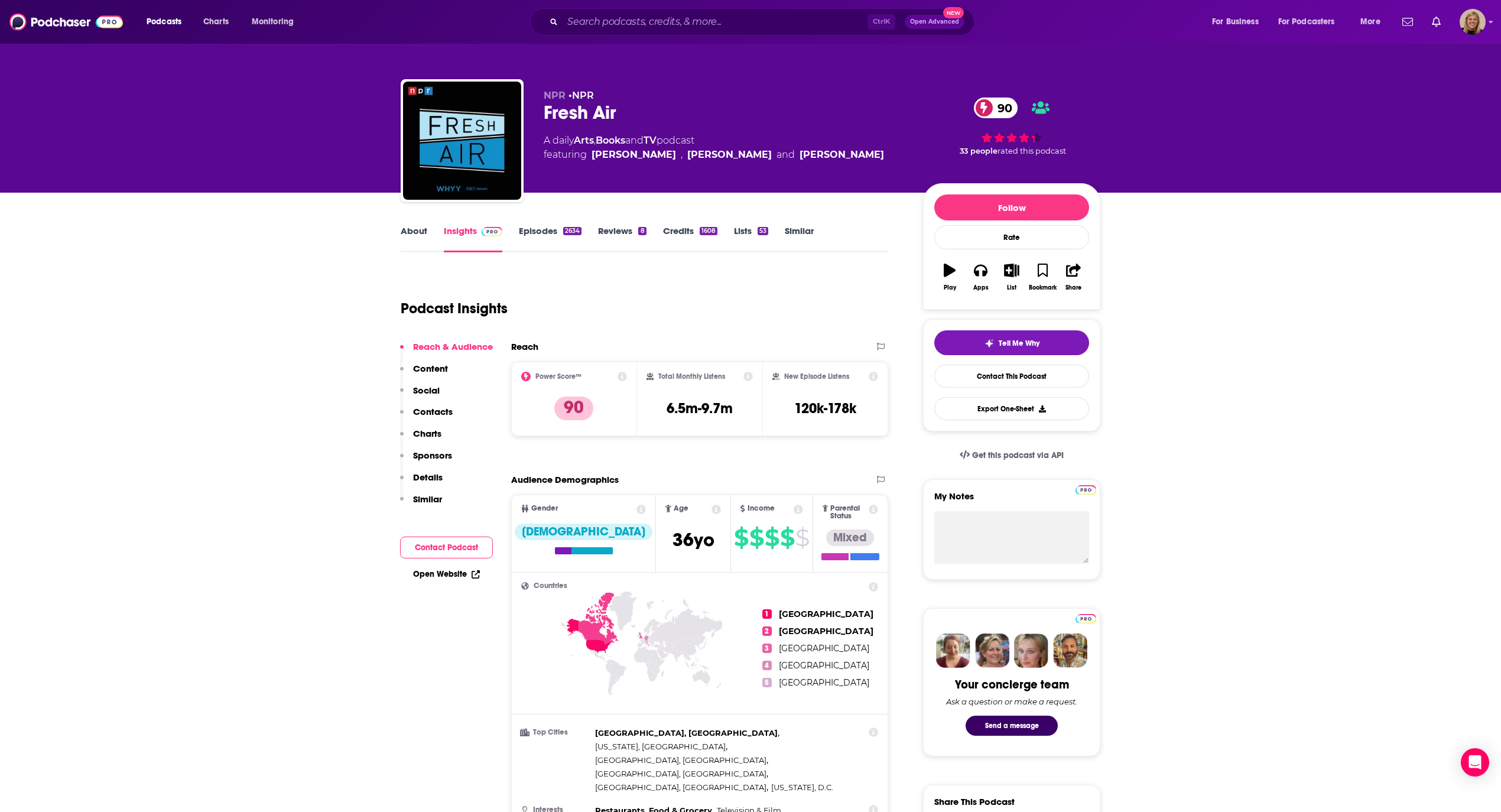
click at [416, 229] on link "About" at bounding box center [413, 239] width 27 height 27
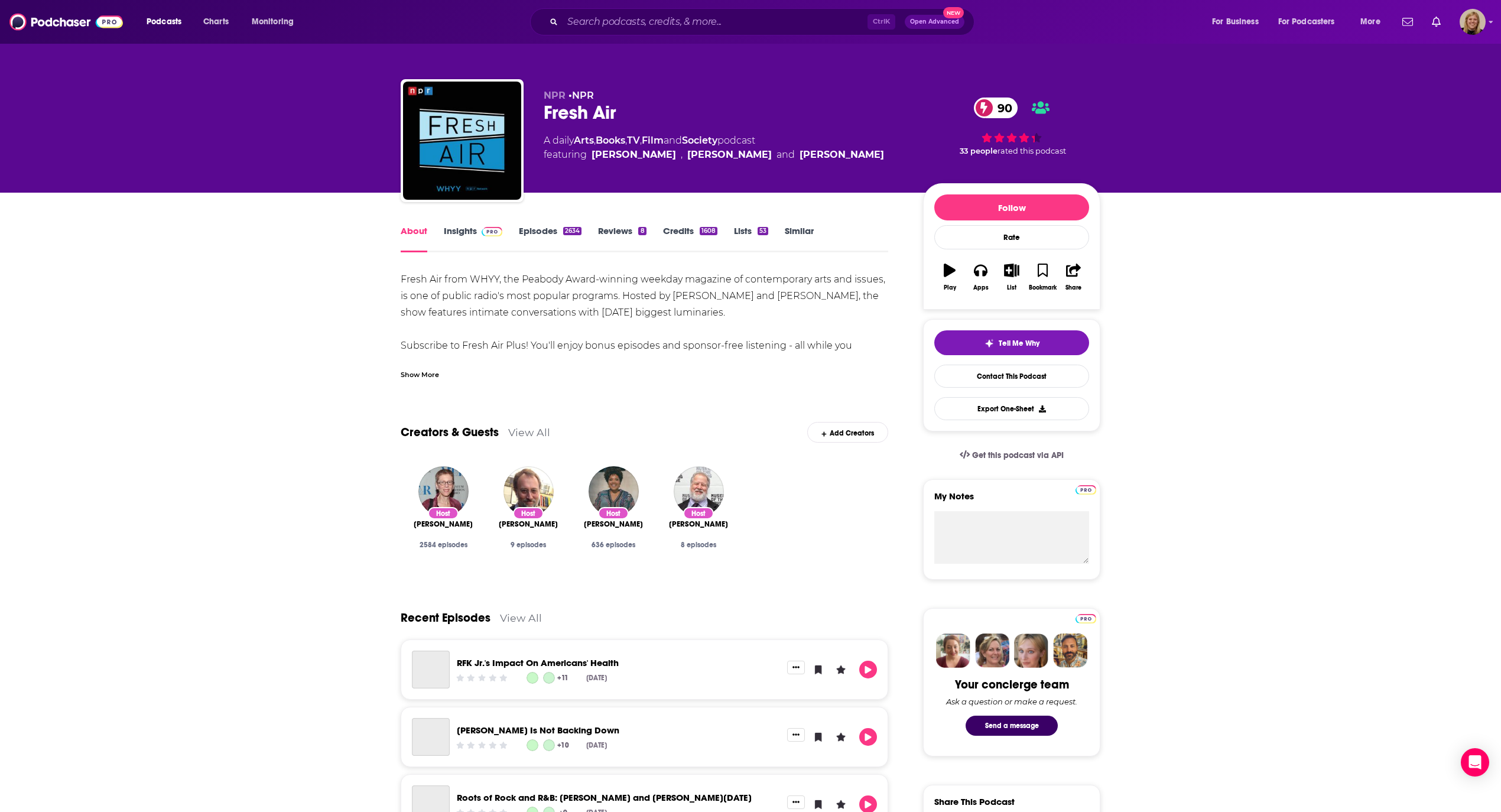
click at [404, 370] on div "Show More" at bounding box center [420, 374] width 39 height 11
